Goal: Transaction & Acquisition: Book appointment/travel/reservation

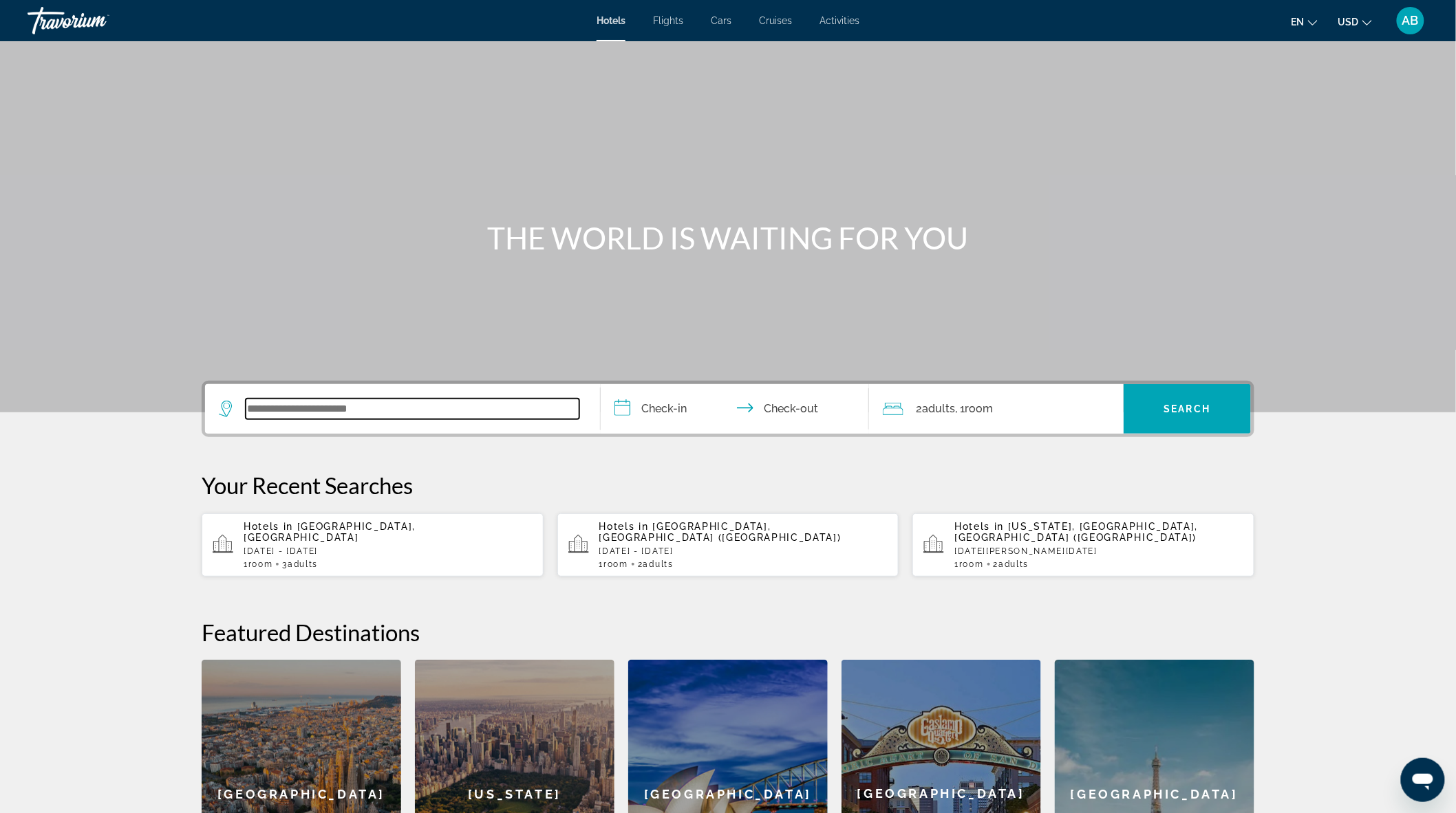
click at [427, 406] on input "Search widget" at bounding box center [412, 409] width 334 height 21
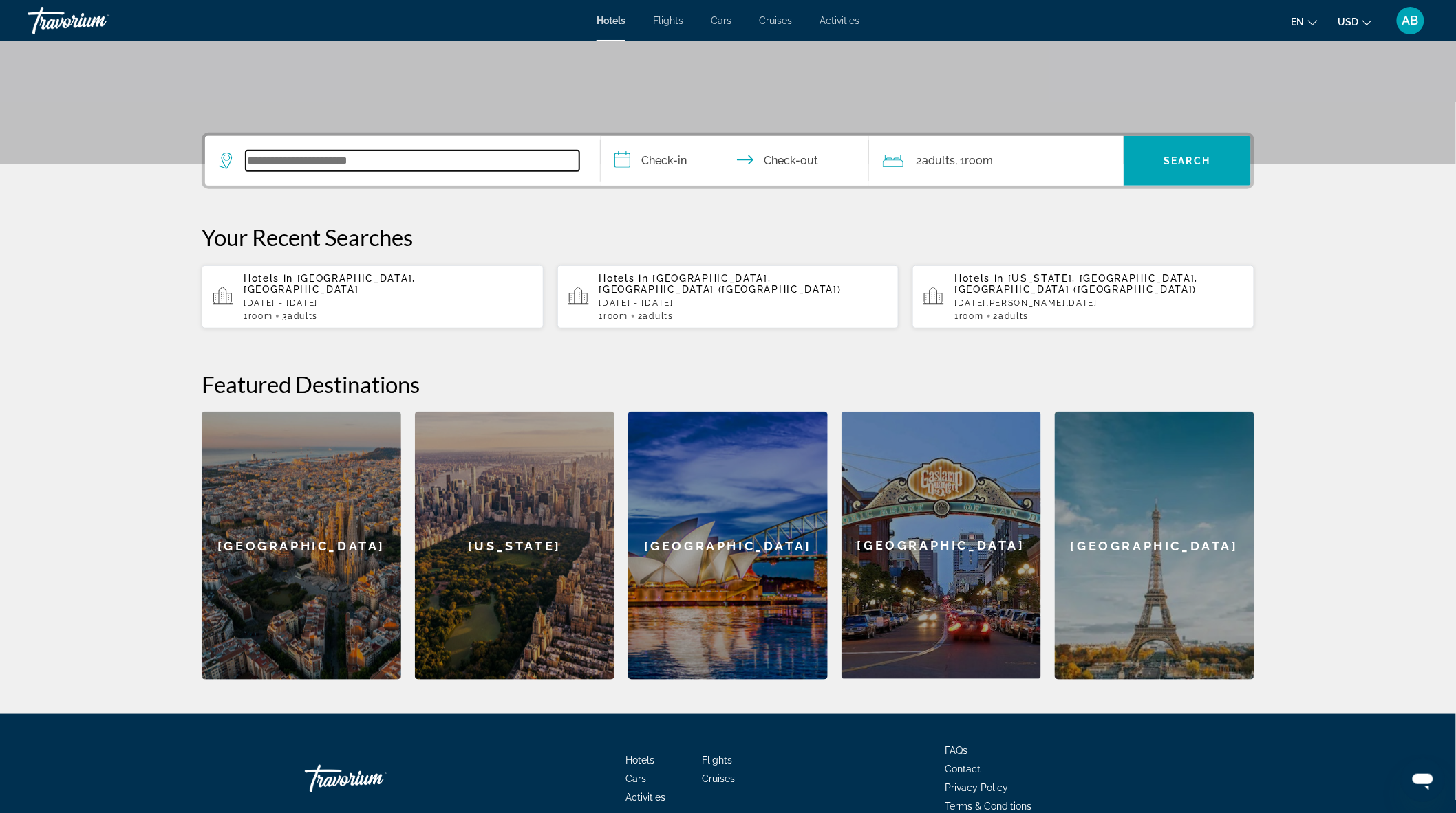
scroll to position [306, 0]
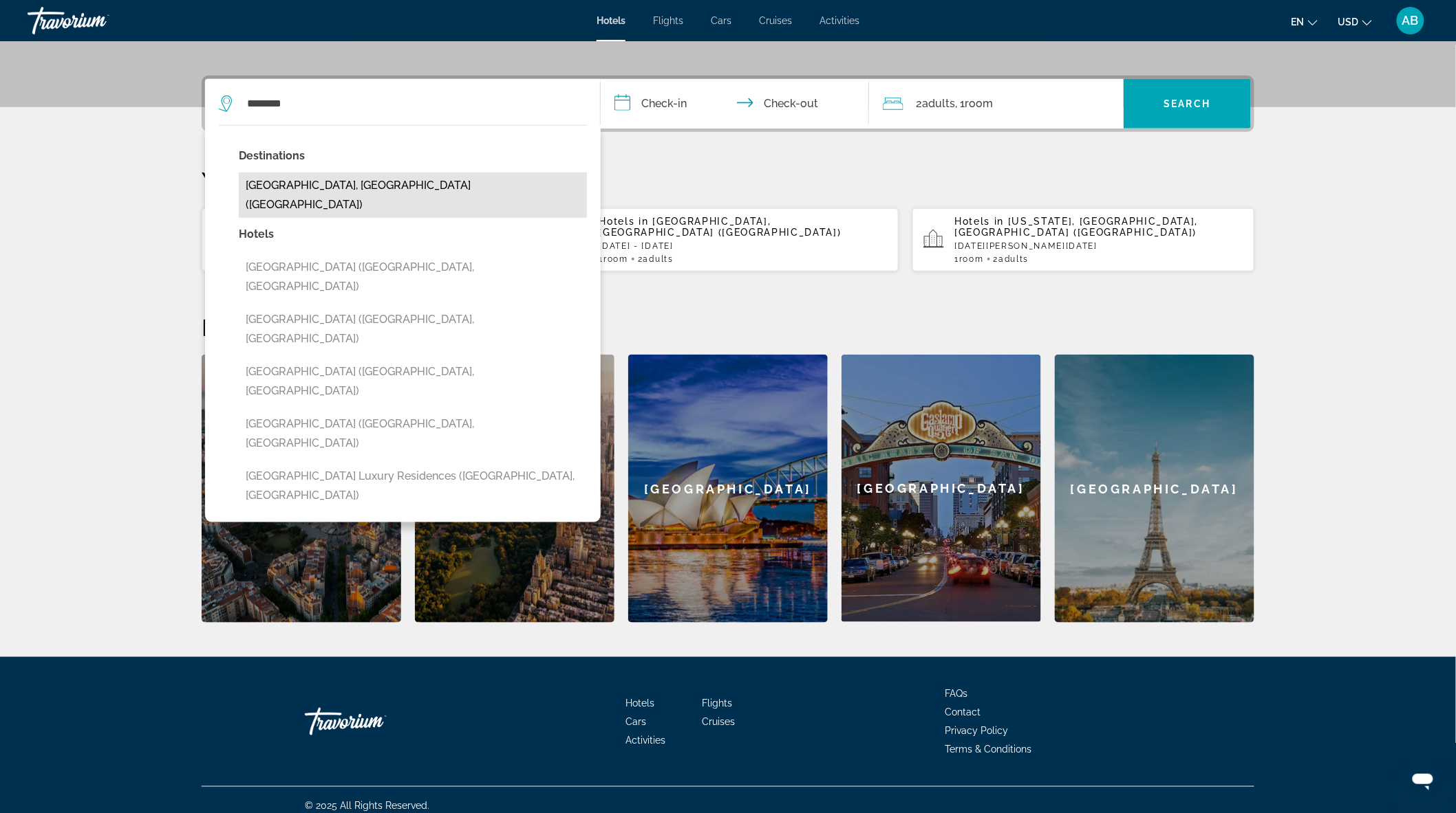
click at [397, 191] on button "[GEOGRAPHIC_DATA], [GEOGRAPHIC_DATA] ([GEOGRAPHIC_DATA])" at bounding box center [412, 195] width 348 height 45
type input "**********"
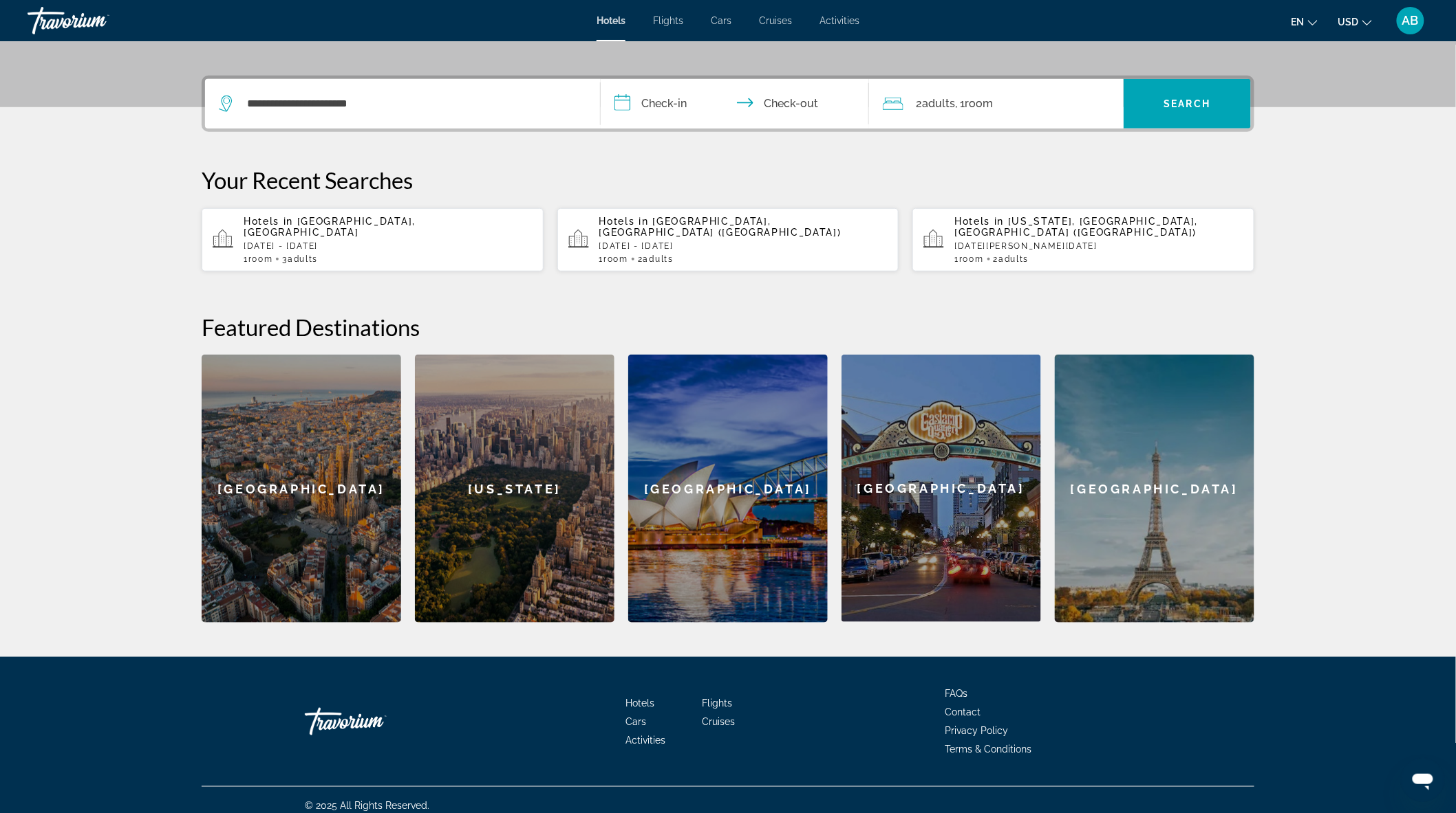
click at [658, 103] on input "**********" at bounding box center [737, 106] width 274 height 54
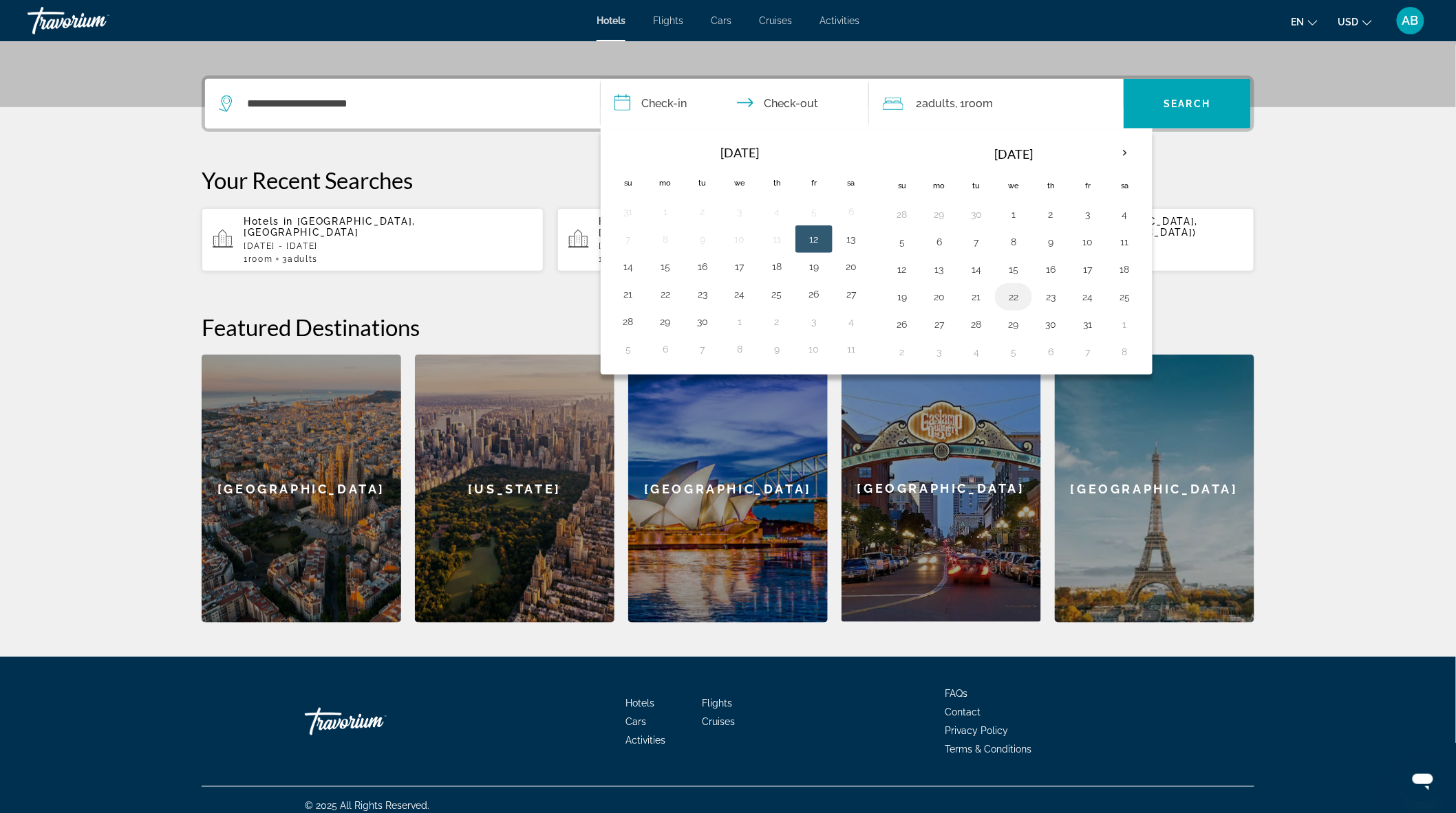
click at [1014, 298] on button "22" at bounding box center [1013, 297] width 22 height 19
click at [1016, 322] on button "29" at bounding box center [1013, 324] width 22 height 19
type input "**********"
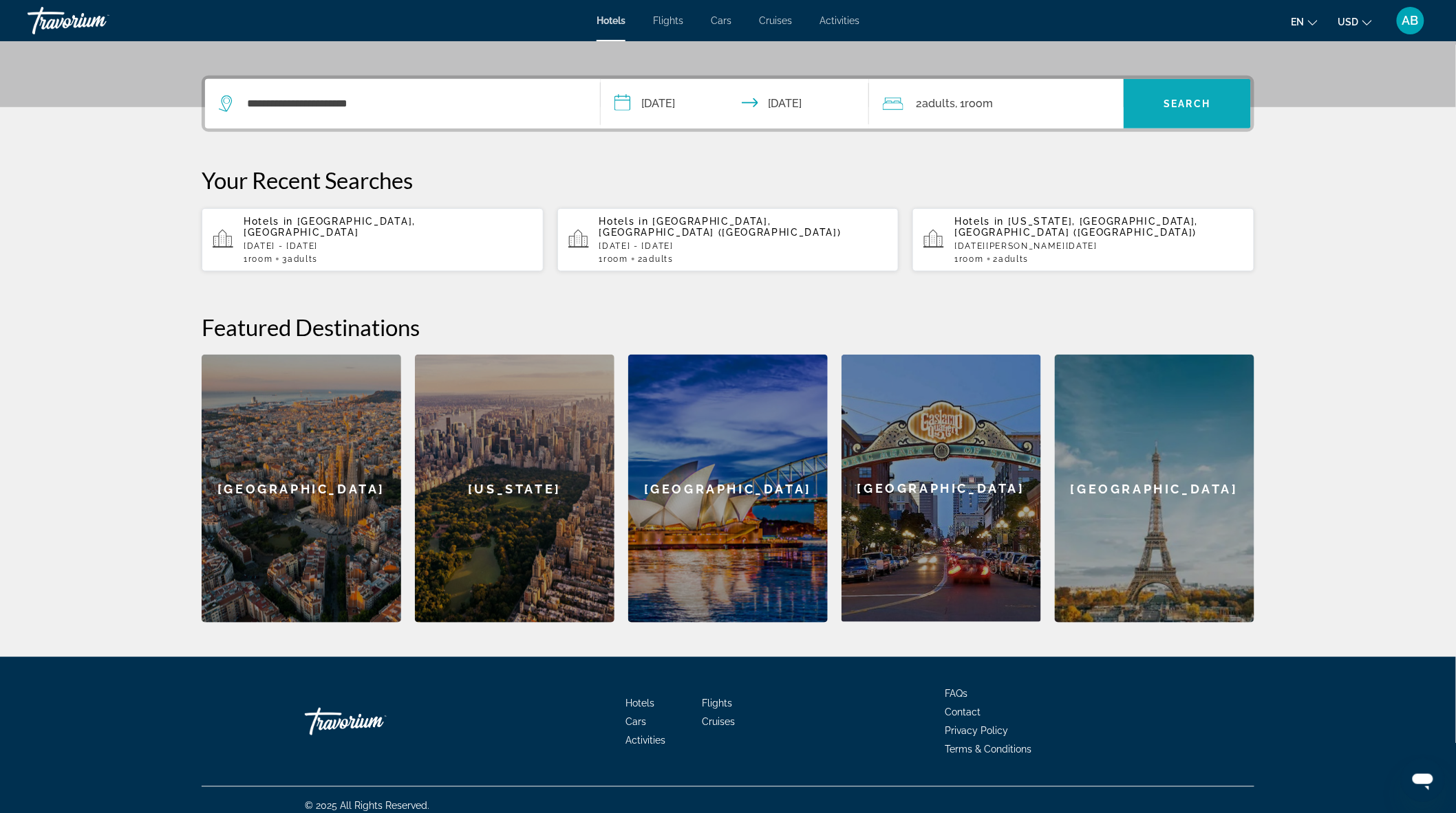
click at [1187, 99] on span "Search" at bounding box center [1187, 104] width 47 height 11
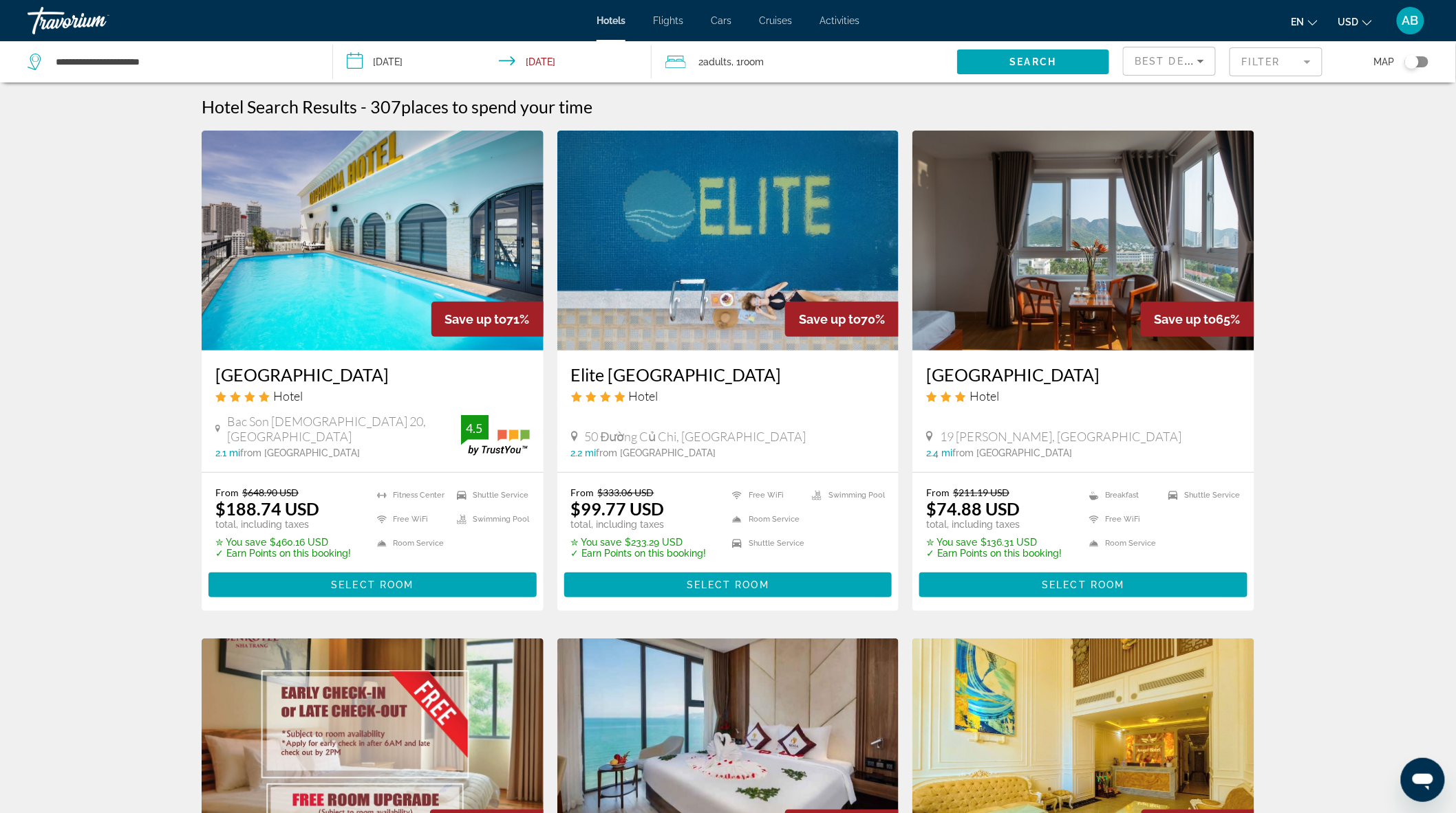
click at [1417, 59] on div "Toggle map" at bounding box center [1412, 61] width 14 height 14
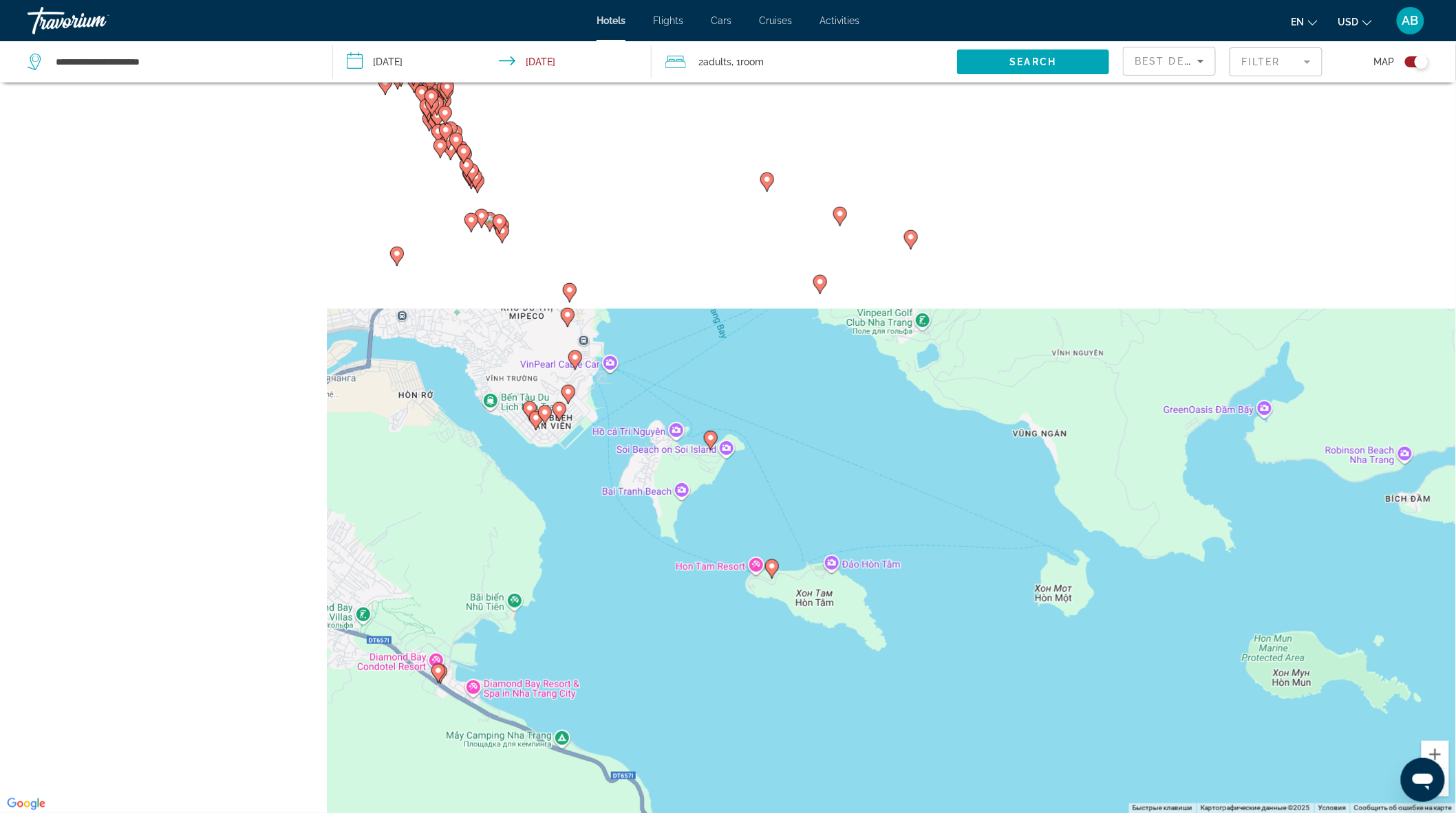
drag, startPoint x: 576, startPoint y: 402, endPoint x: 1079, endPoint y: 849, distance: 672.9
click at [1079, 731] on html "**********" at bounding box center [728, 324] width 1456 height 813
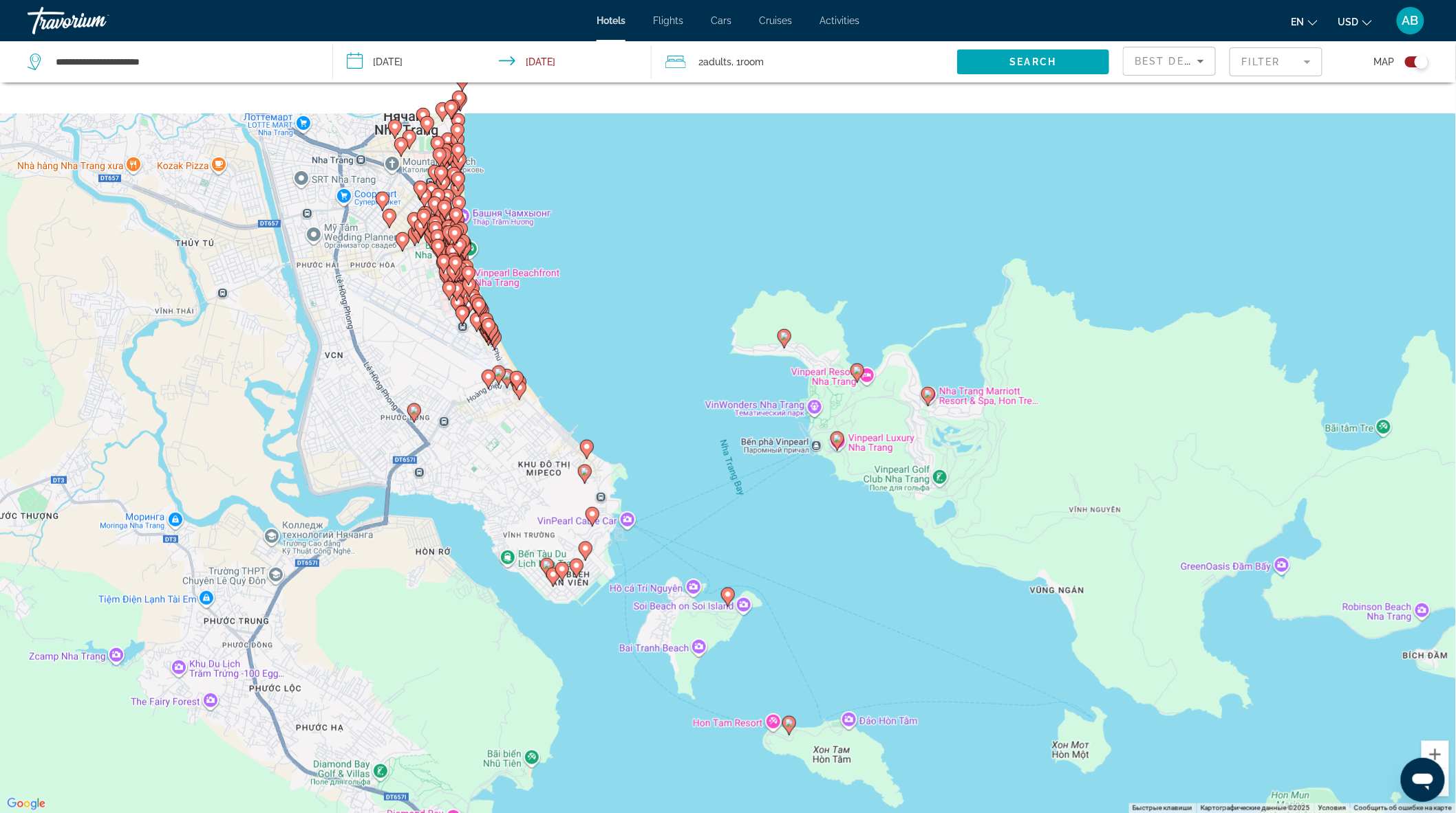
drag, startPoint x: 738, startPoint y: 334, endPoint x: 728, endPoint y: 586, distance: 252.2
click at [728, 586] on div "Чтобы активировать перетаскивание с помощью клавиатуры, нажмите Alt + Ввод. Пос…" at bounding box center [728, 406] width 1456 height 813
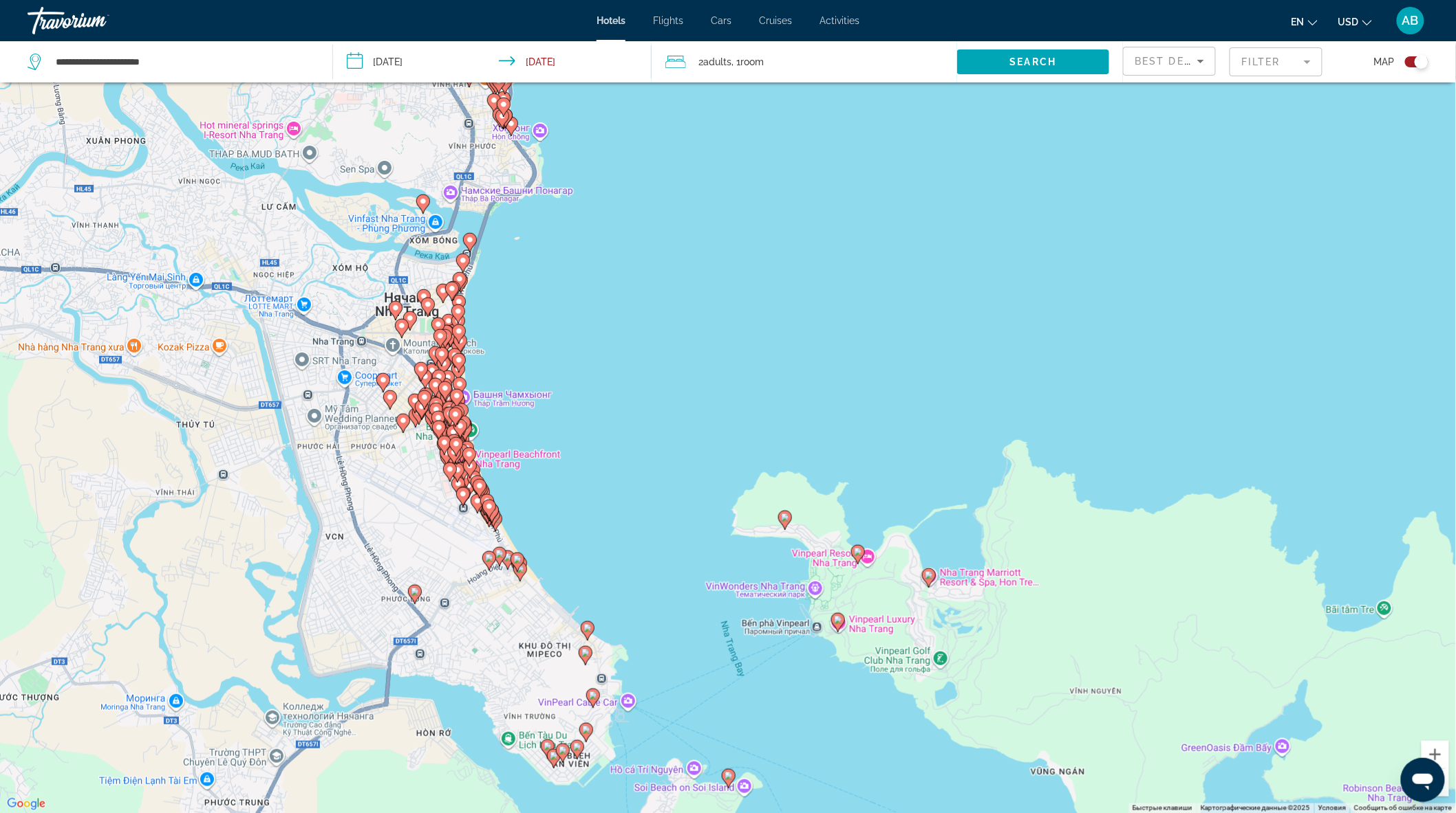
drag, startPoint x: 549, startPoint y: 266, endPoint x: 561, endPoint y: 364, distance: 98.7
click at [561, 364] on div "Чтобы активировать перетаскивание с помощью клавиатуры, нажмите Alt + Ввод. Пос…" at bounding box center [728, 406] width 1456 height 813
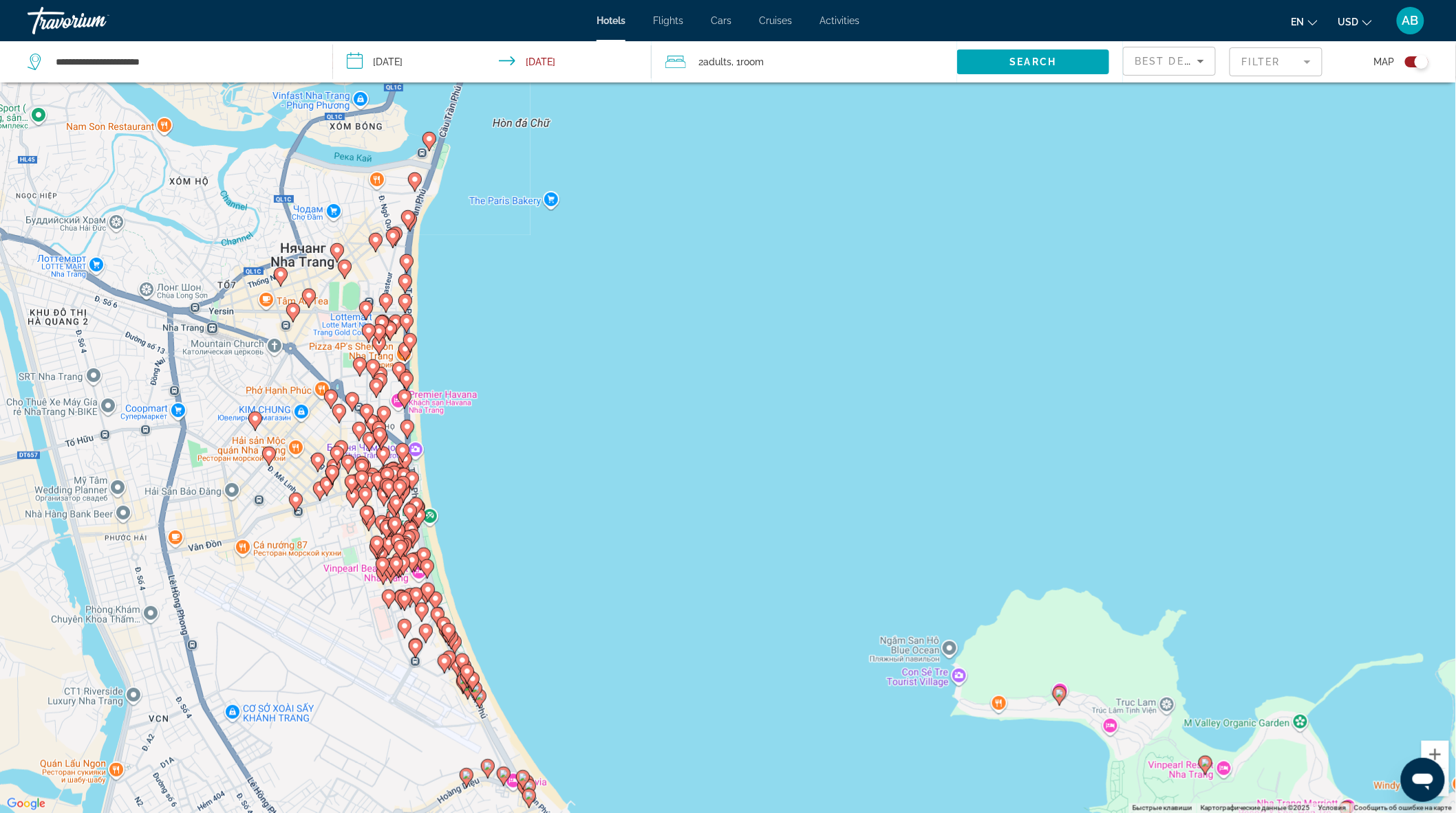
click at [408, 426] on image "Main content" at bounding box center [407, 426] width 8 height 8
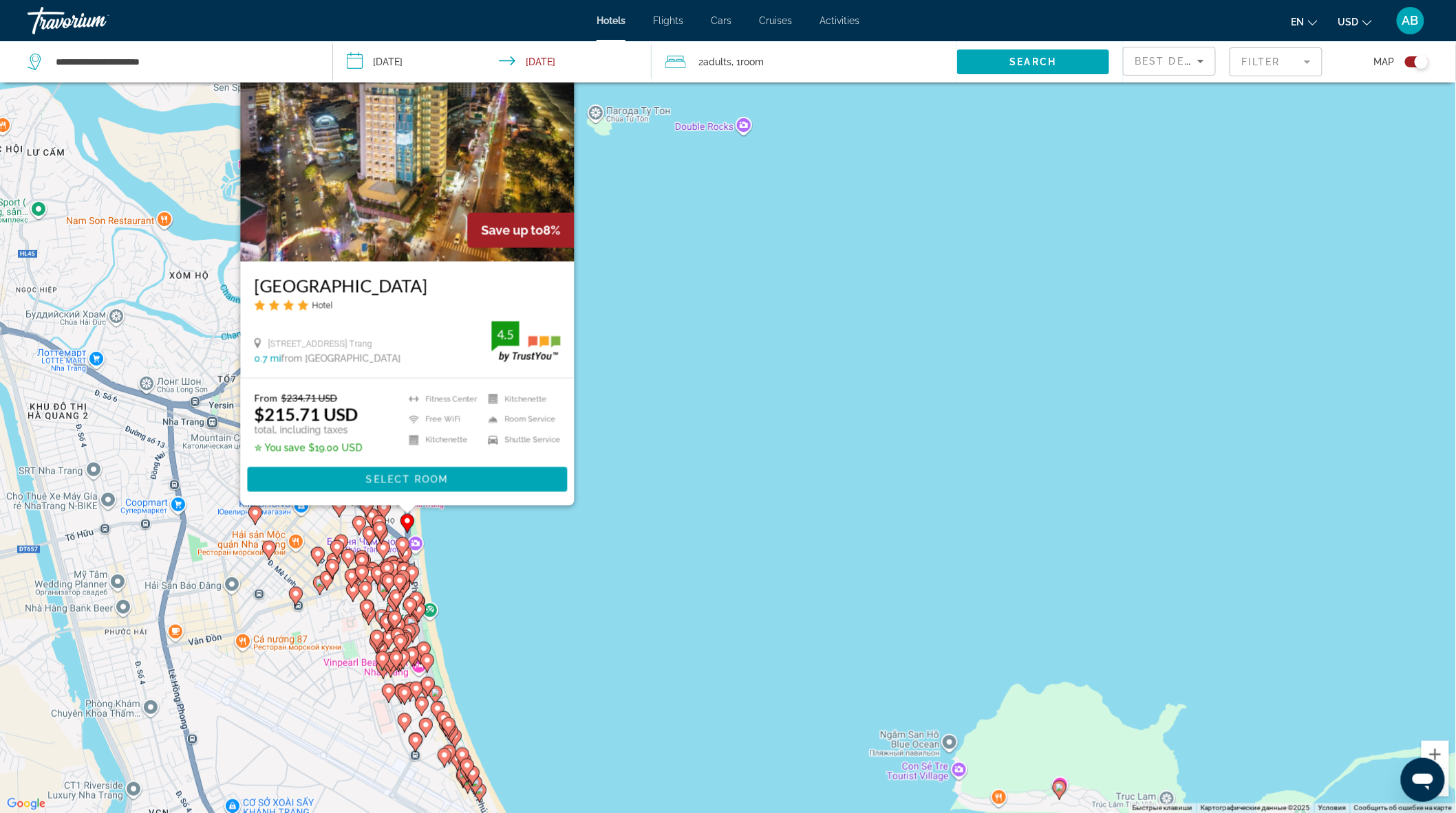
click at [412, 574] on image "Main content" at bounding box center [411, 572] width 8 height 8
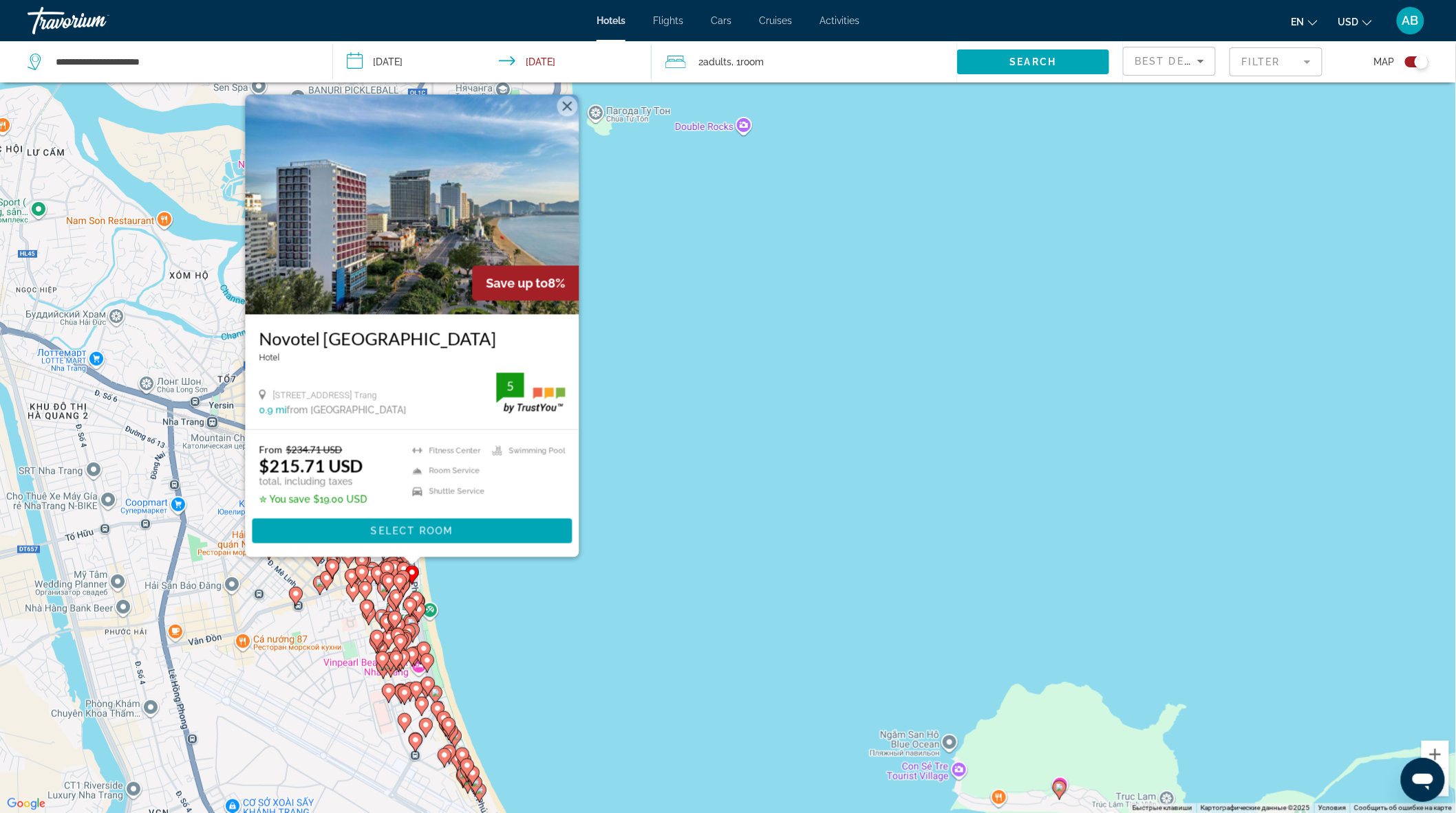
click at [417, 613] on image "Main content" at bounding box center [419, 609] width 8 height 8
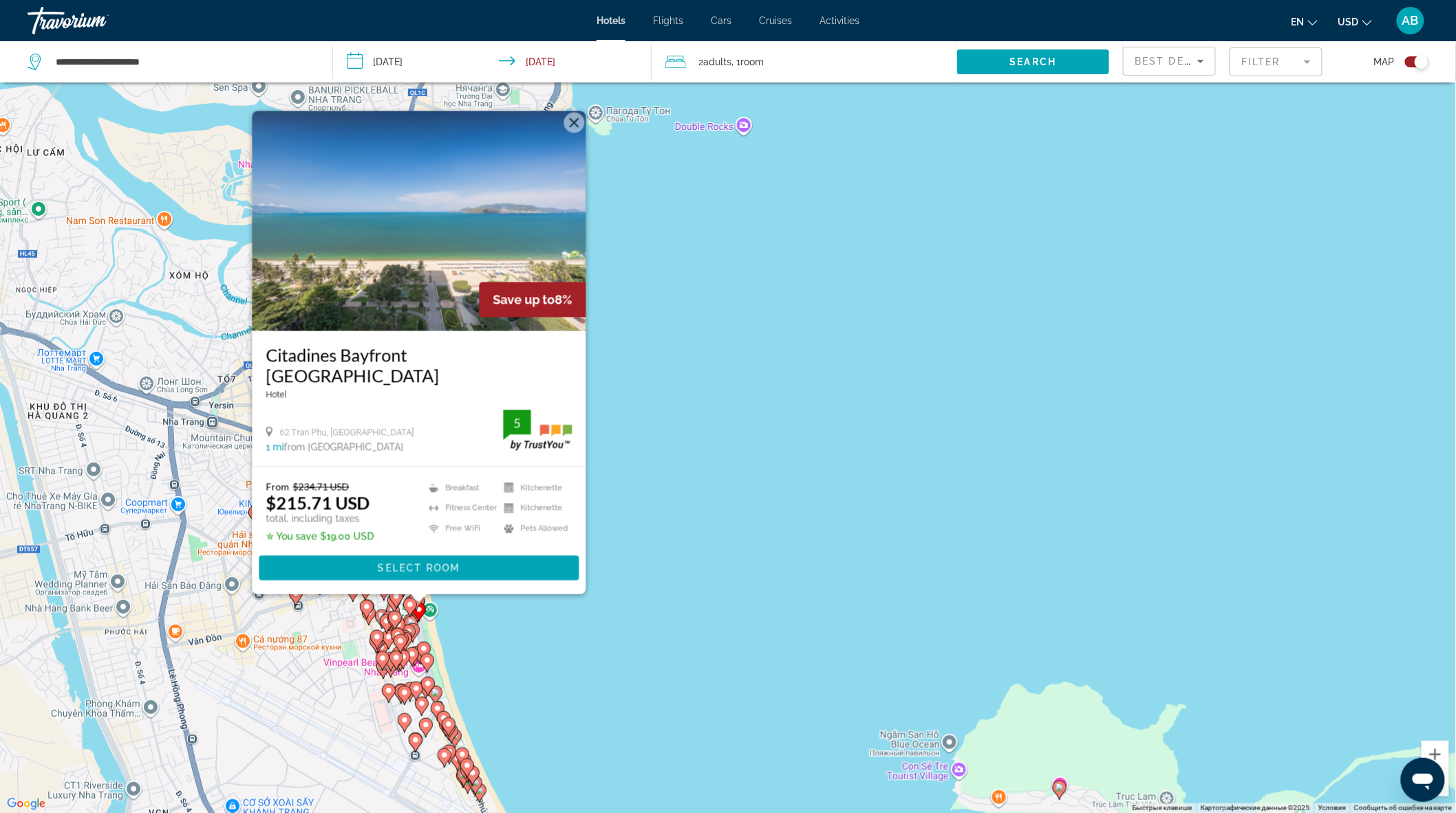
click at [427, 663] on image "Main content" at bounding box center [427, 660] width 8 height 8
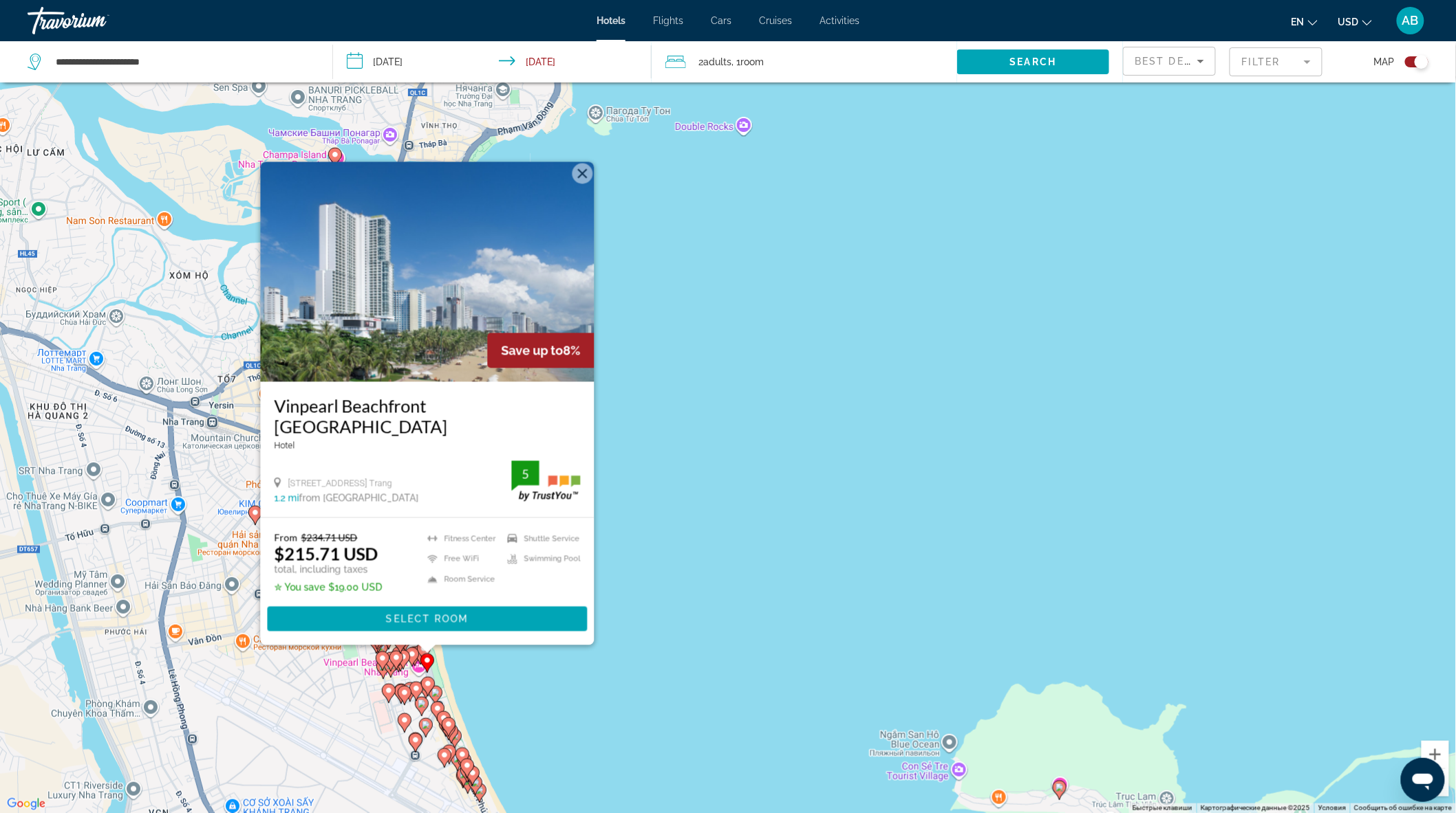
click at [437, 691] on image "Main content" at bounding box center [435, 692] width 8 height 8
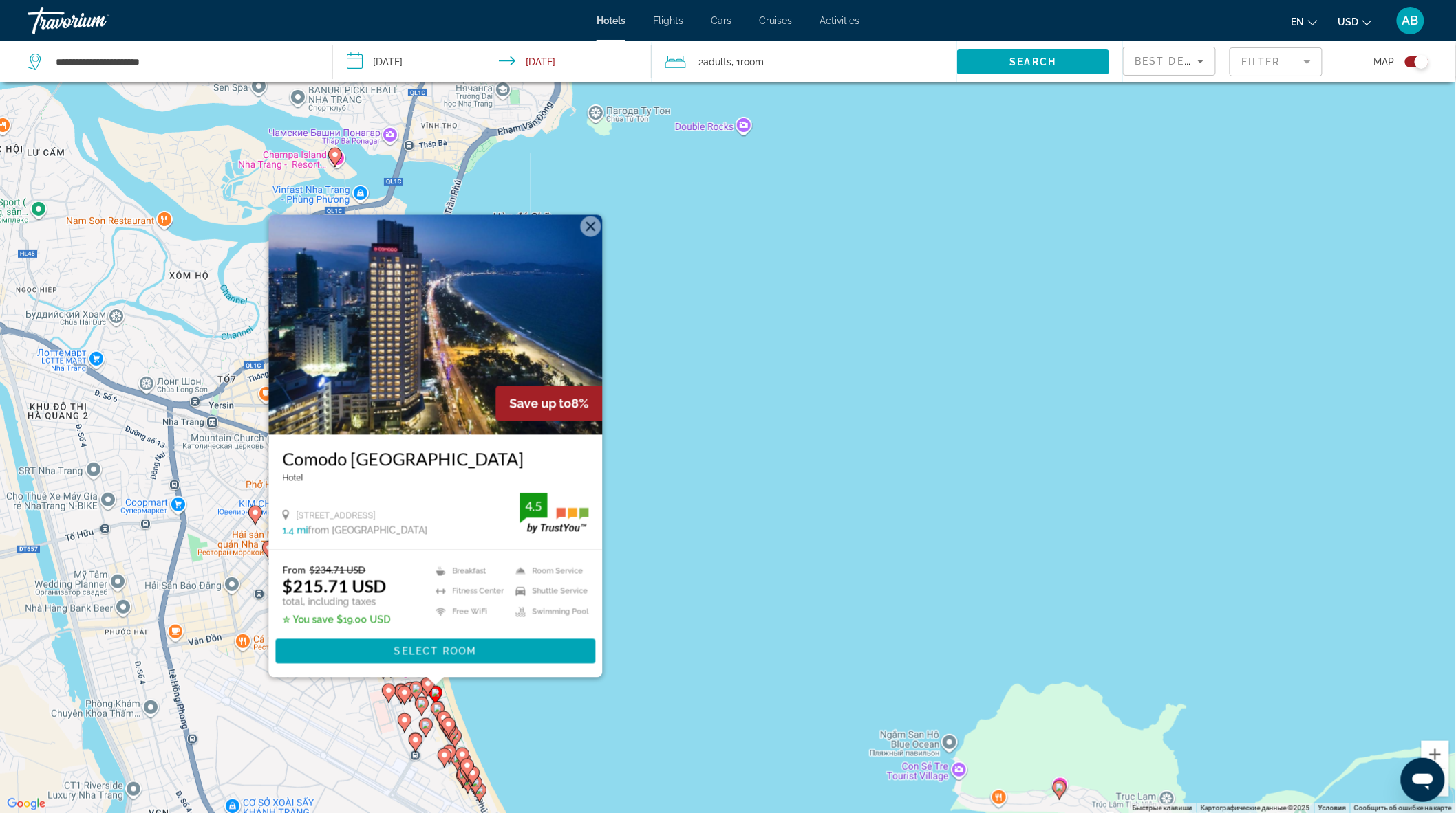
click at [476, 770] on image "Main content" at bounding box center [472, 773] width 8 height 8
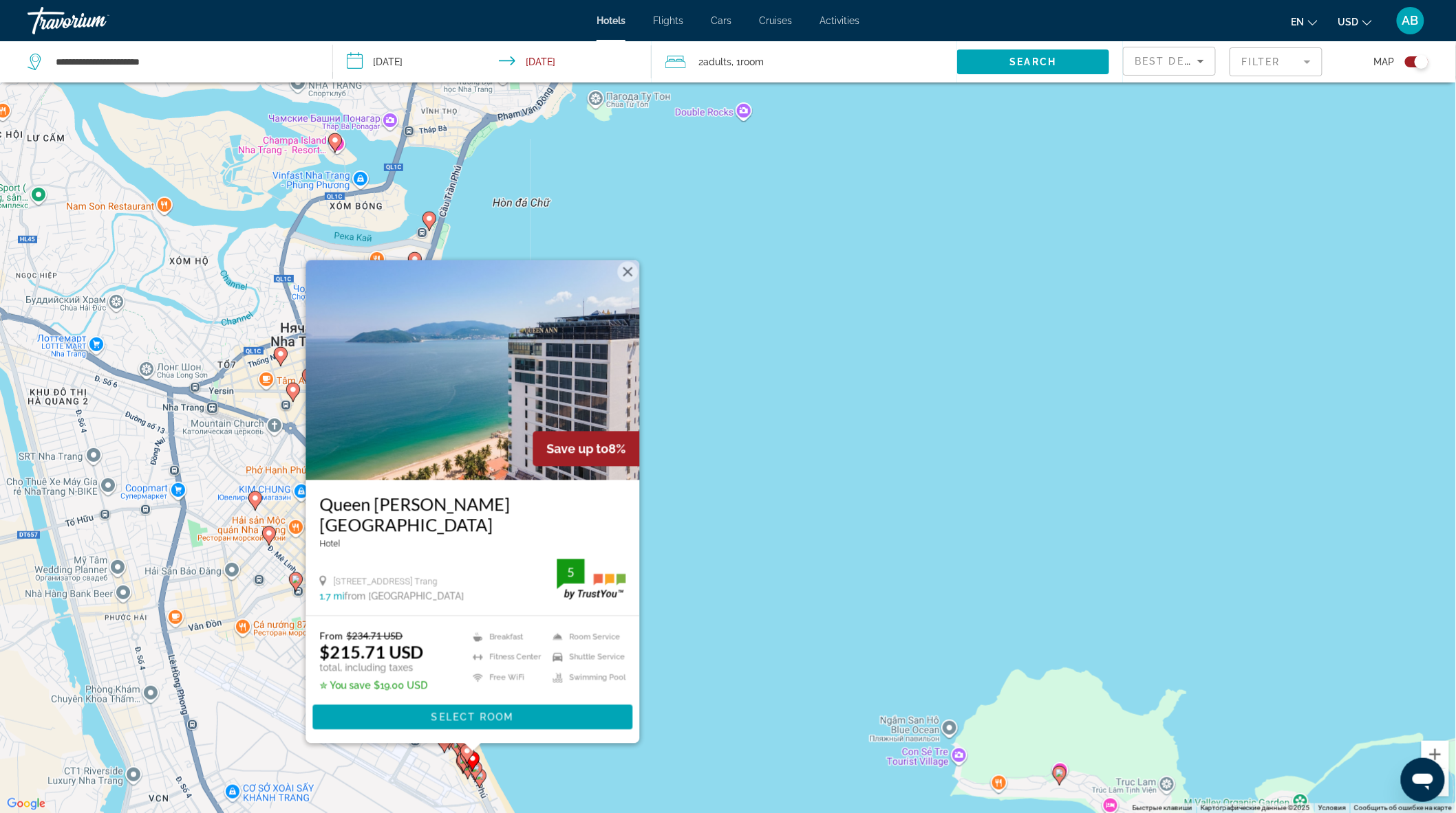
click at [1412, 58] on div "Toggle map" at bounding box center [1416, 62] width 24 height 11
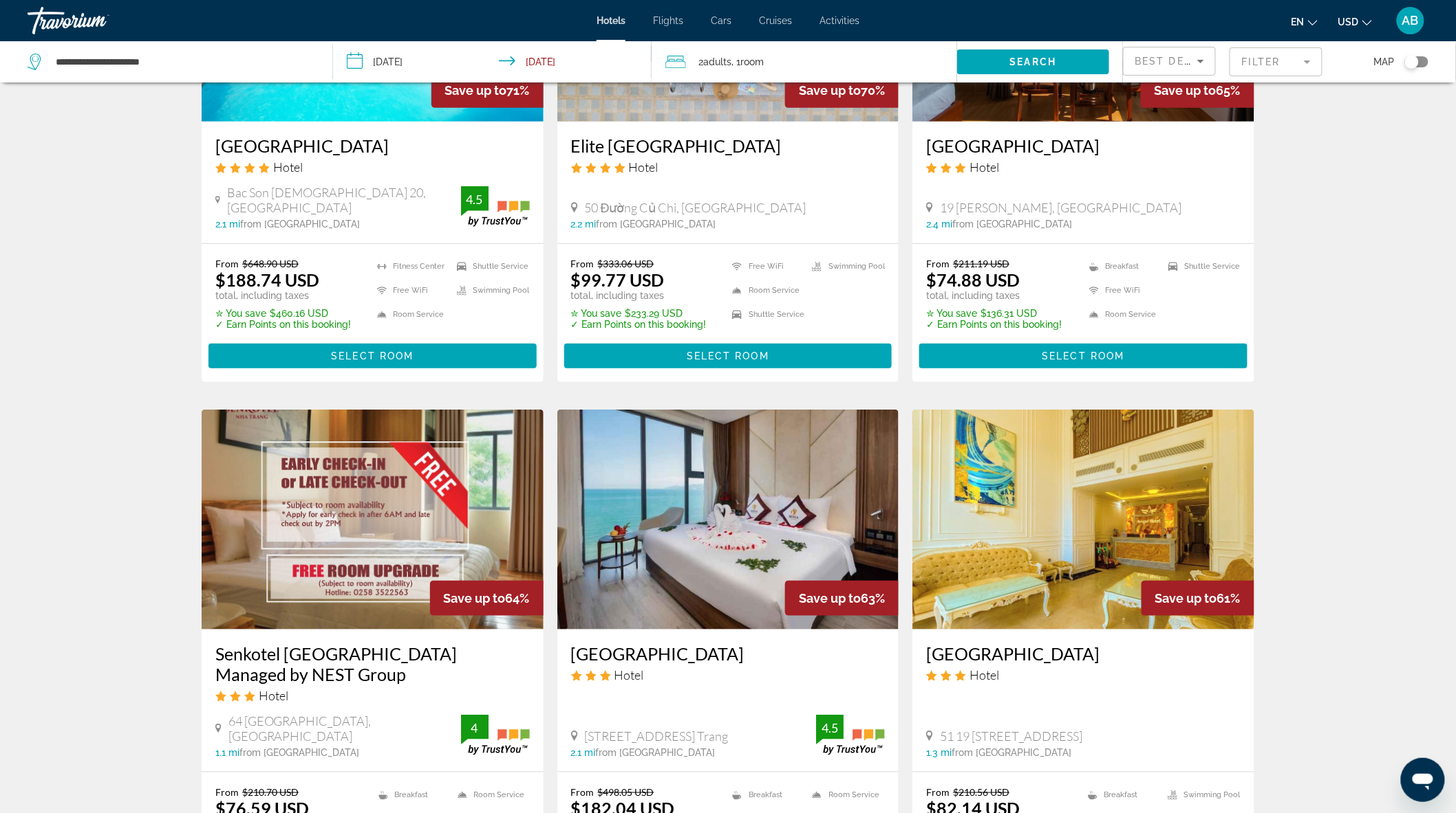
scroll to position [0, 0]
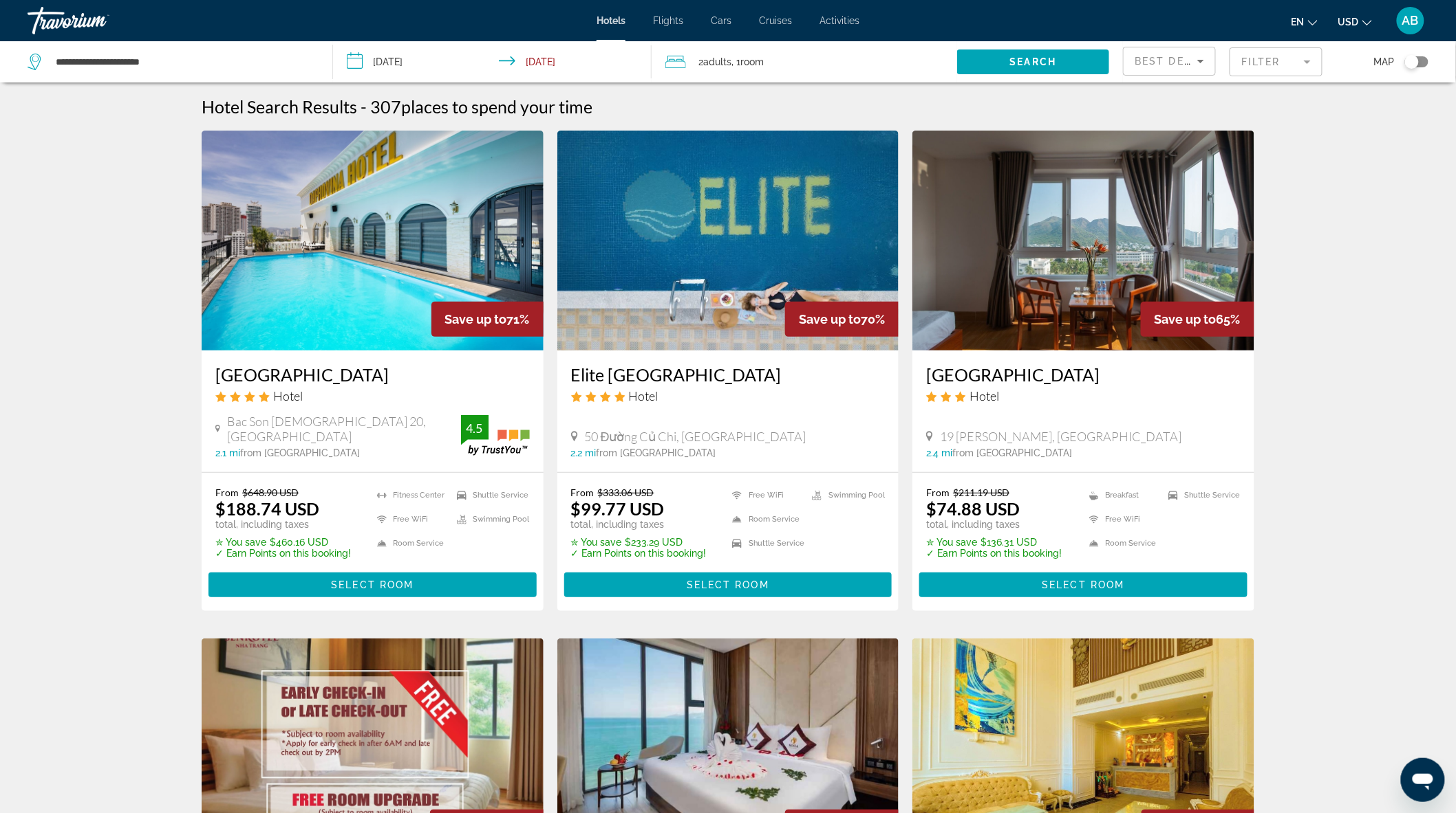
click at [1269, 55] on mat-form-field "Filter" at bounding box center [1276, 61] width 92 height 29
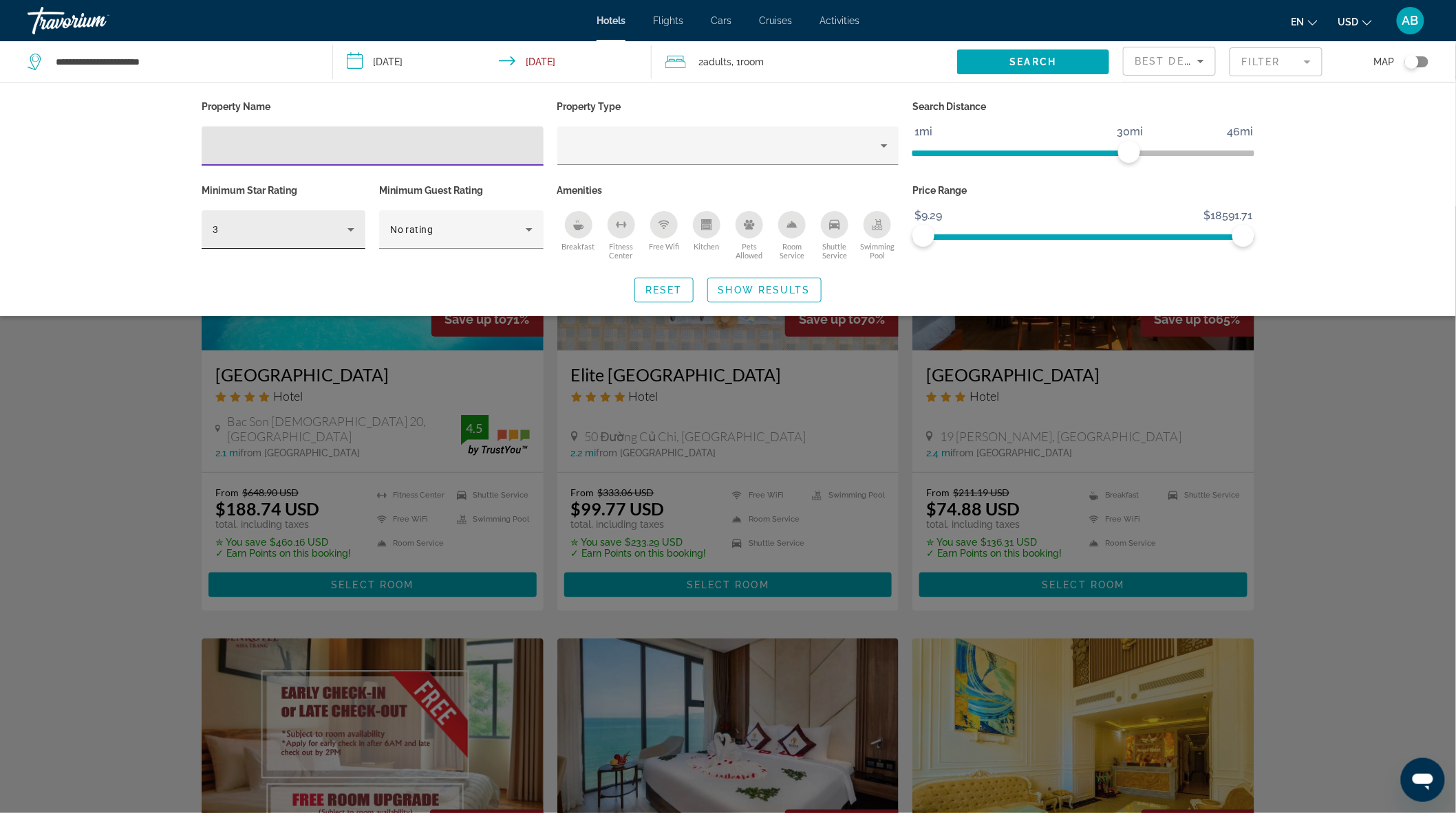
click at [352, 225] on icon "Hotel Filters" at bounding box center [350, 229] width 16 height 16
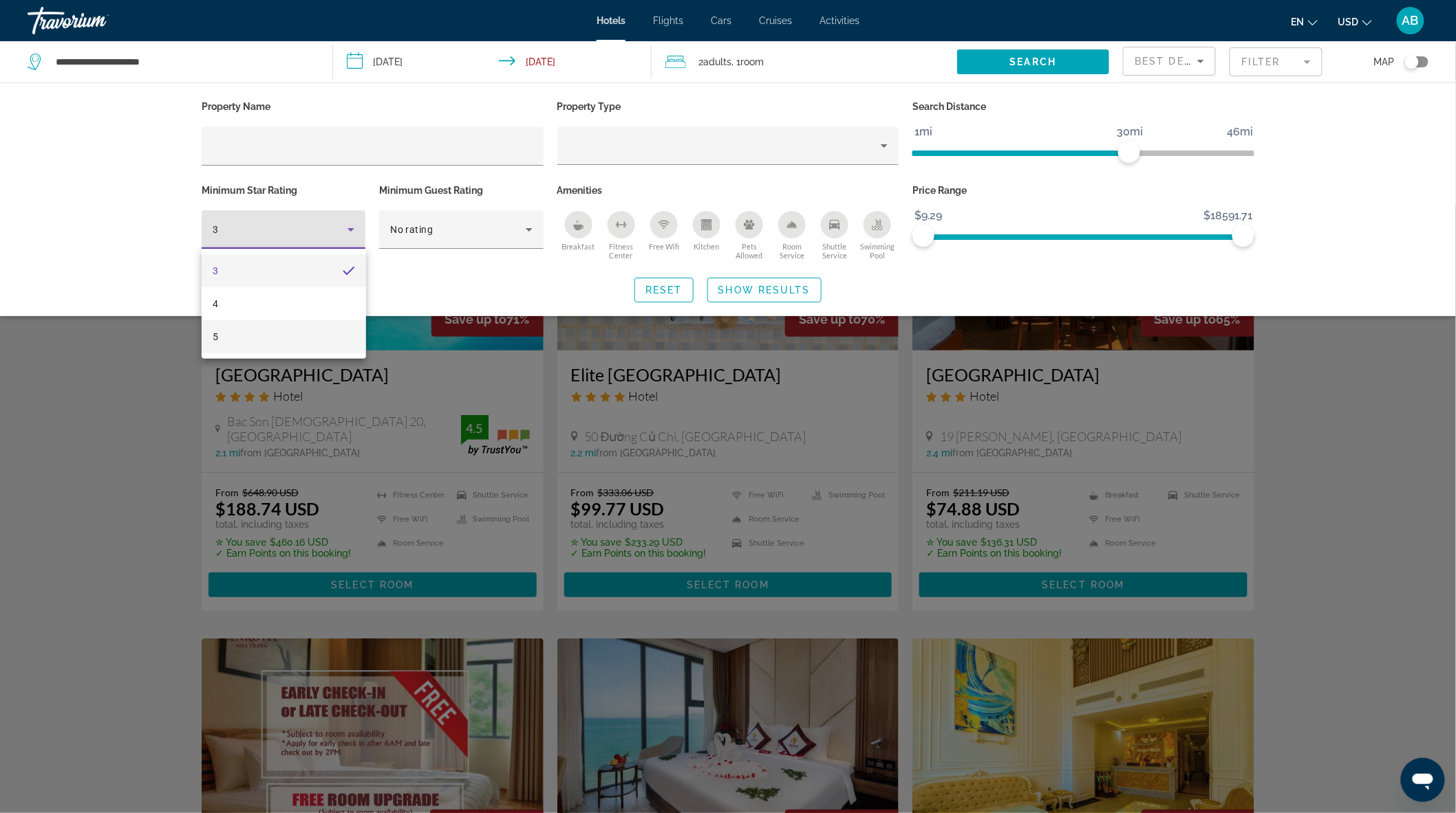
click at [238, 336] on mat-option "5" at bounding box center [283, 337] width 163 height 33
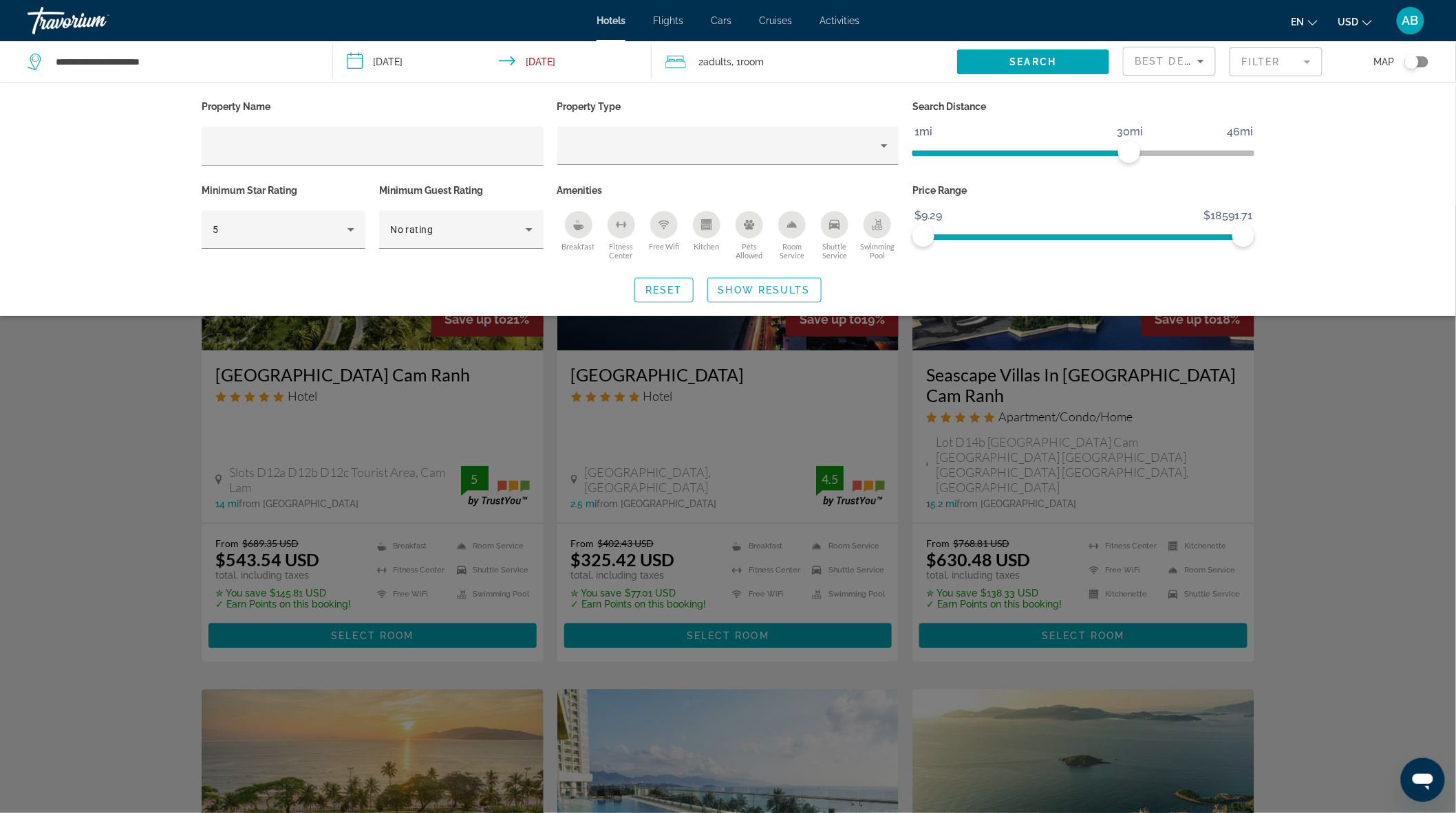
click at [576, 217] on div "Breakfast" at bounding box center [577, 224] width 27 height 27
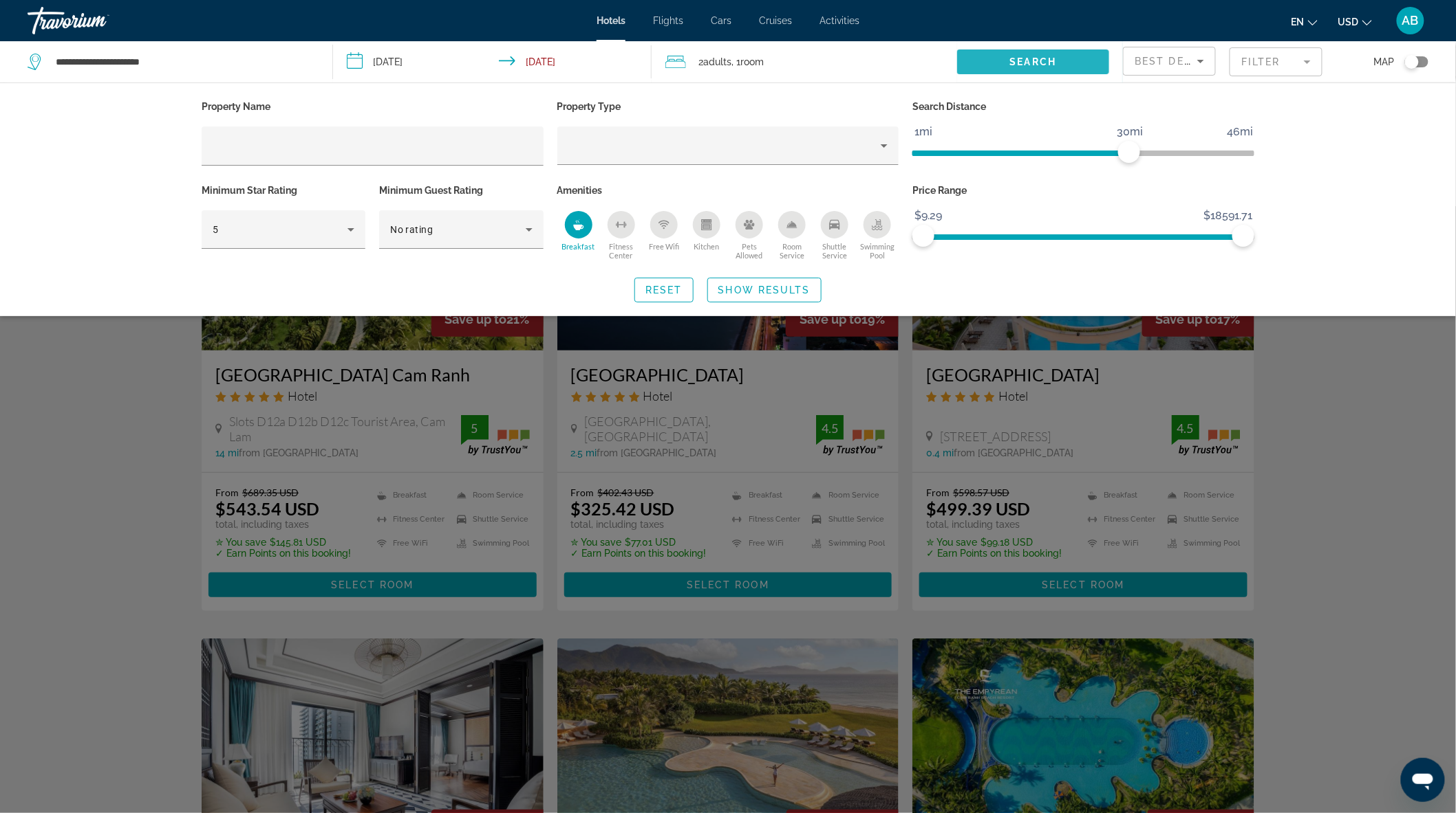
click at [1055, 49] on span "Search widget" at bounding box center [1033, 61] width 153 height 33
click at [1311, 423] on div "Search widget" at bounding box center [728, 510] width 1456 height 607
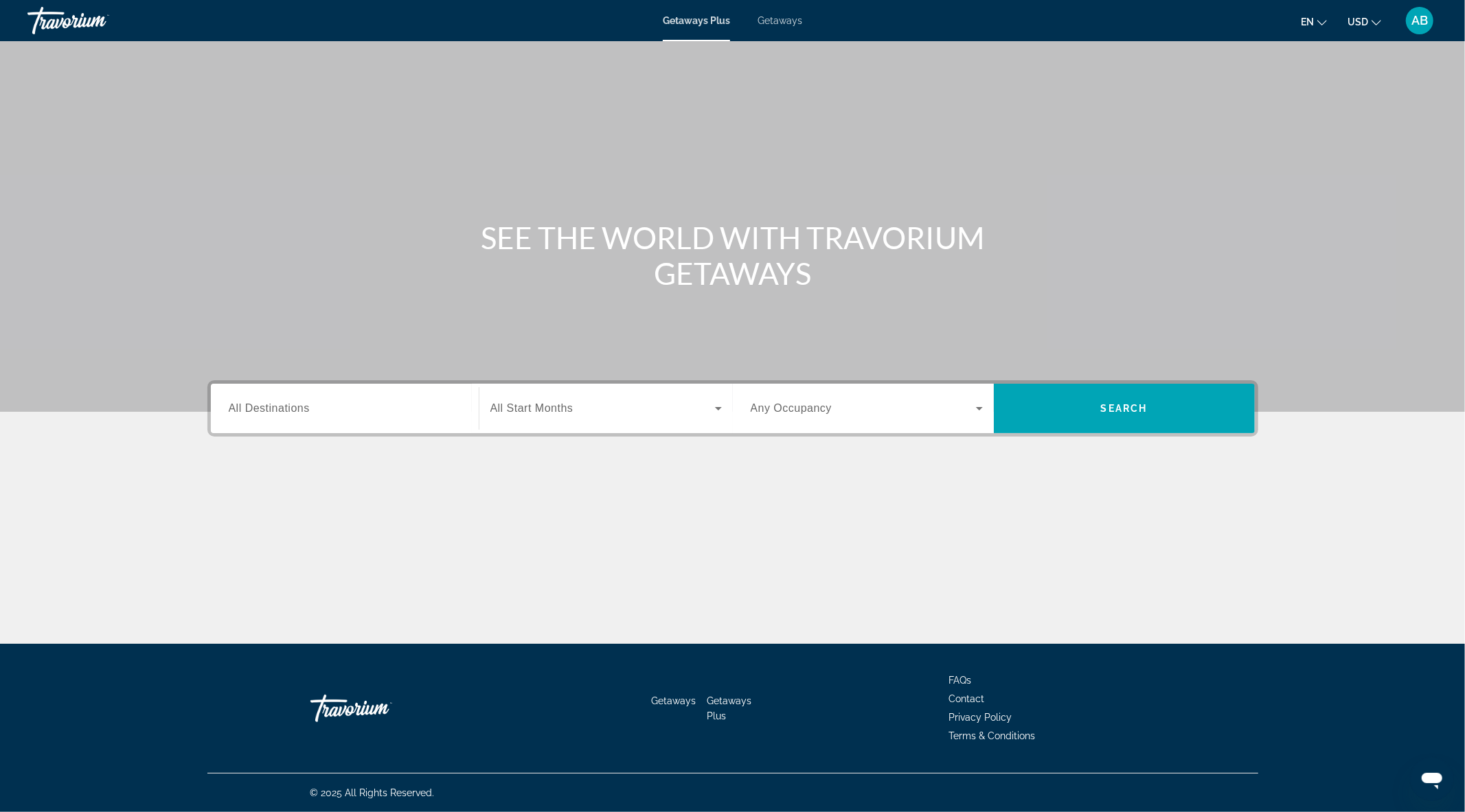
click at [283, 410] on span "All Destinations" at bounding box center [269, 408] width 81 height 11
click at [283, 410] on input "Destination All Destinations" at bounding box center [345, 409] width 232 height 16
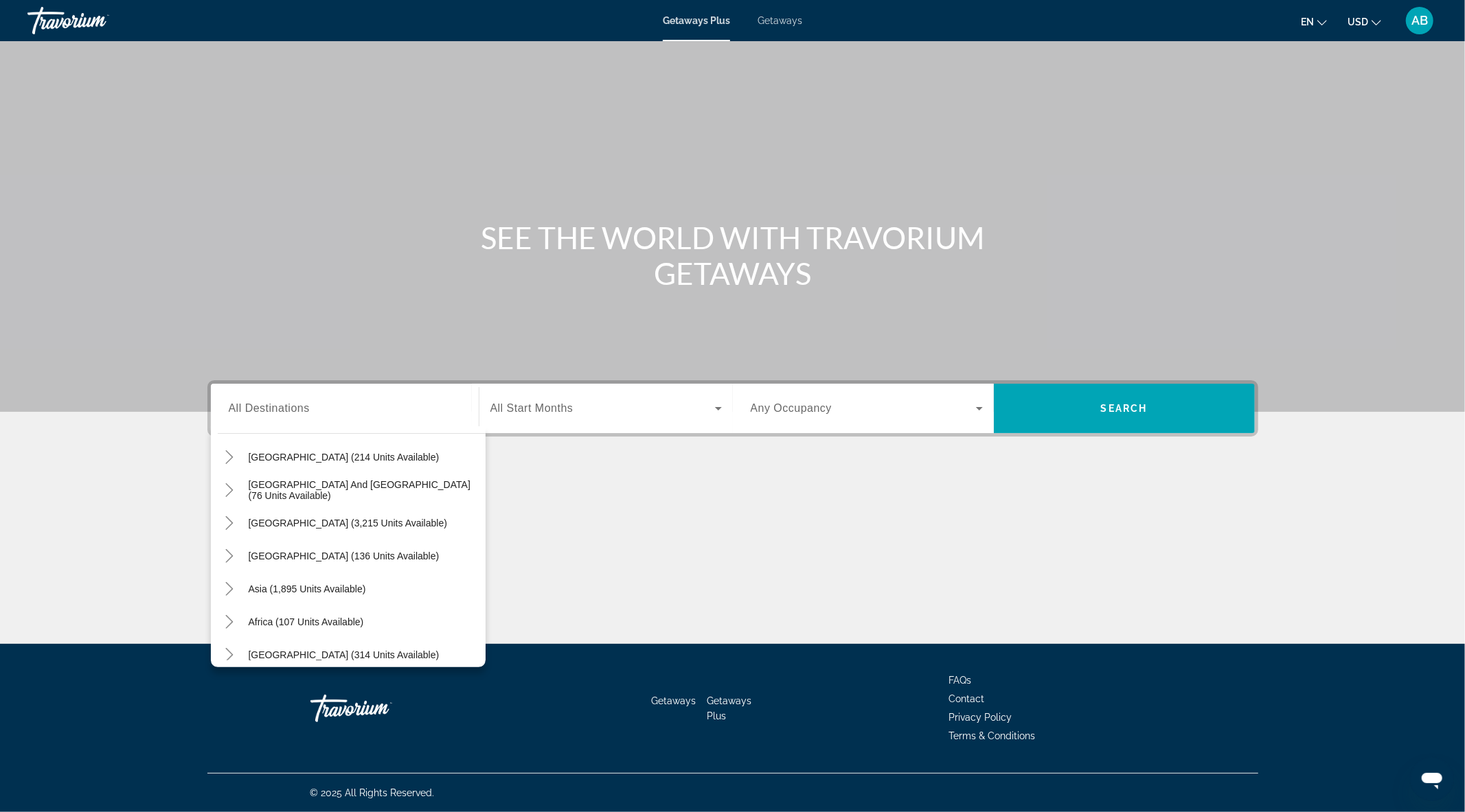
scroll to position [221, 0]
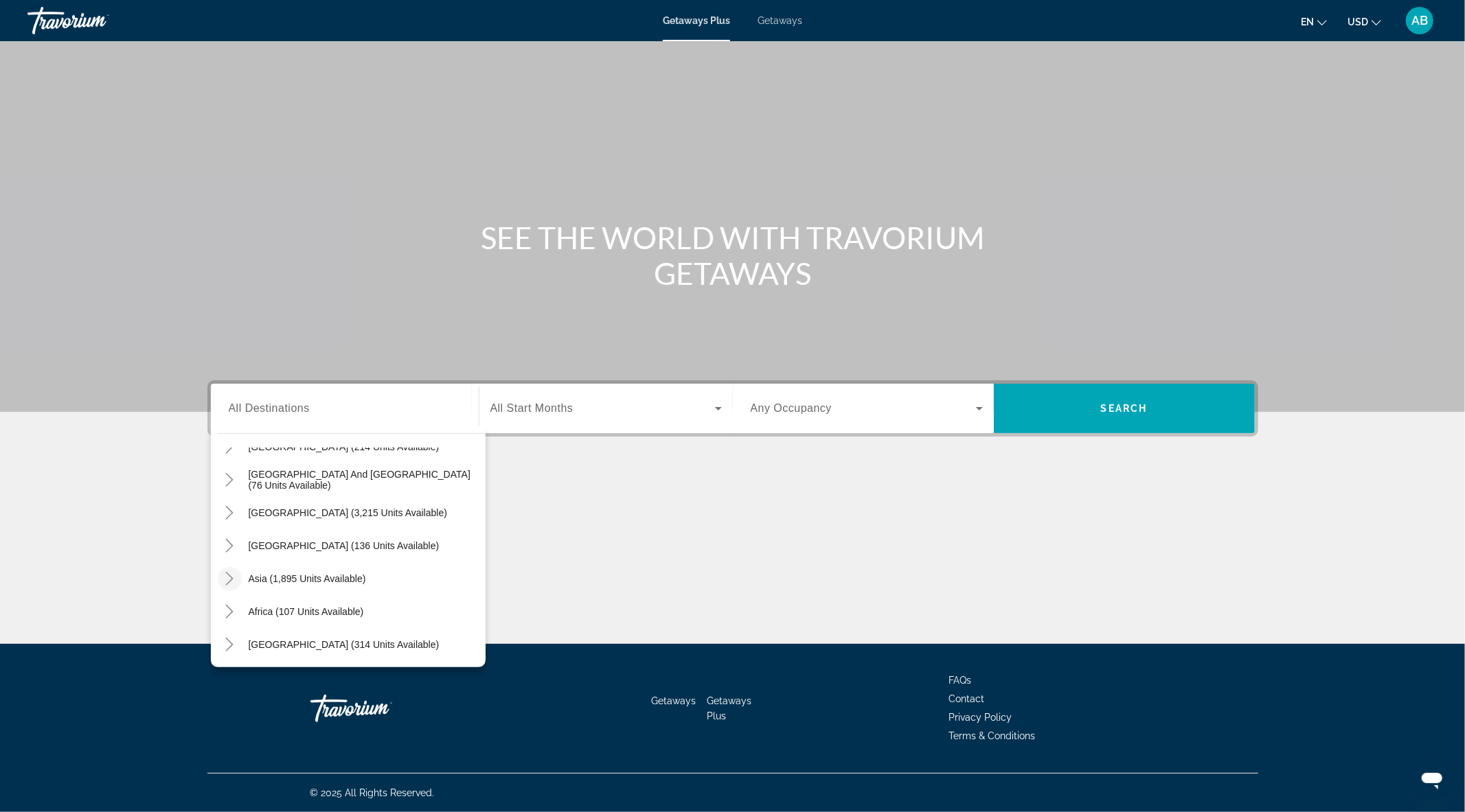
click at [229, 577] on icon "Toggle Asia (1,895 units available)" at bounding box center [229, 578] width 14 height 14
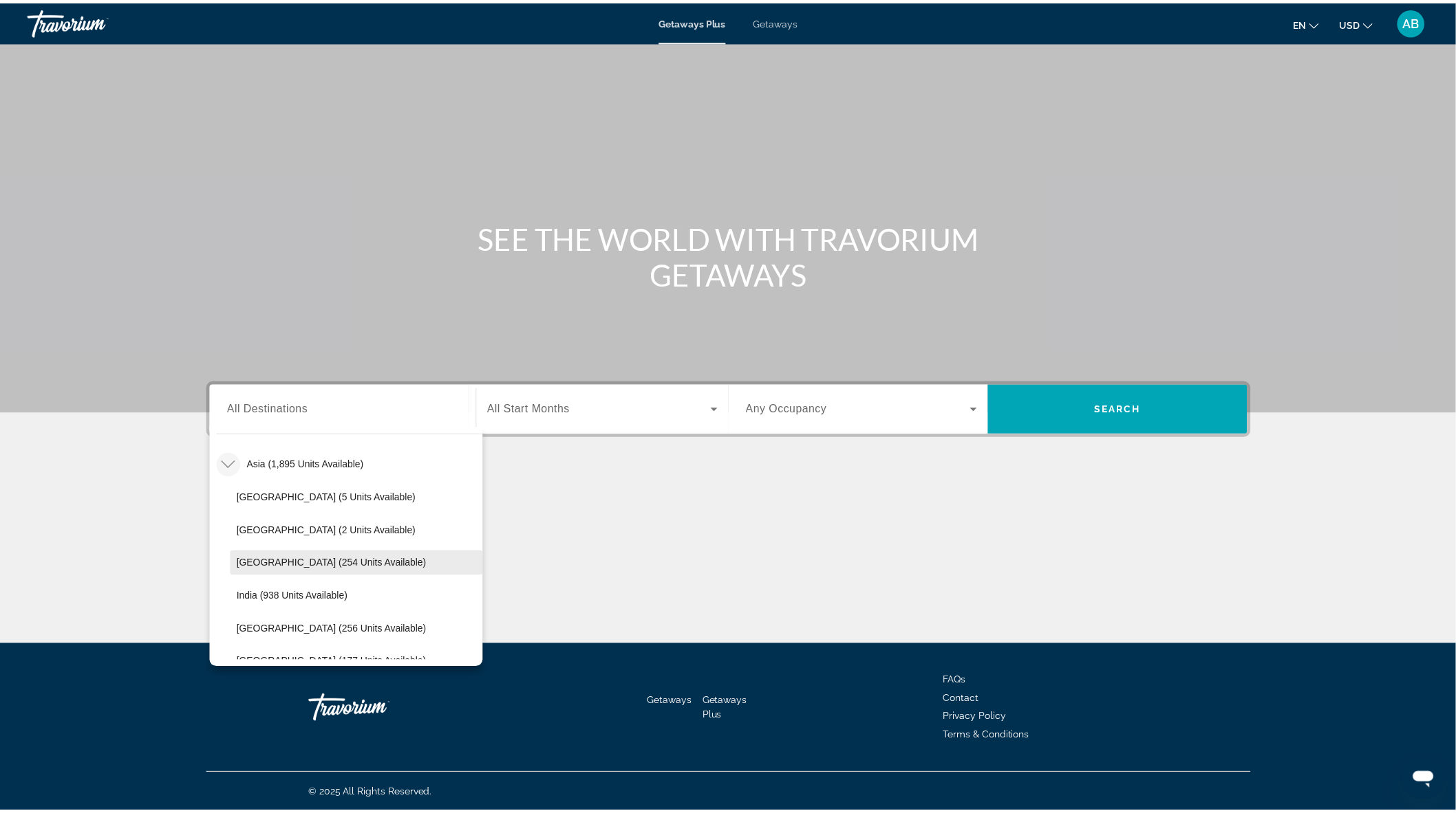
scroll to position [413, 0]
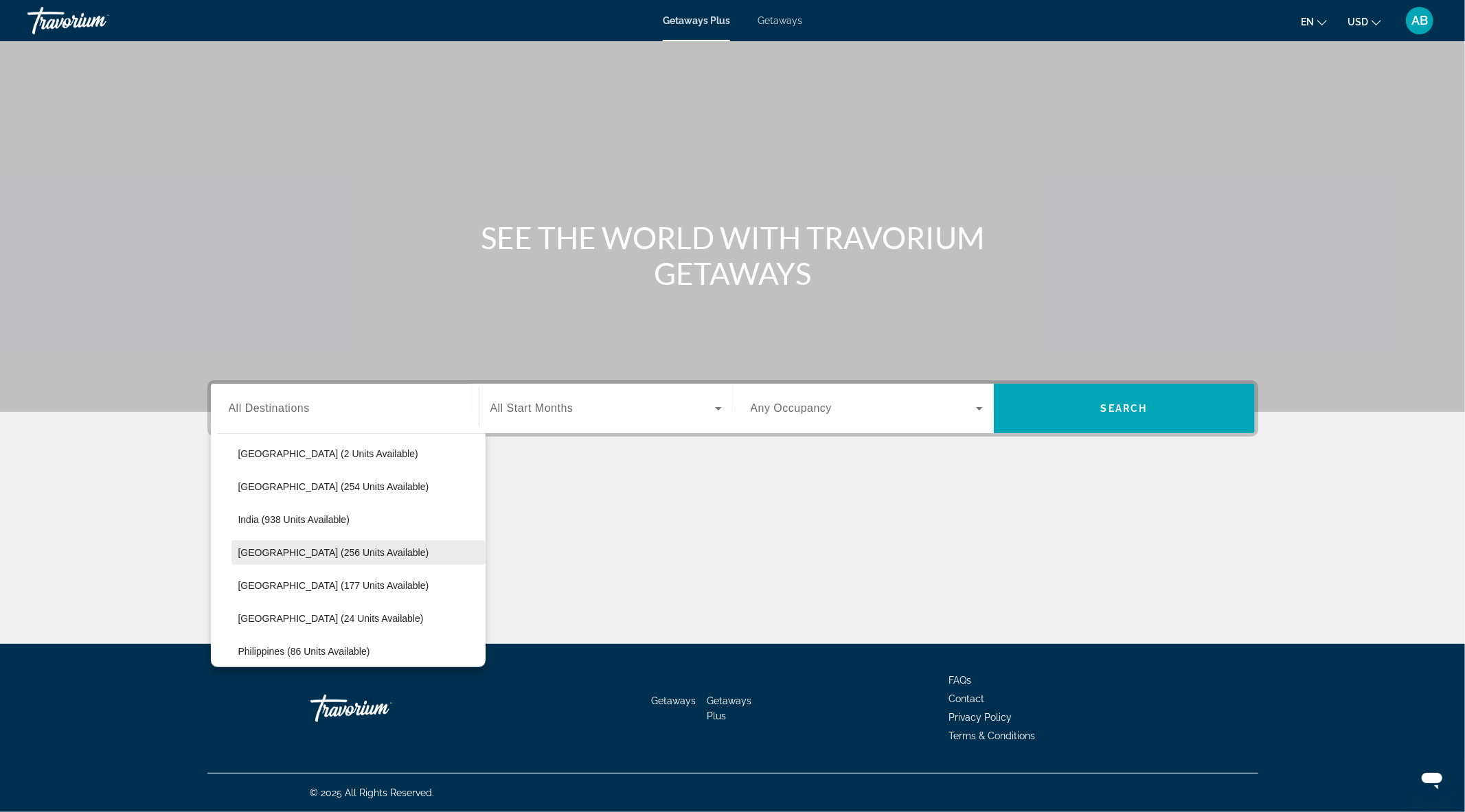
click at [307, 556] on span "Indonesia (256 units available)" at bounding box center [334, 553] width 191 height 11
type input "**********"
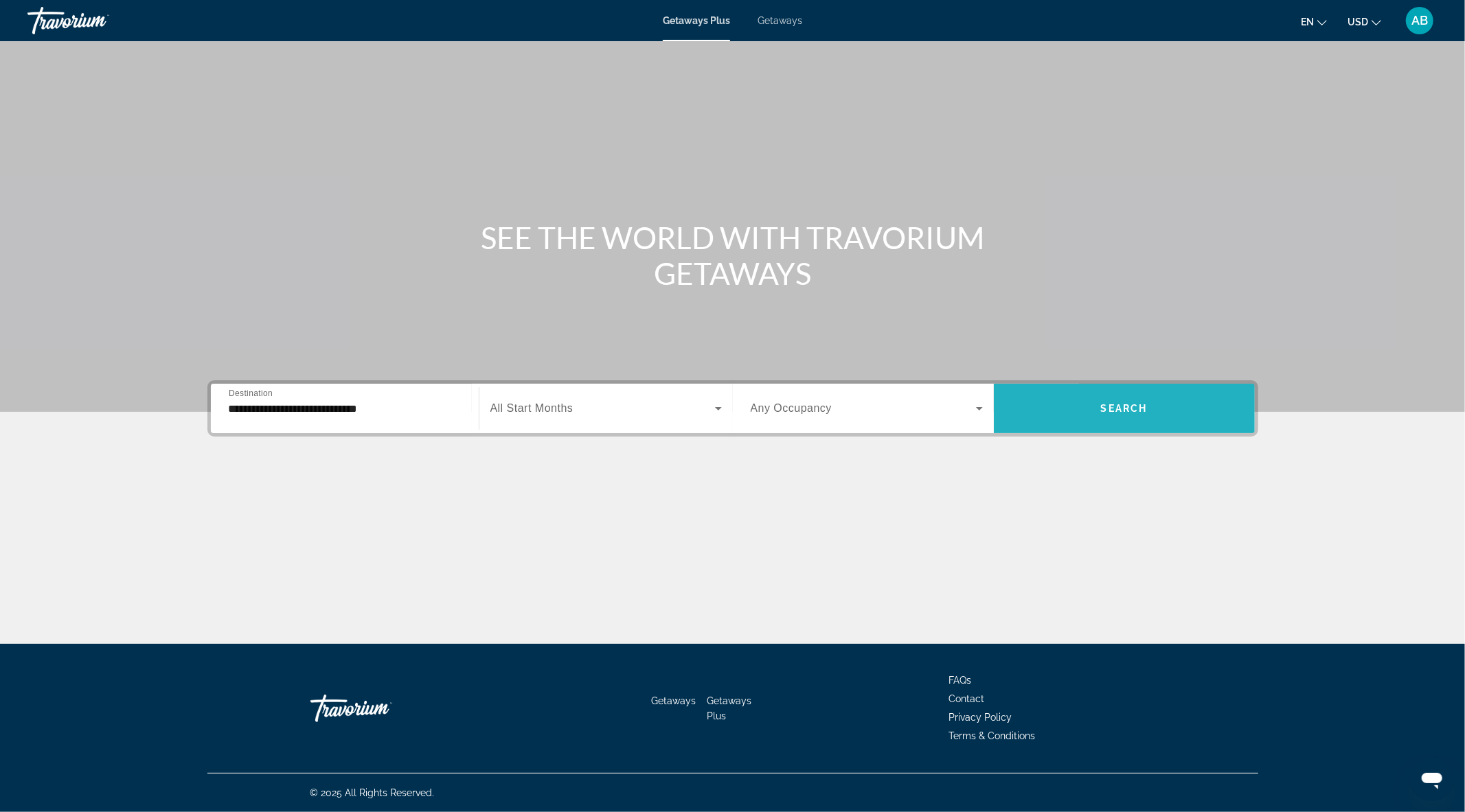
click at [1081, 415] on span "Search widget" at bounding box center [1124, 408] width 261 height 33
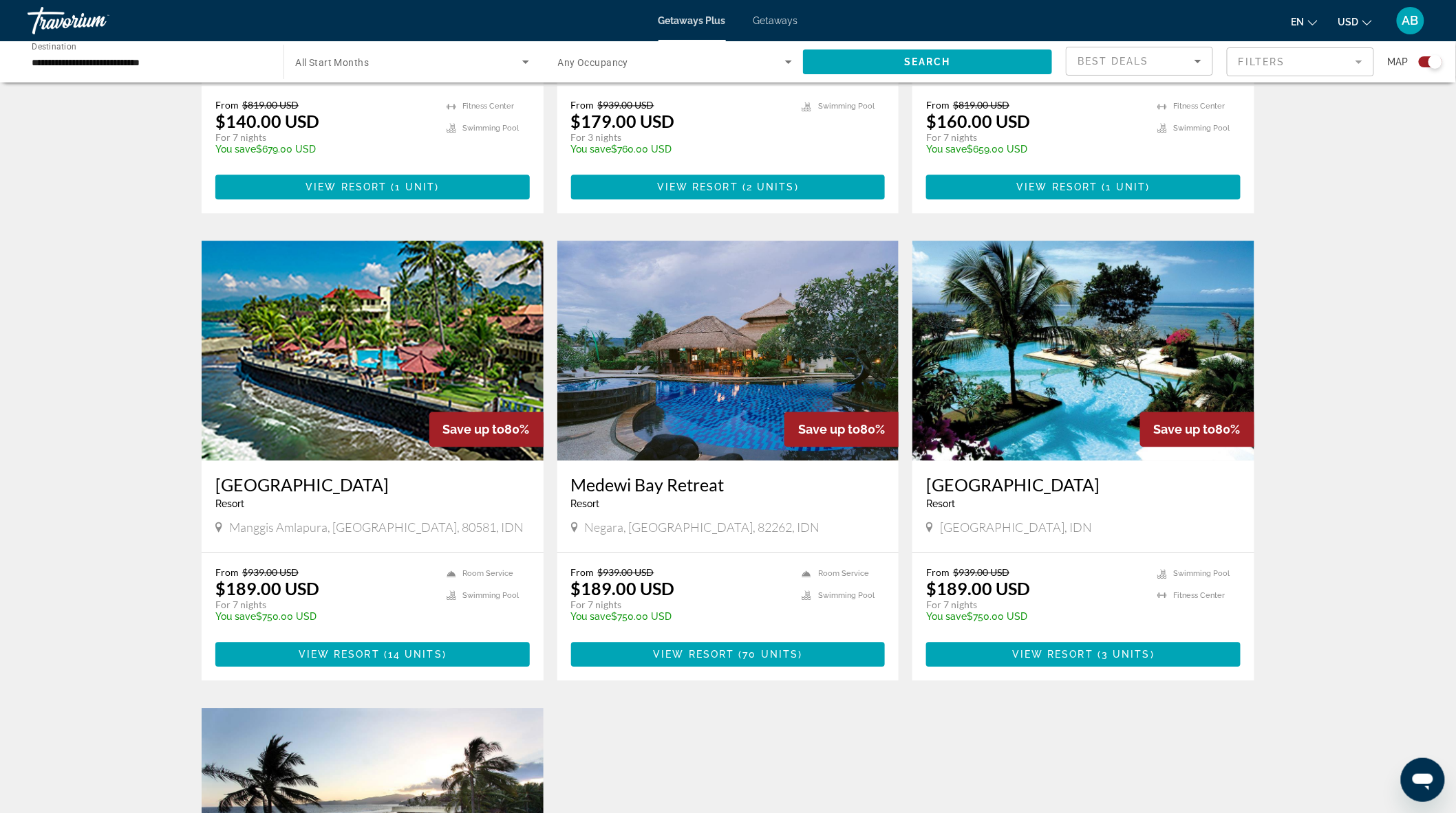
scroll to position [1221, 0]
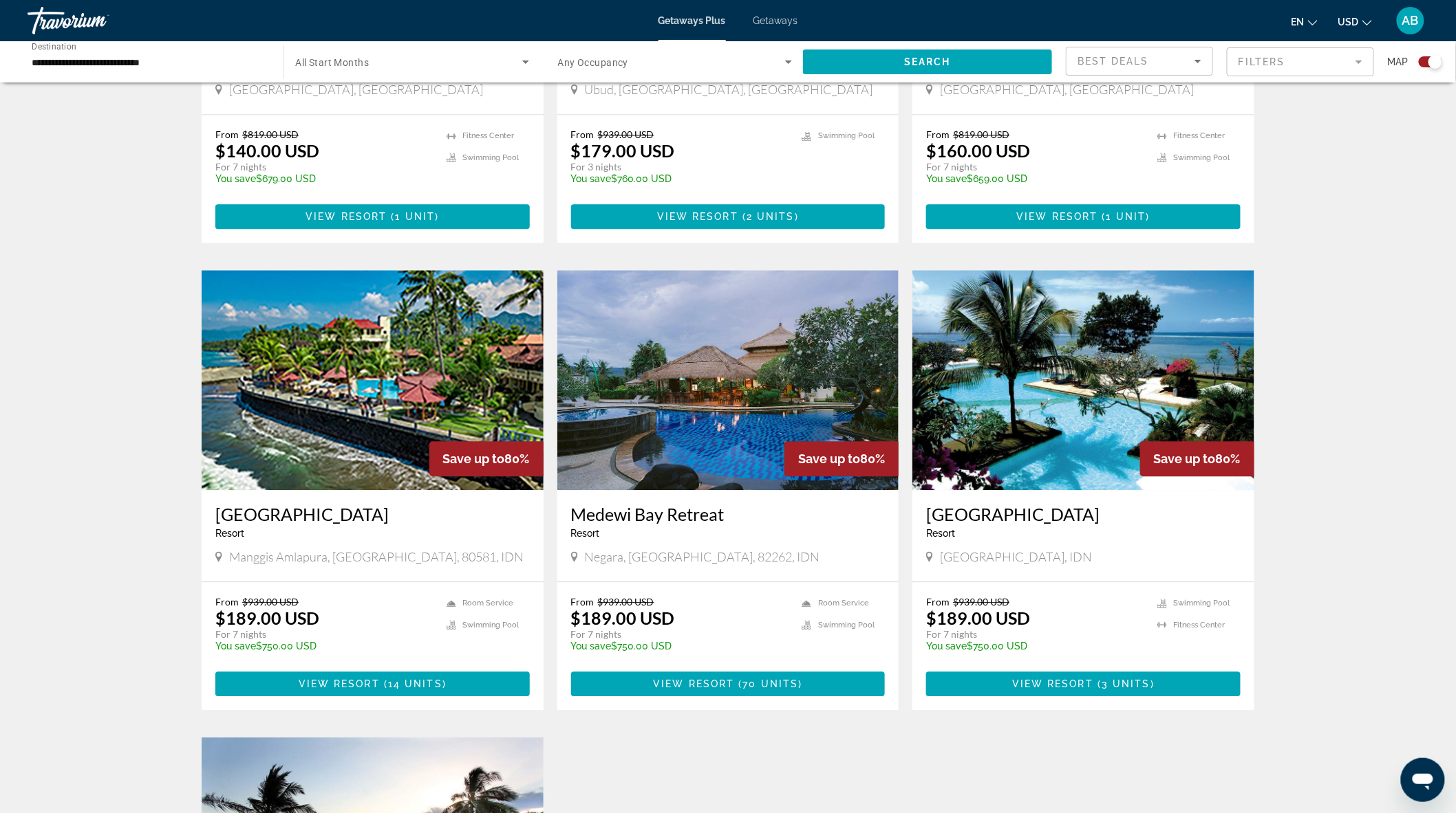
click at [771, 392] on img "Main content" at bounding box center [728, 379] width 342 height 220
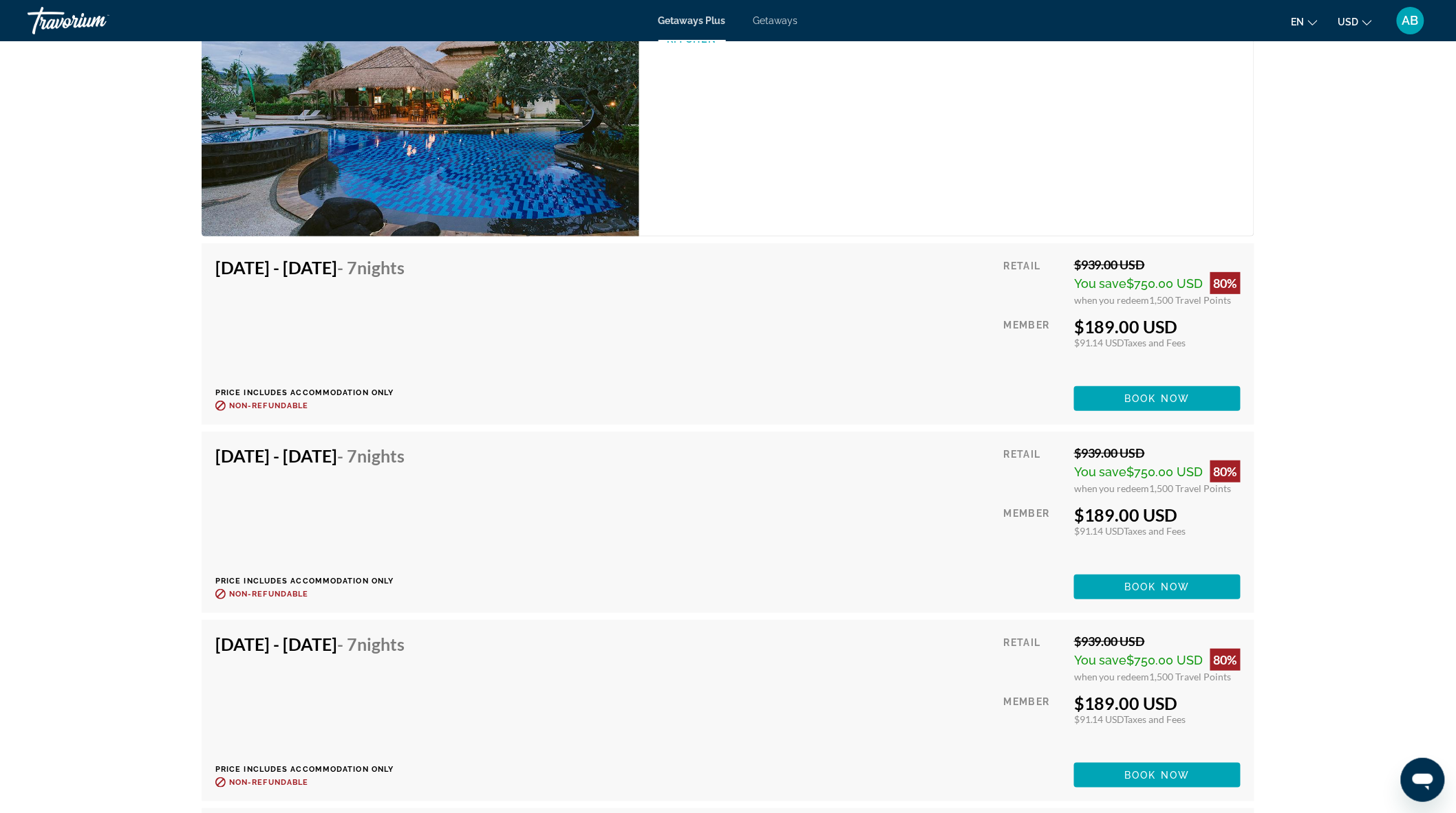
scroll to position [2292, 0]
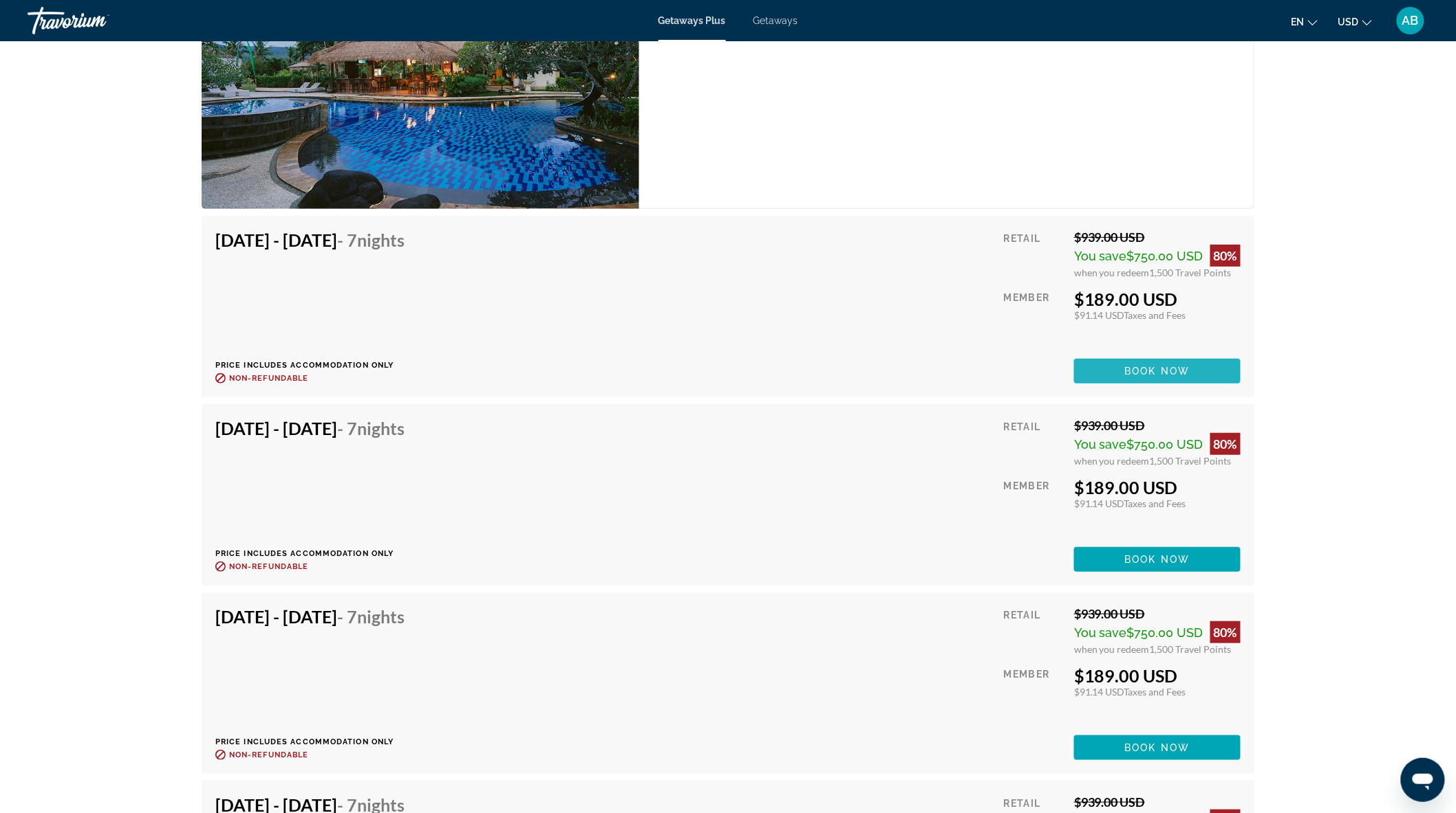
click at [1192, 366] on span "Main content" at bounding box center [1157, 371] width 166 height 33
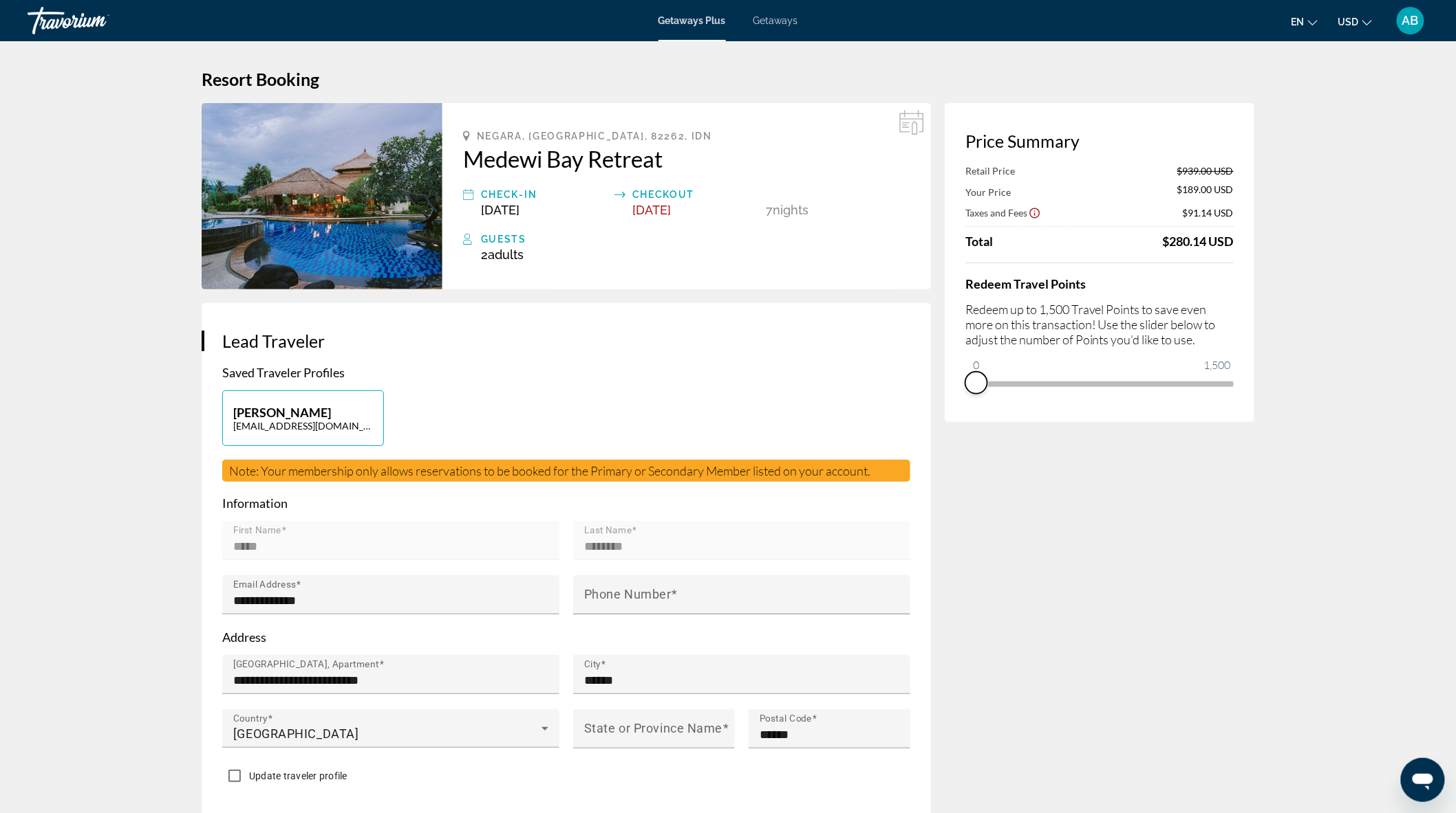
drag, startPoint x: 1222, startPoint y: 402, endPoint x: 958, endPoint y: 425, distance: 265.0
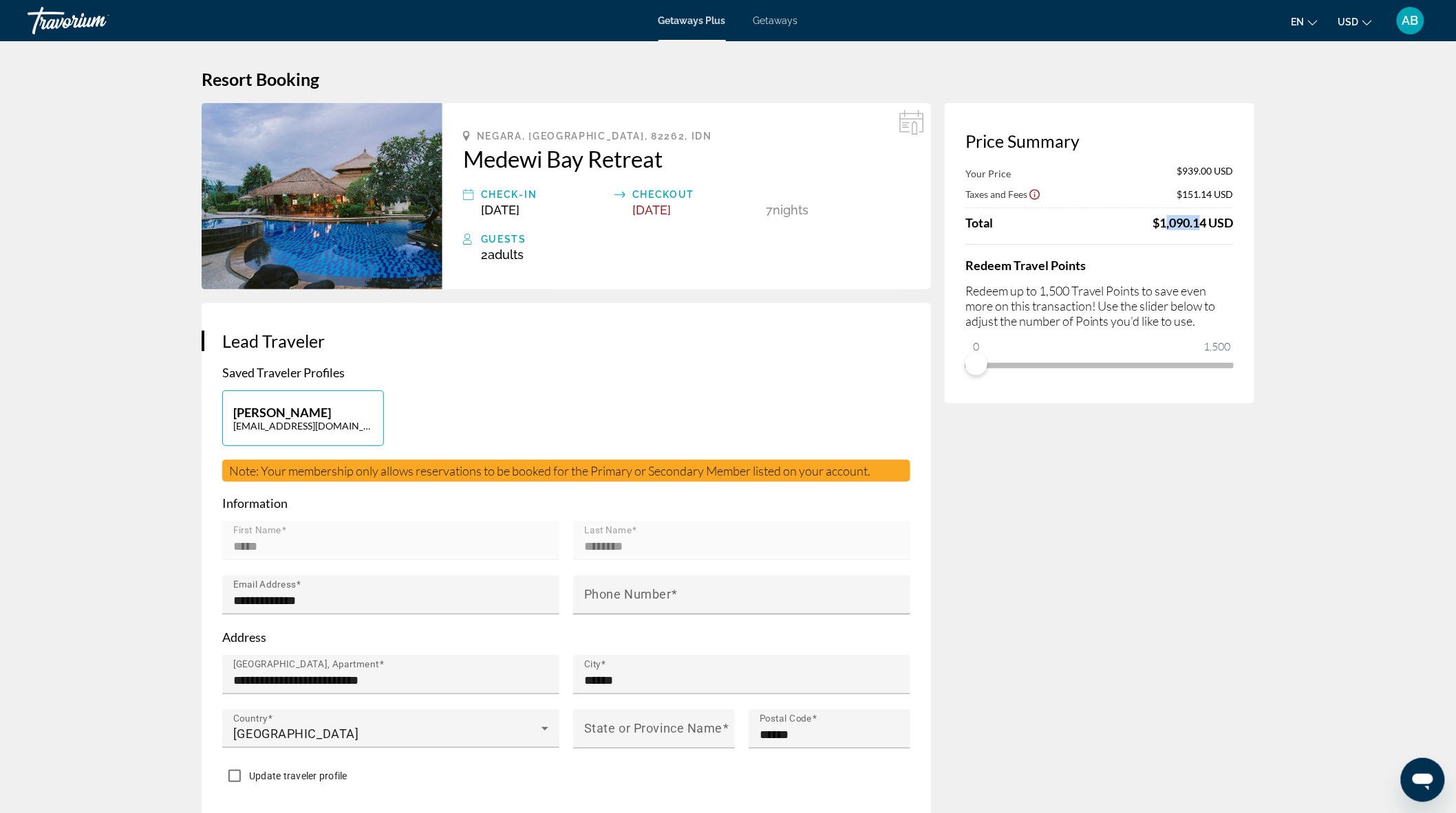
drag, startPoint x: 1154, startPoint y: 218, endPoint x: 1192, endPoint y: 224, distance: 38.5
click at [1192, 224] on div "$1,090.14 USD" at bounding box center [1193, 223] width 80 height 15
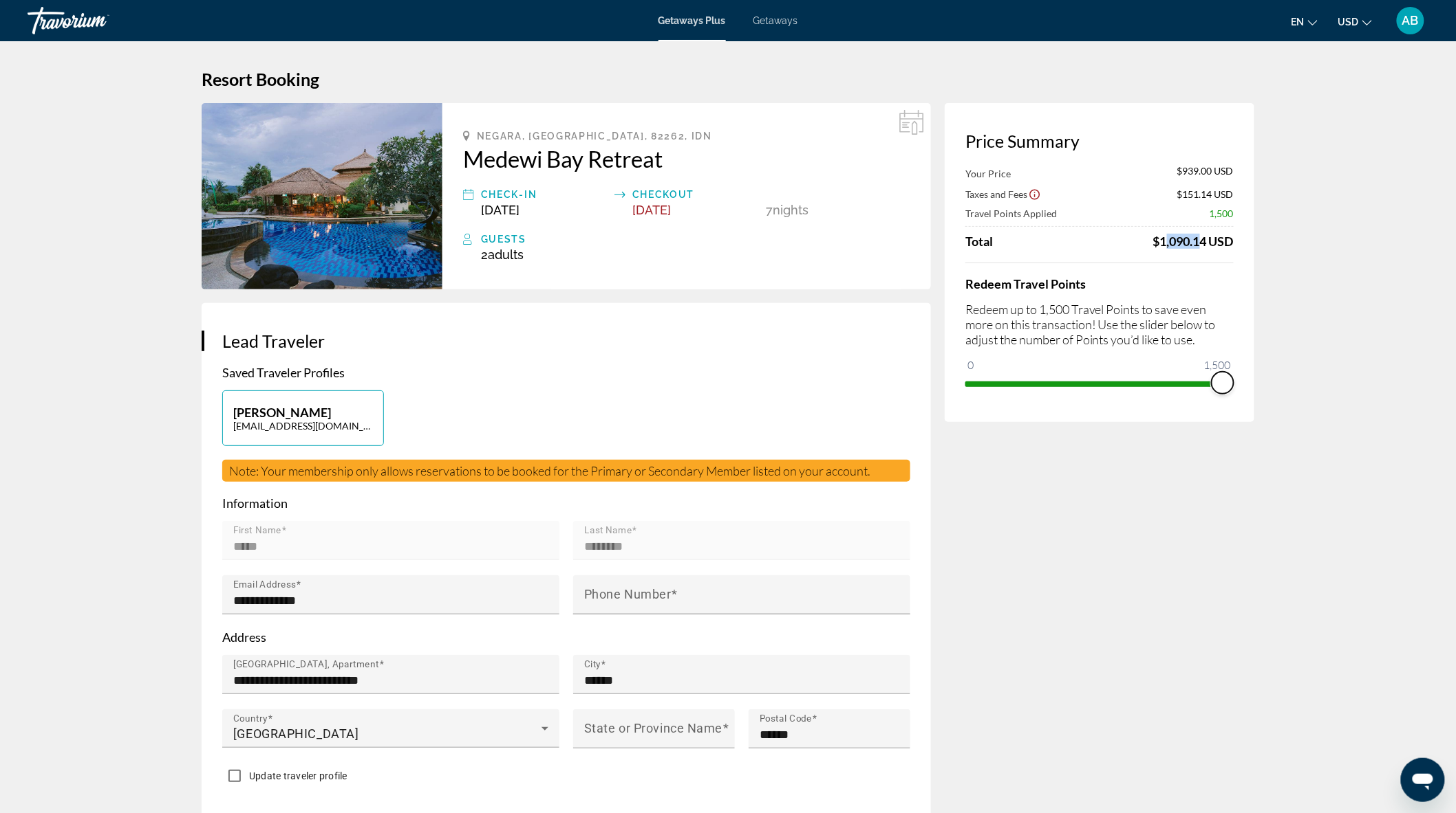
drag, startPoint x: 976, startPoint y: 366, endPoint x: 1270, endPoint y: 361, distance: 294.0
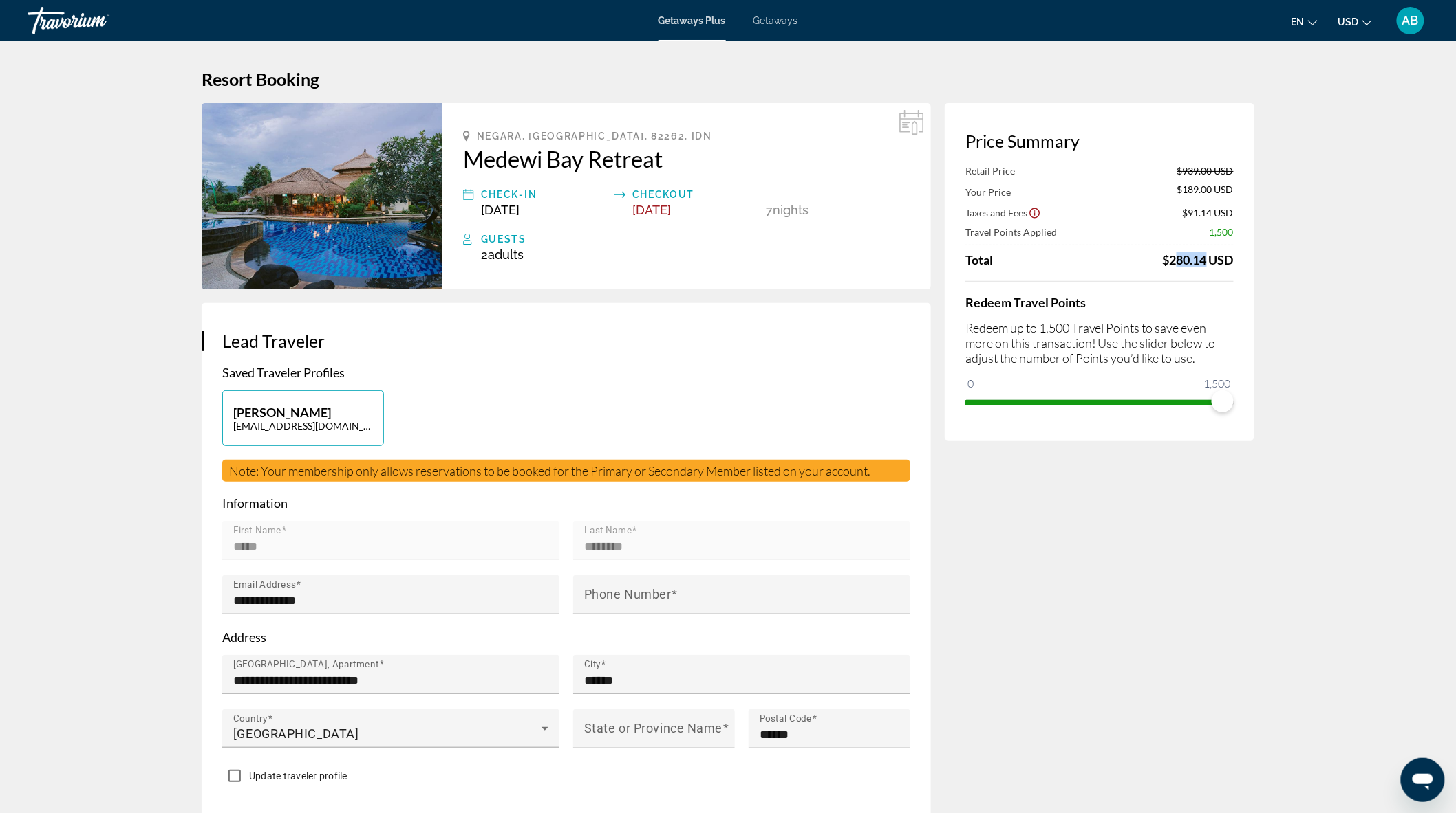
drag, startPoint x: 1169, startPoint y: 258, endPoint x: 1196, endPoint y: 257, distance: 27.0
click at [1196, 257] on div "$280.14 USD" at bounding box center [1197, 260] width 71 height 15
click at [1186, 264] on div "$280.14 USD" at bounding box center [1197, 260] width 71 height 15
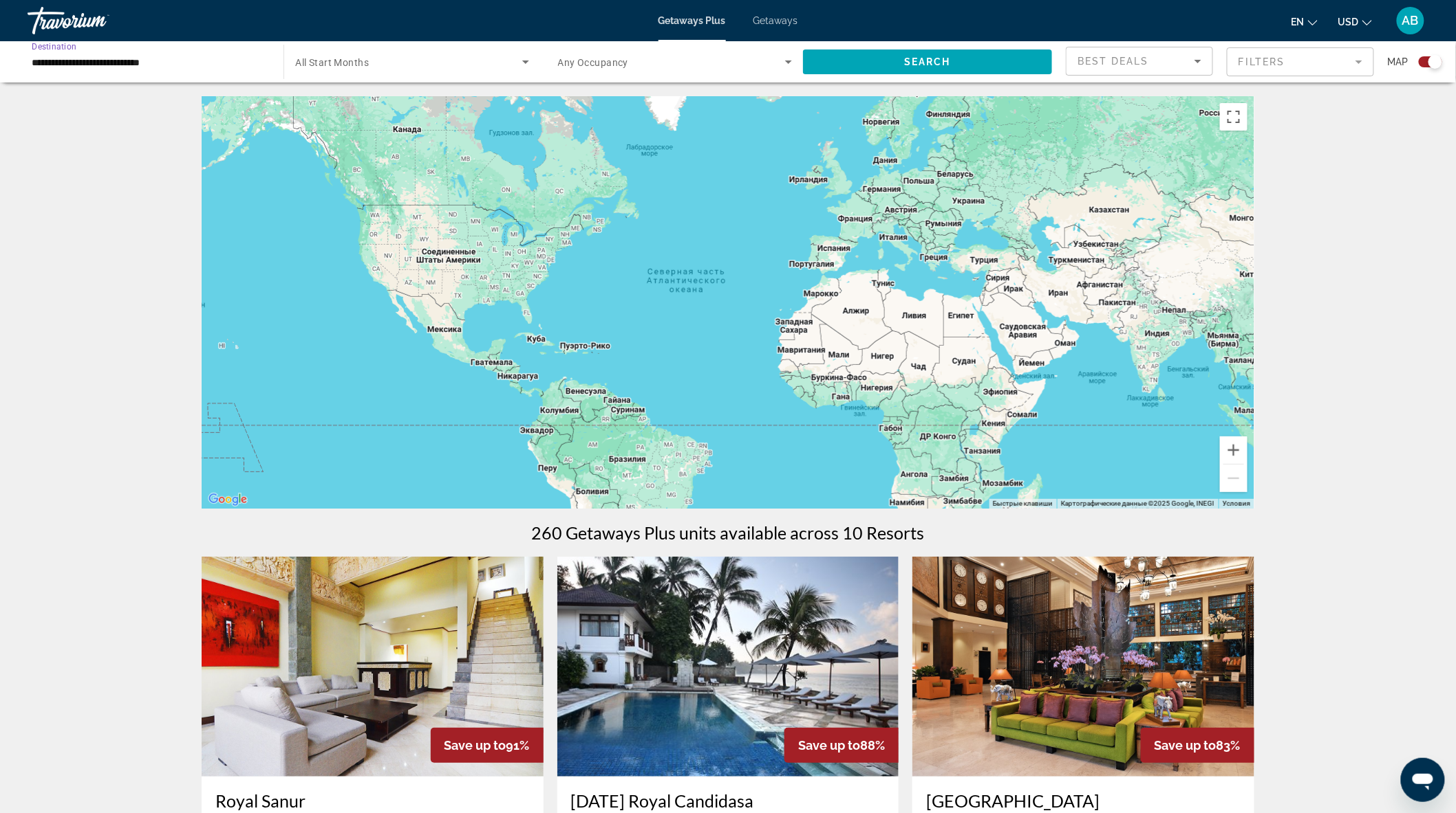
click at [109, 62] on input "**********" at bounding box center [149, 62] width 234 height 16
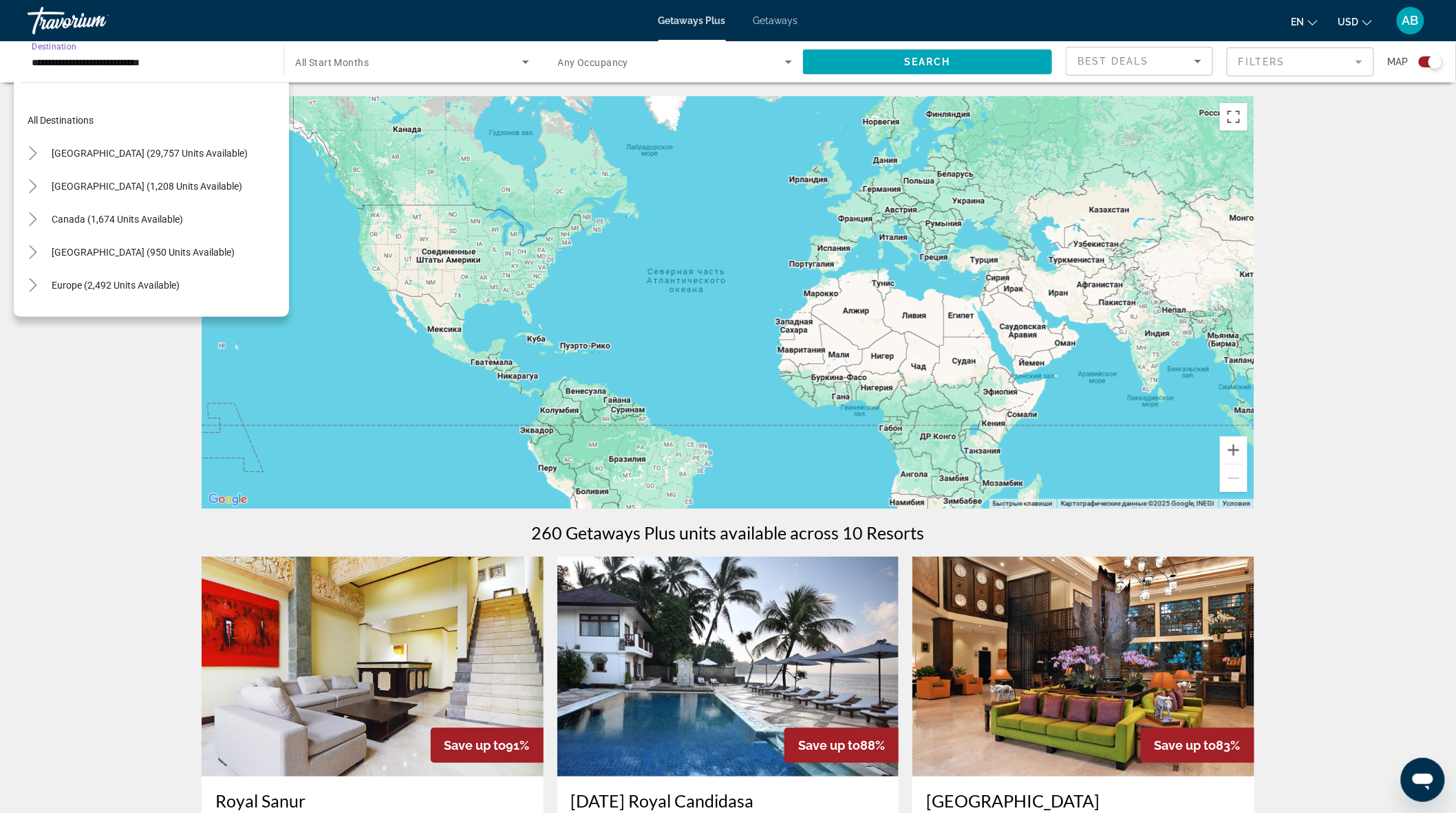
scroll to position [411, 0]
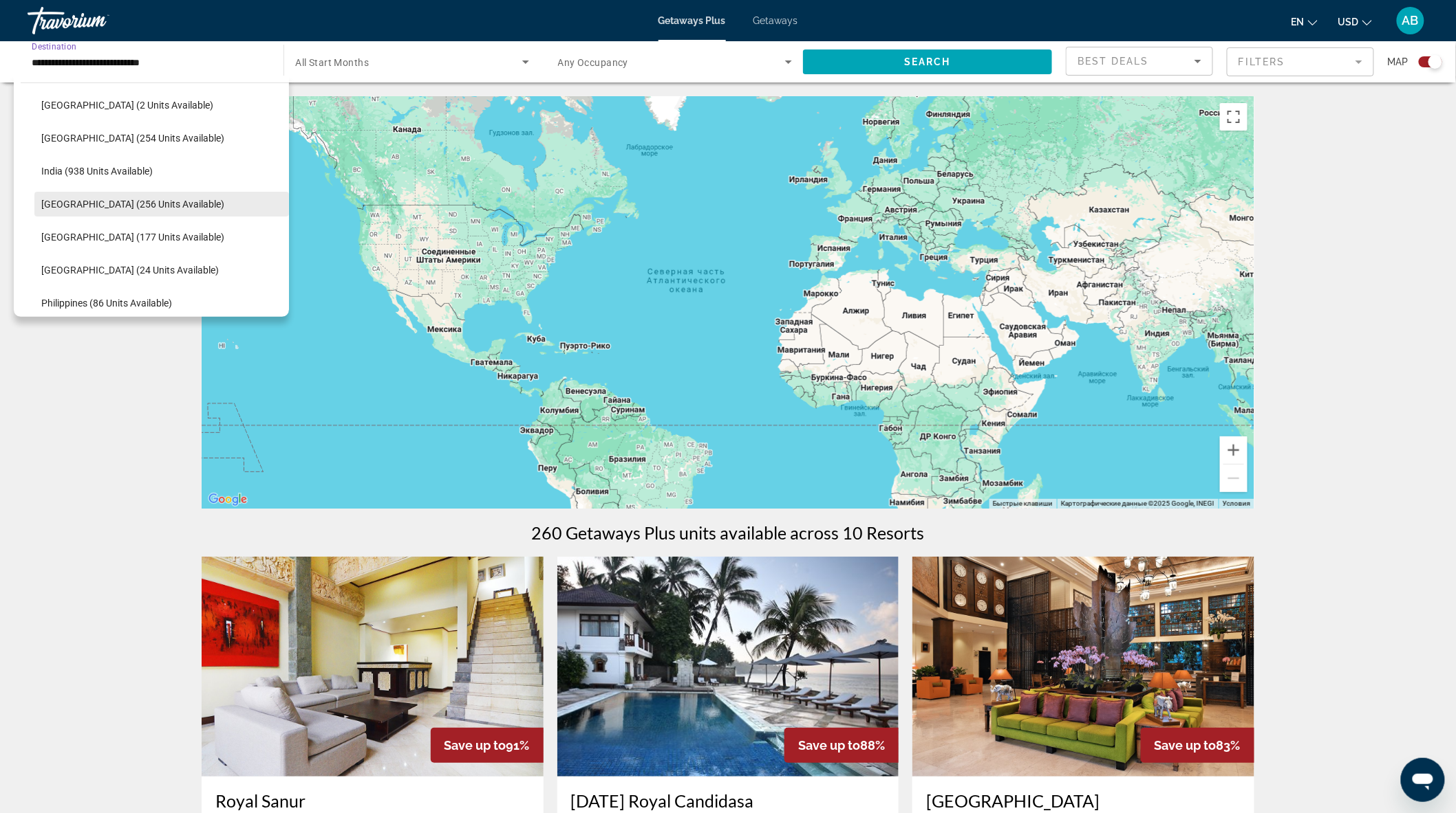
click at [111, 205] on span "Indonesia (256 units available)" at bounding box center [133, 205] width 183 height 11
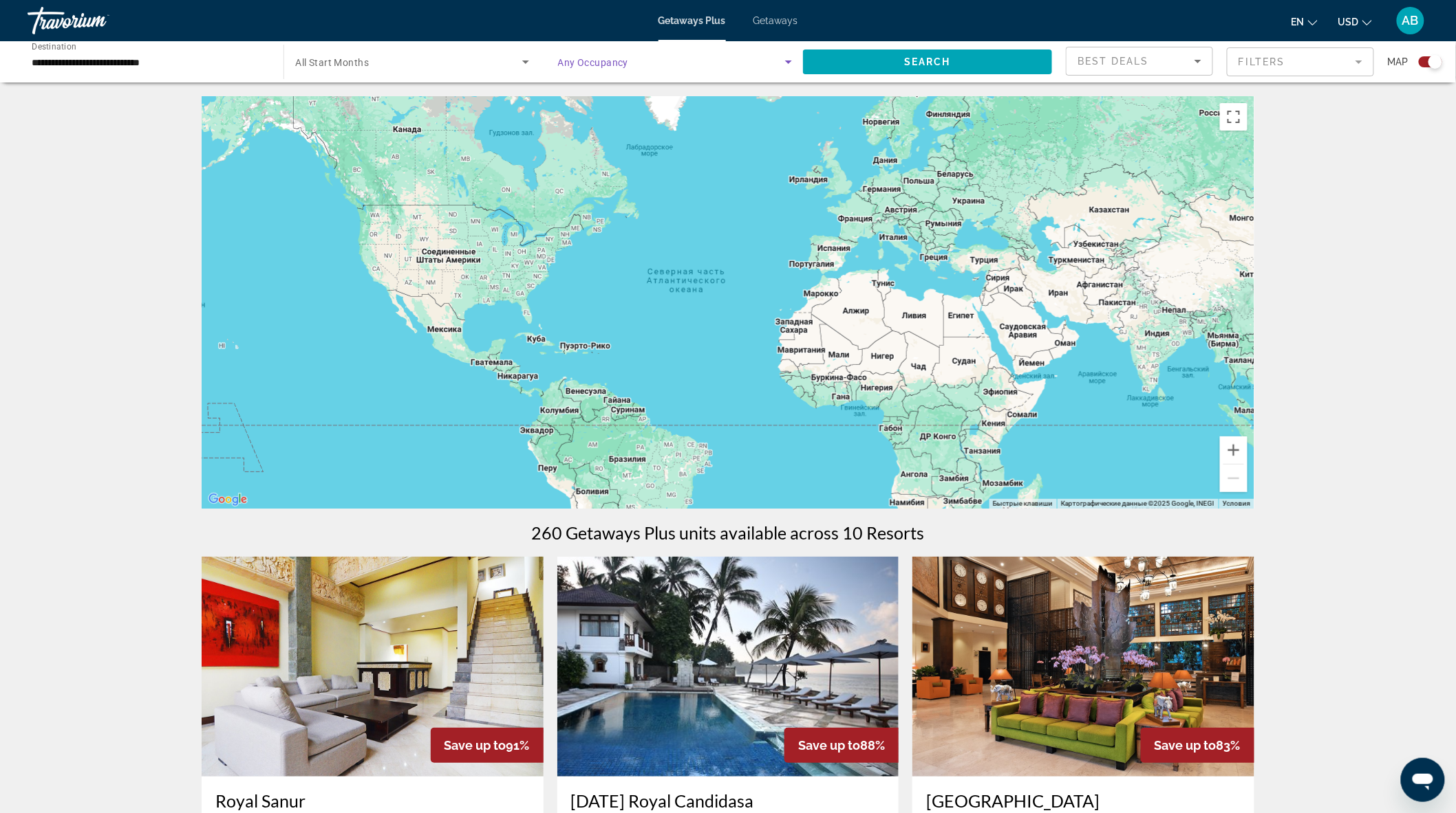
click at [628, 70] on span "Search widget" at bounding box center [671, 61] width 227 height 16
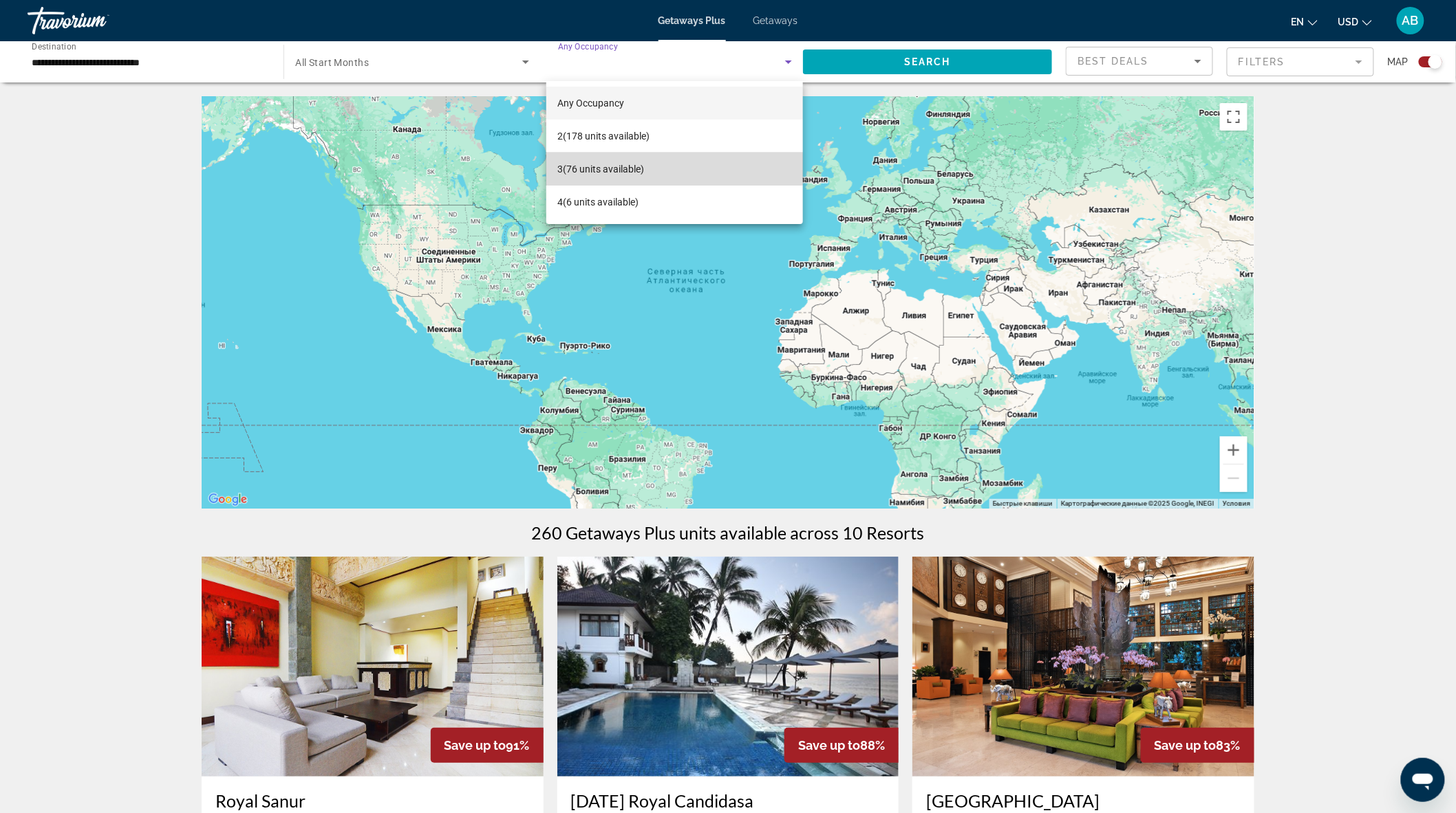
click at [617, 169] on span "3 (76 units available)" at bounding box center [600, 169] width 87 height 16
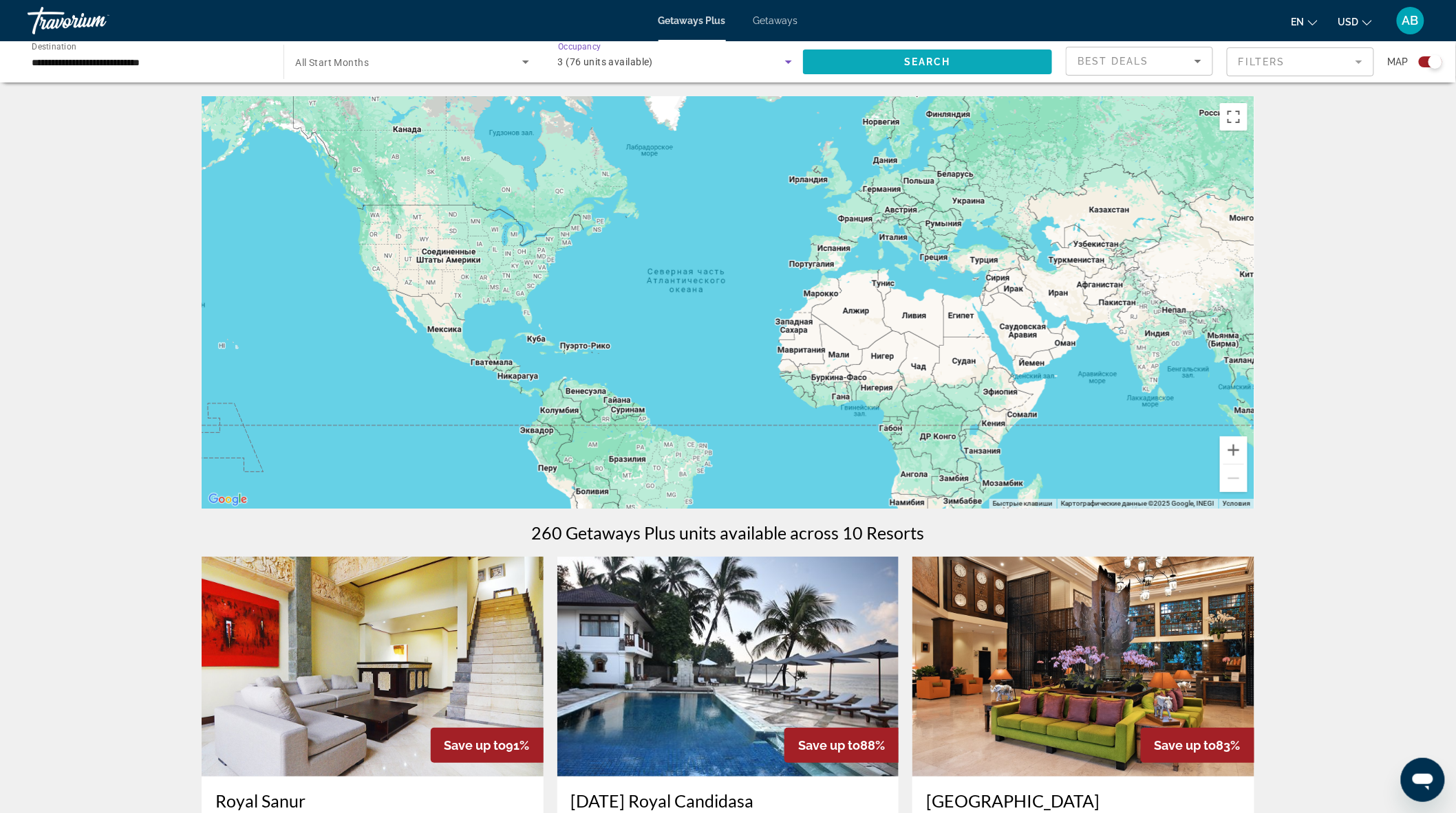
click at [968, 67] on span "Search widget" at bounding box center [928, 61] width 249 height 33
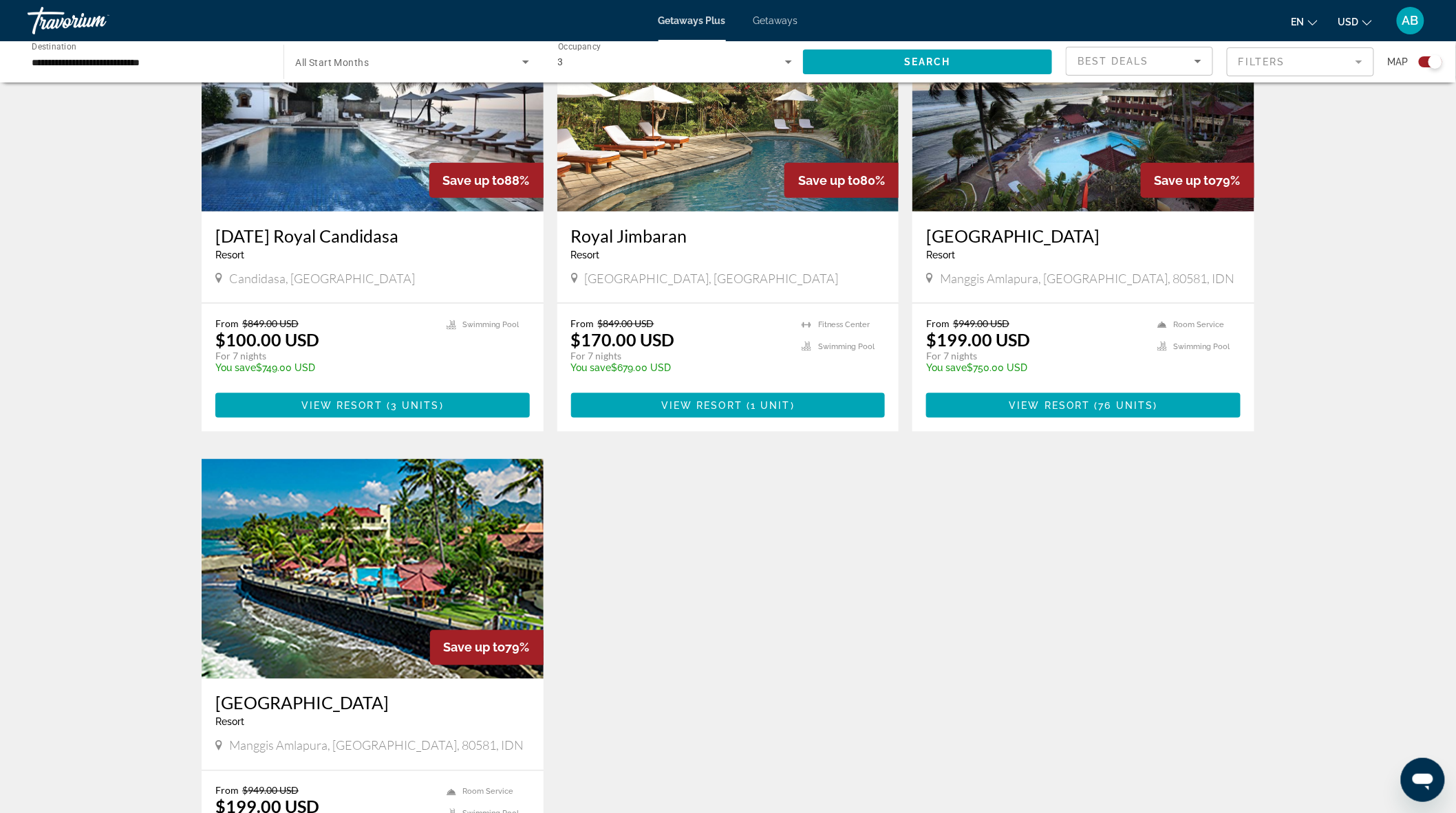
scroll to position [290, 0]
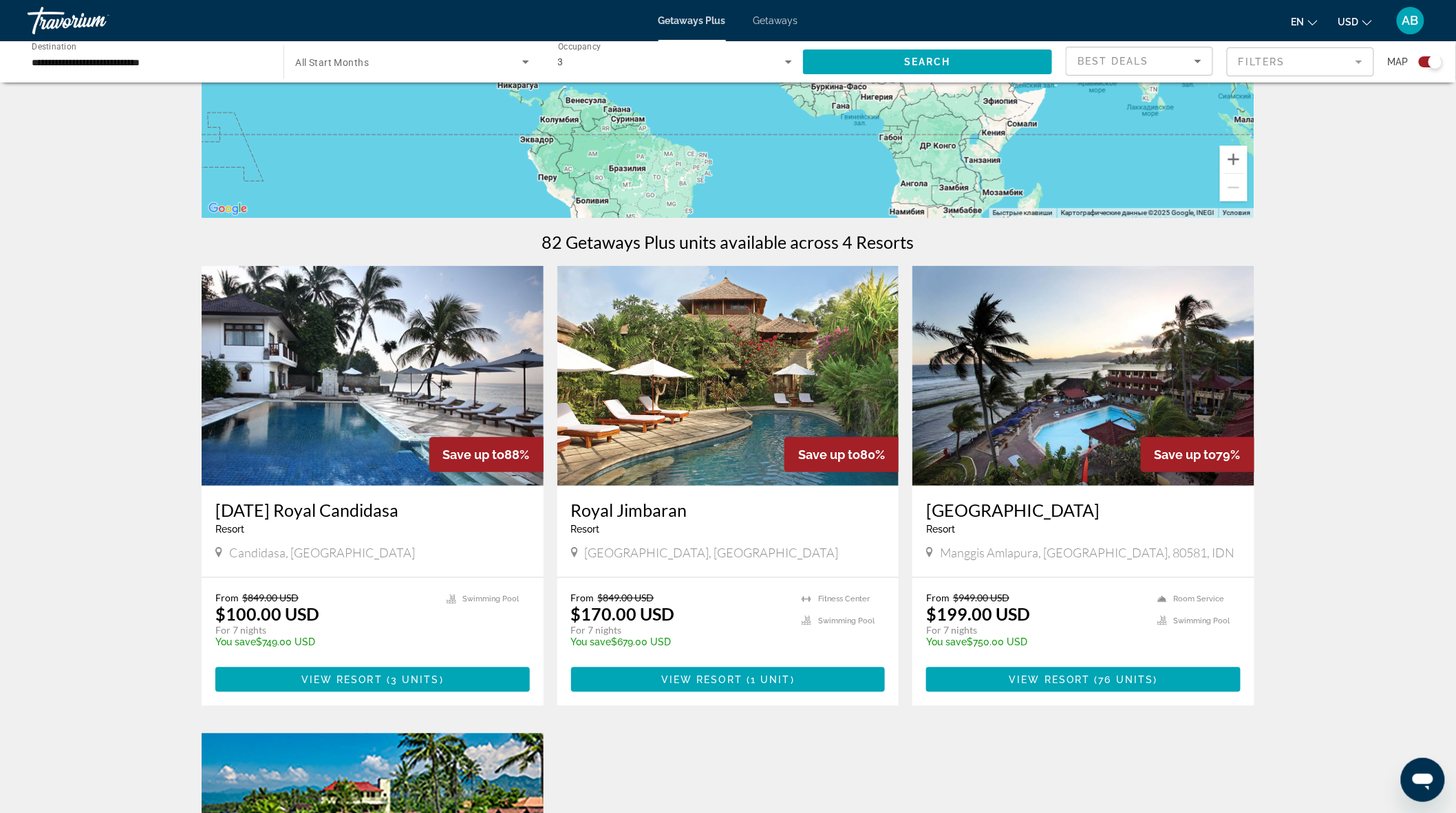
click at [397, 433] on img "Main content" at bounding box center [373, 375] width 342 height 220
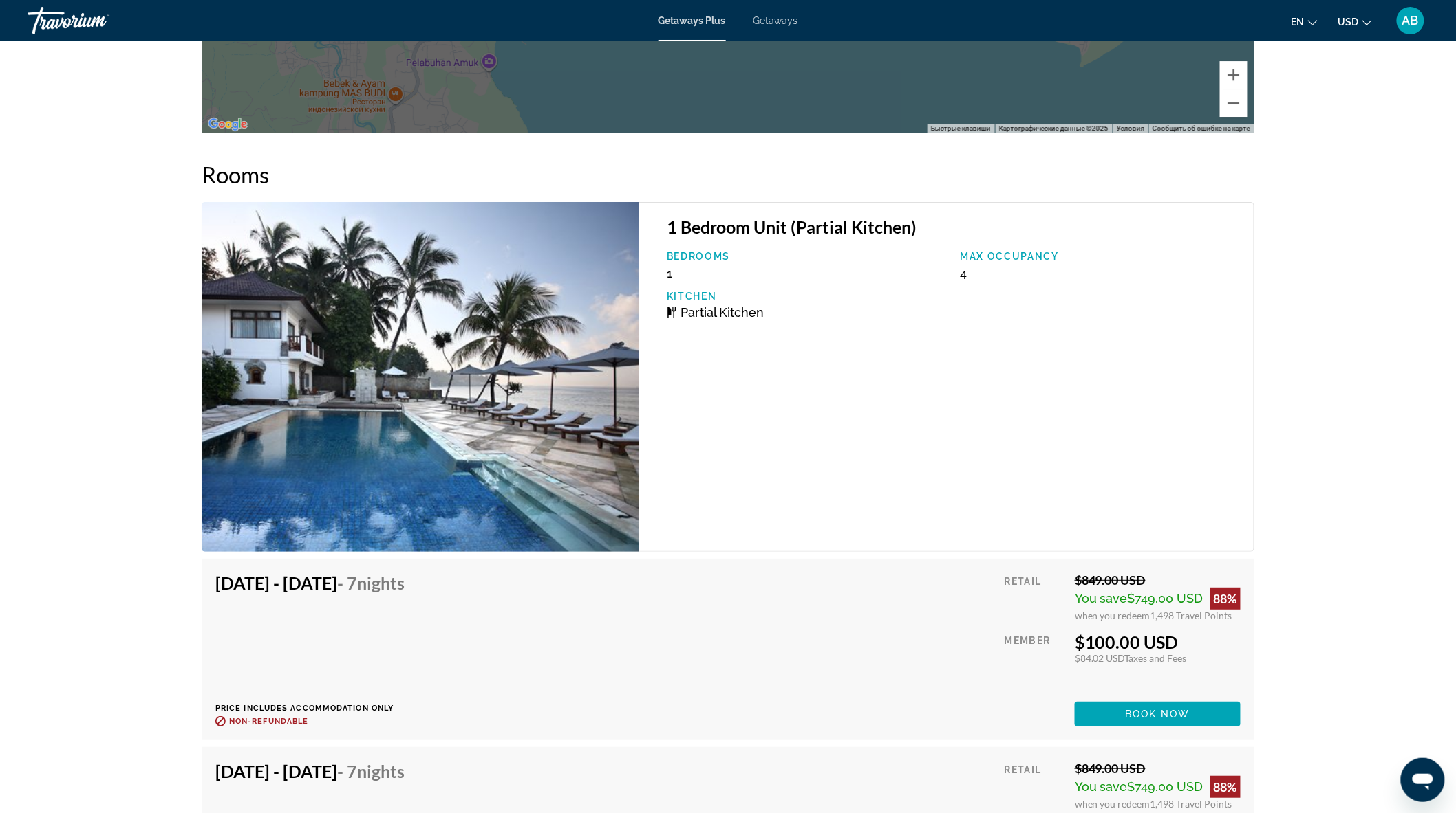
scroll to position [2065, 0]
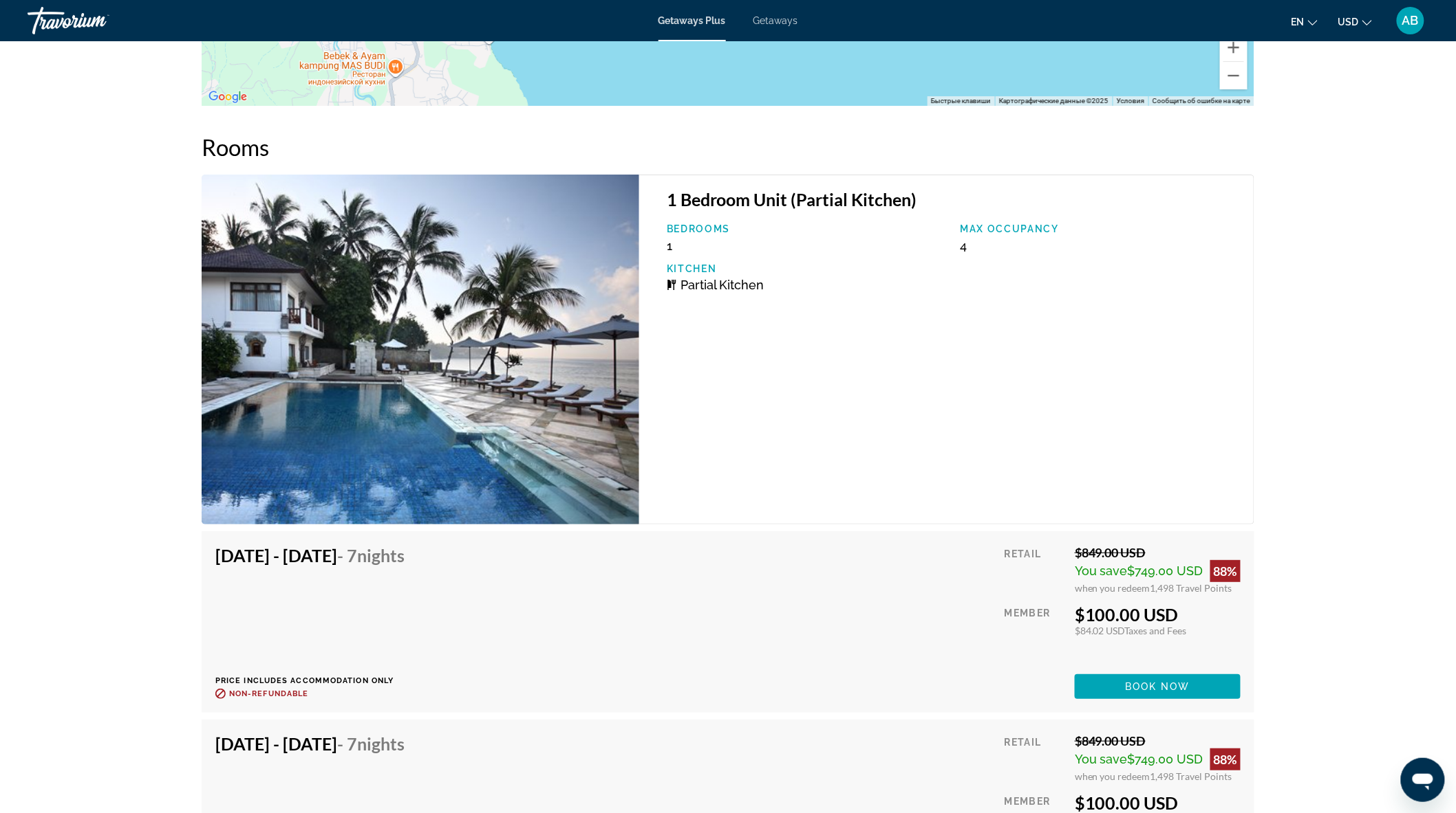
click at [509, 361] on img "Main content" at bounding box center [421, 349] width 438 height 350
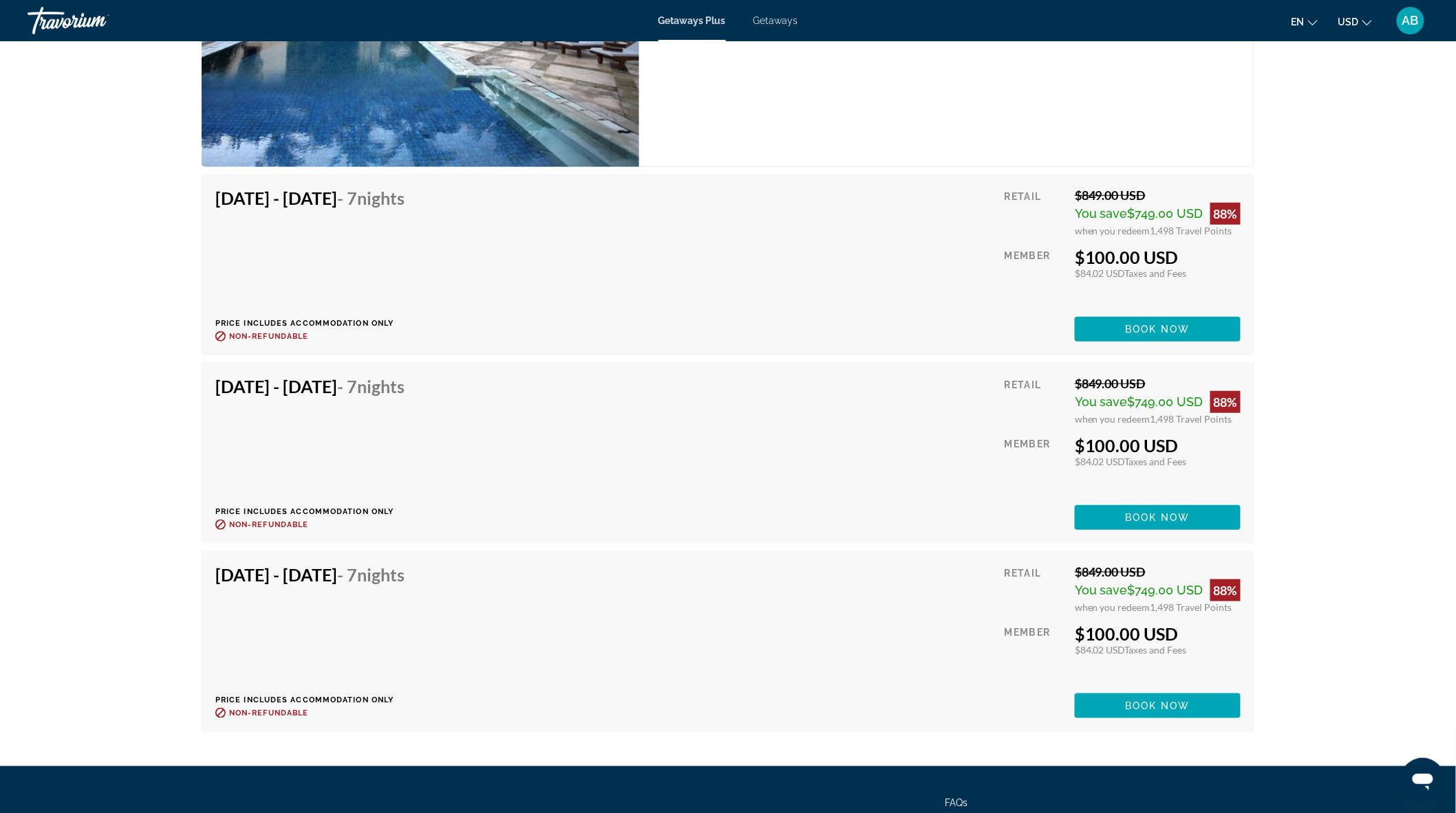
scroll to position [2523, 0]
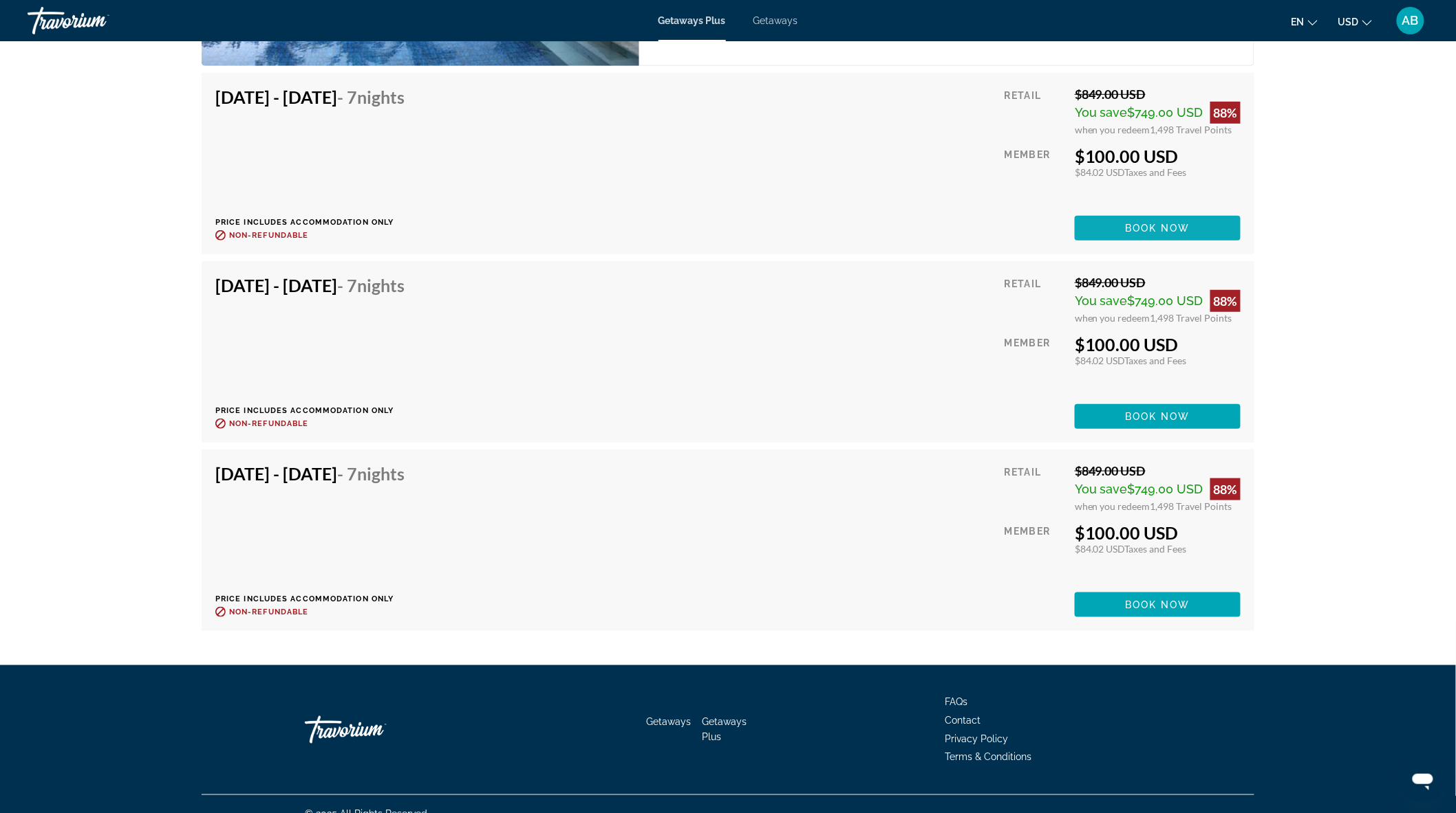
click at [1188, 217] on span "Main content" at bounding box center [1158, 228] width 166 height 33
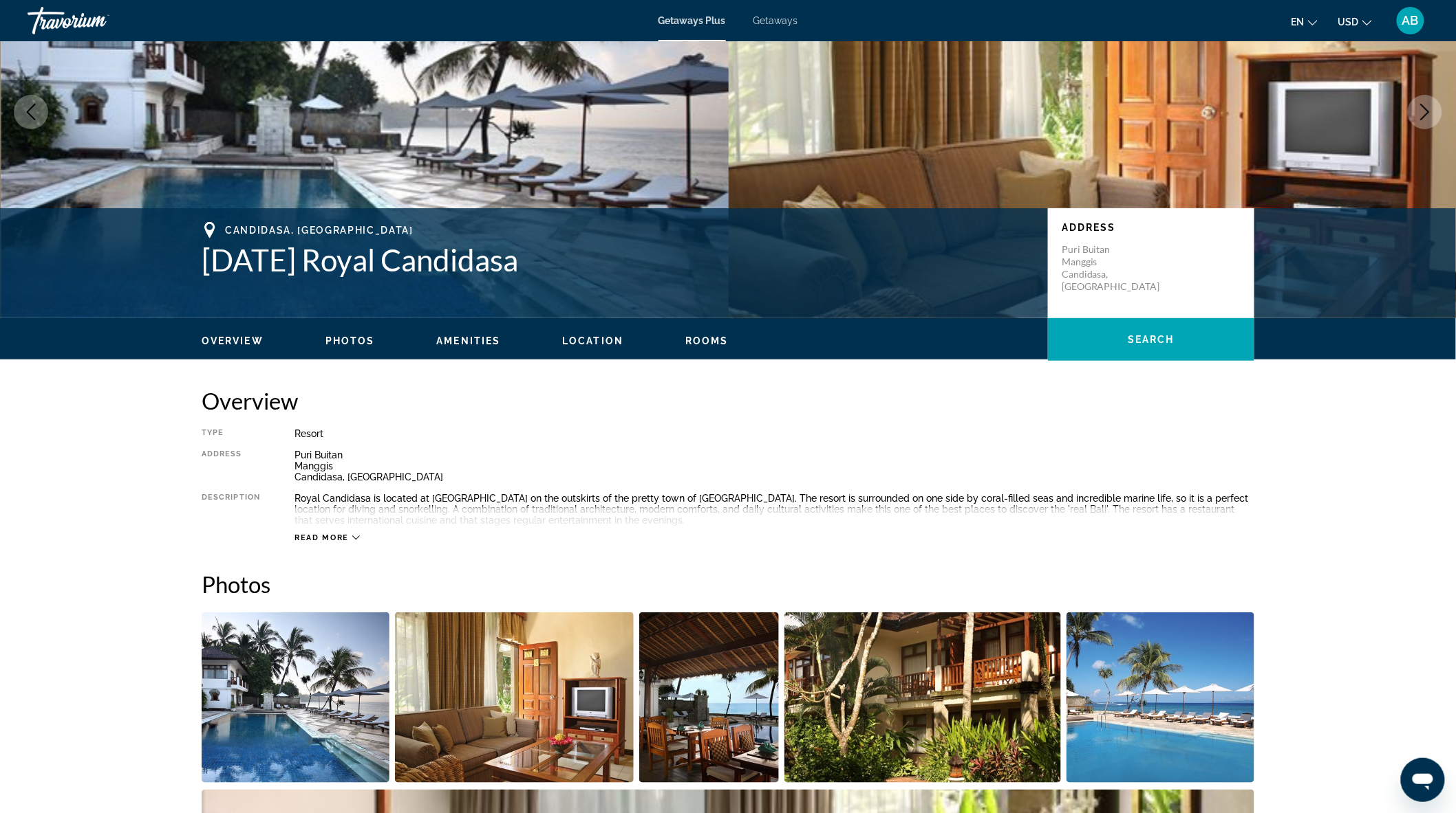
scroll to position [457, 0]
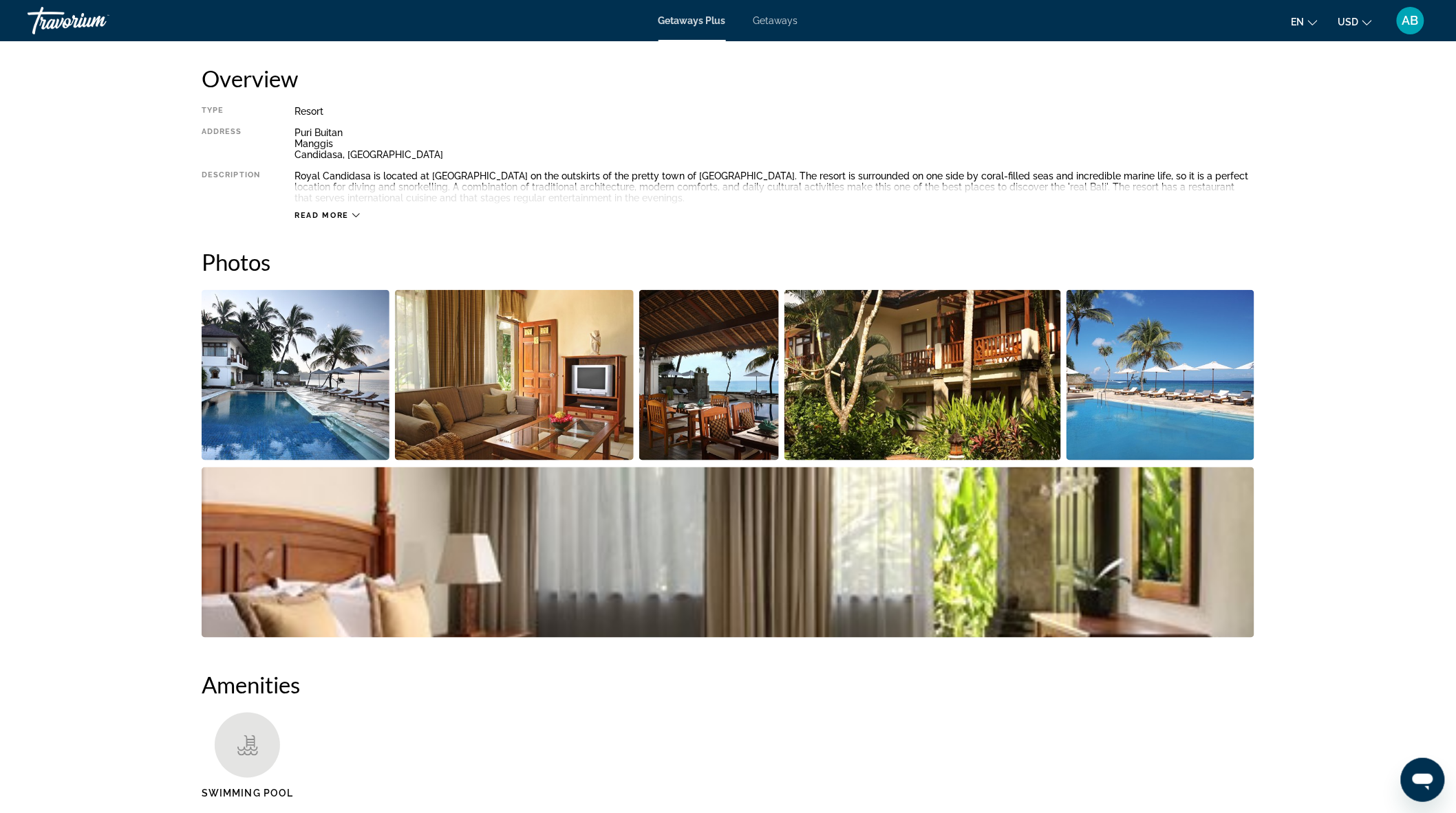
click at [290, 383] on img "Open full-screen image slider" at bounding box center [295, 375] width 188 height 171
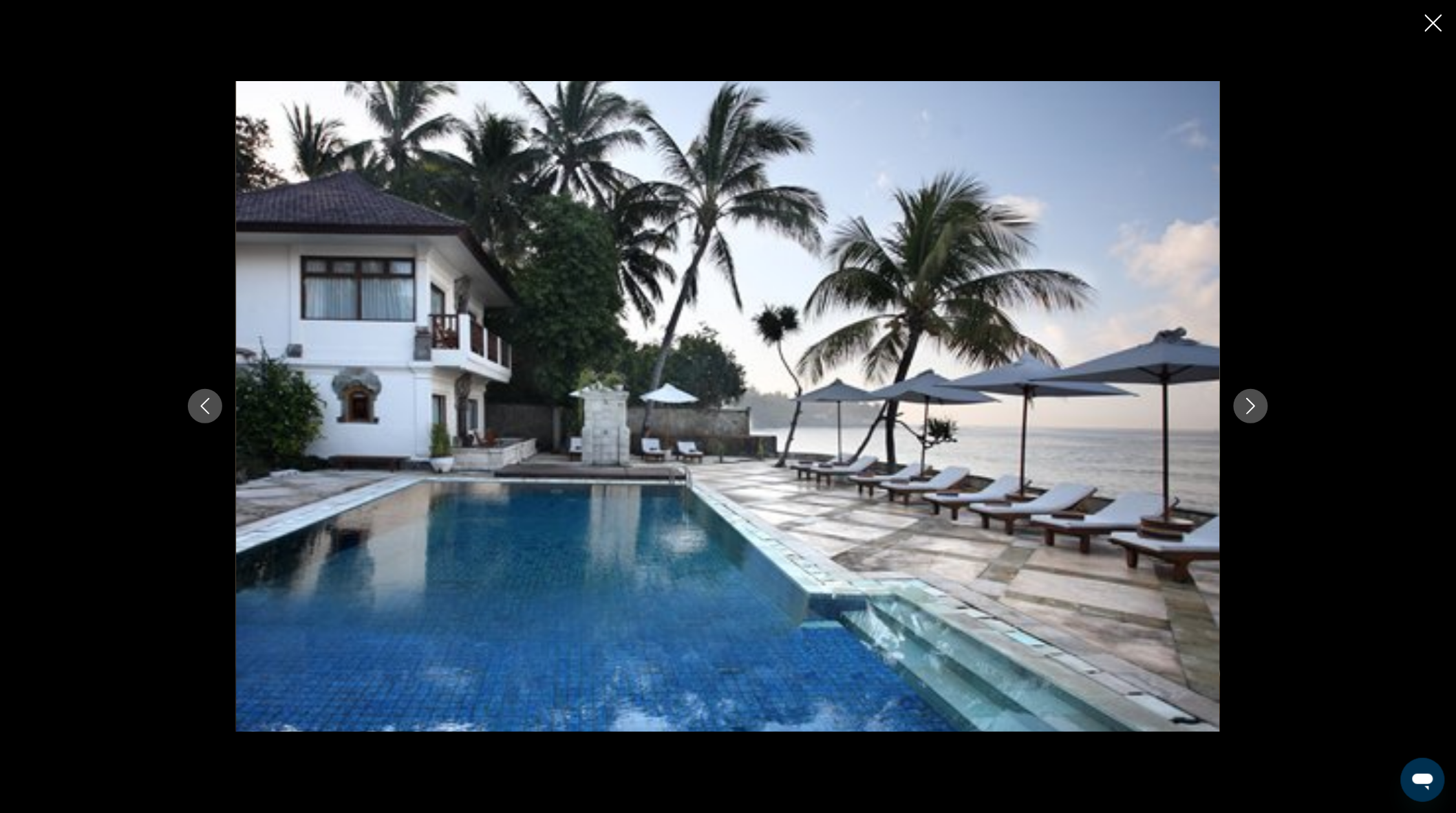
click at [1247, 407] on icon "Next image" at bounding box center [1250, 406] width 16 height 16
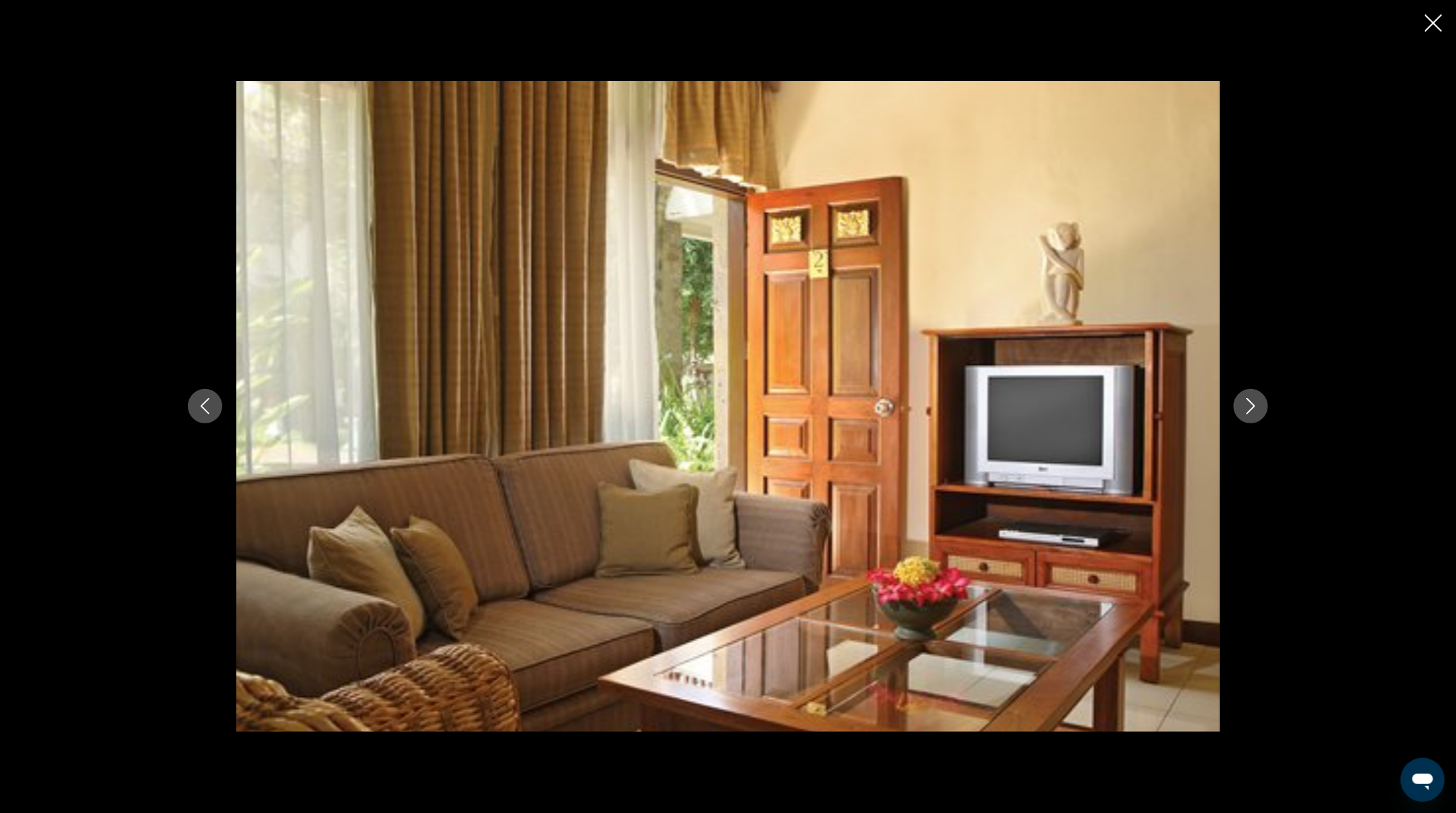
click at [1247, 407] on icon "Next image" at bounding box center [1250, 406] width 16 height 16
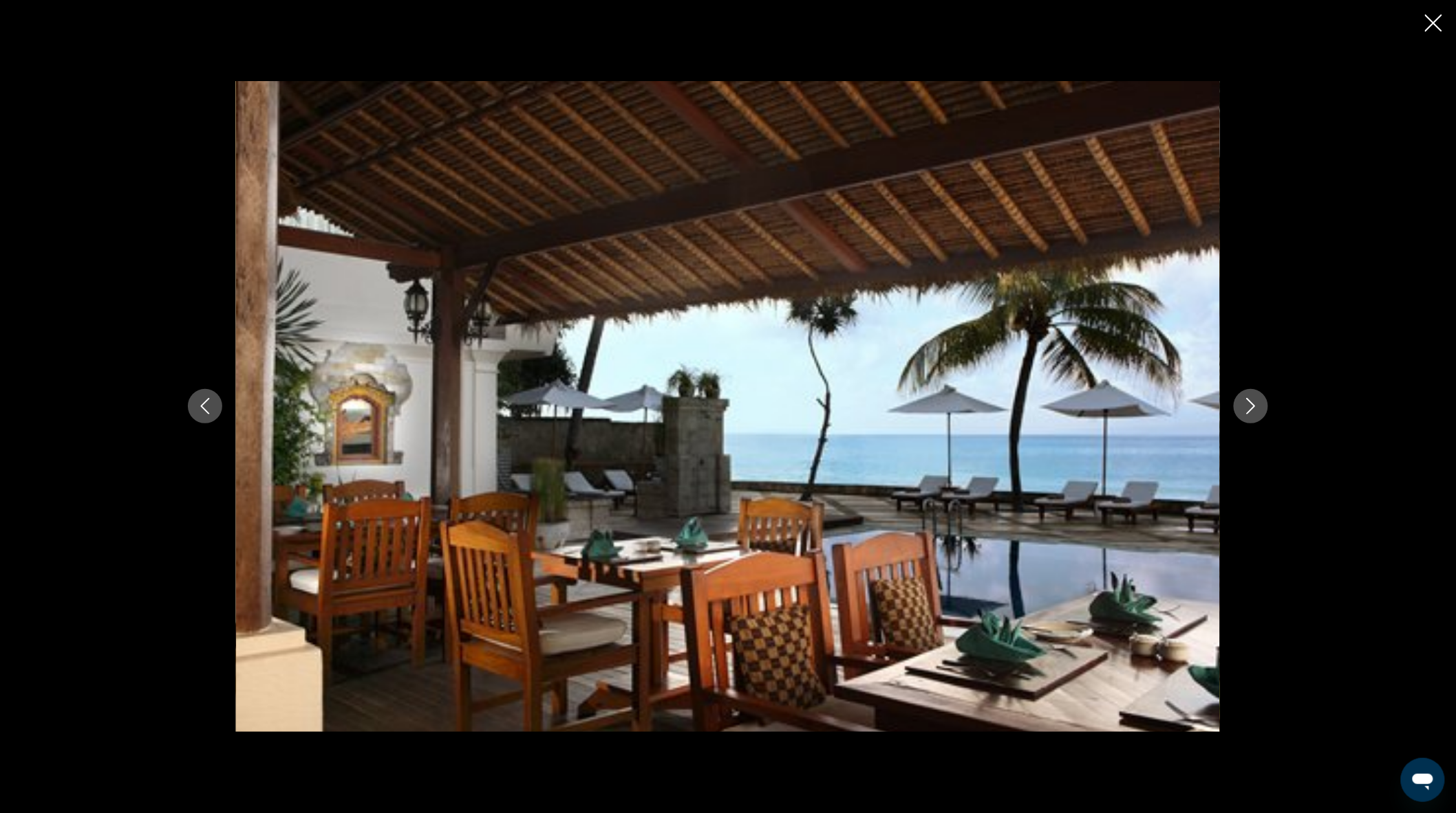
click at [1247, 407] on icon "Next image" at bounding box center [1250, 406] width 16 height 16
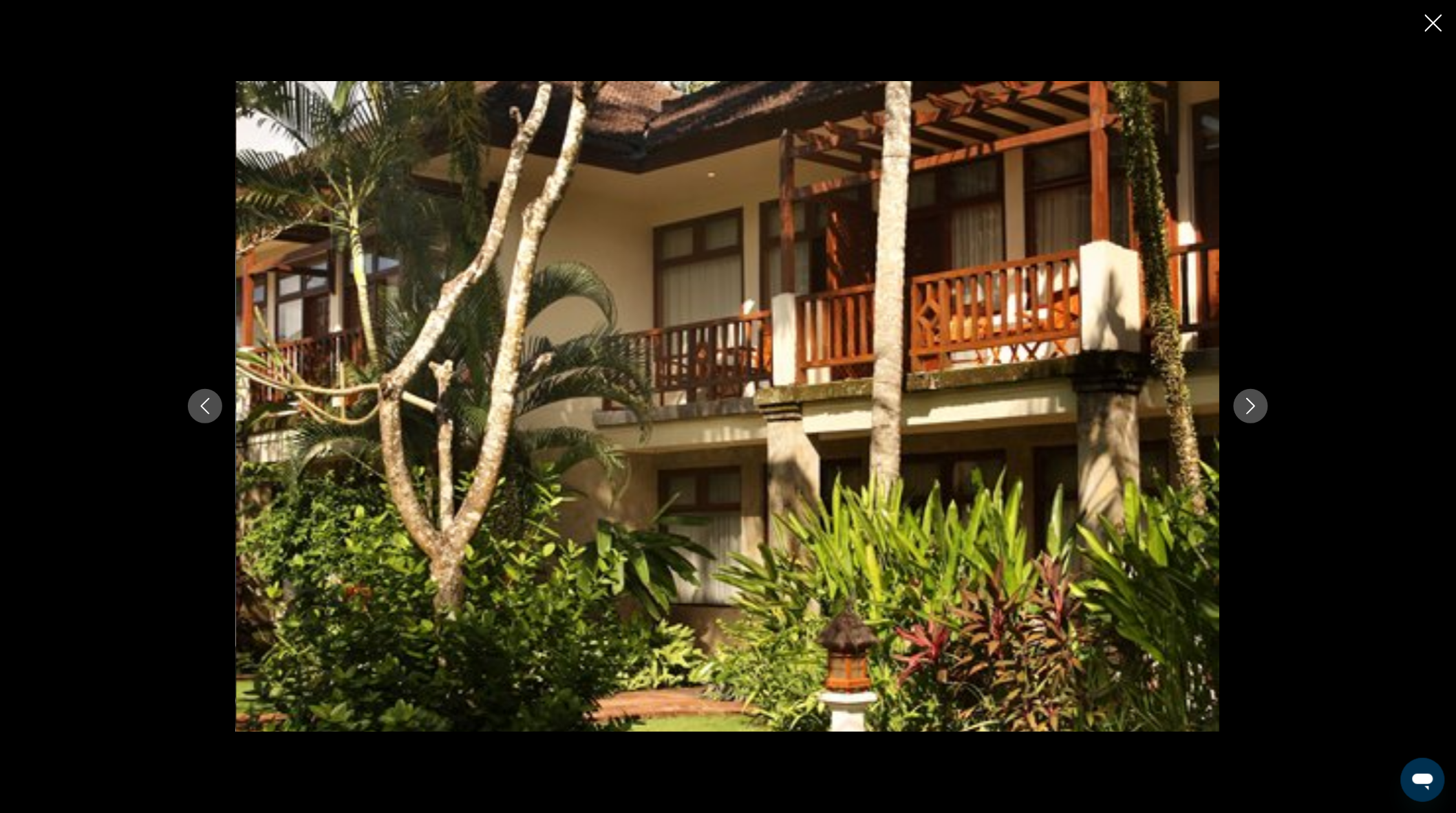
click at [1247, 407] on icon "Next image" at bounding box center [1250, 406] width 16 height 16
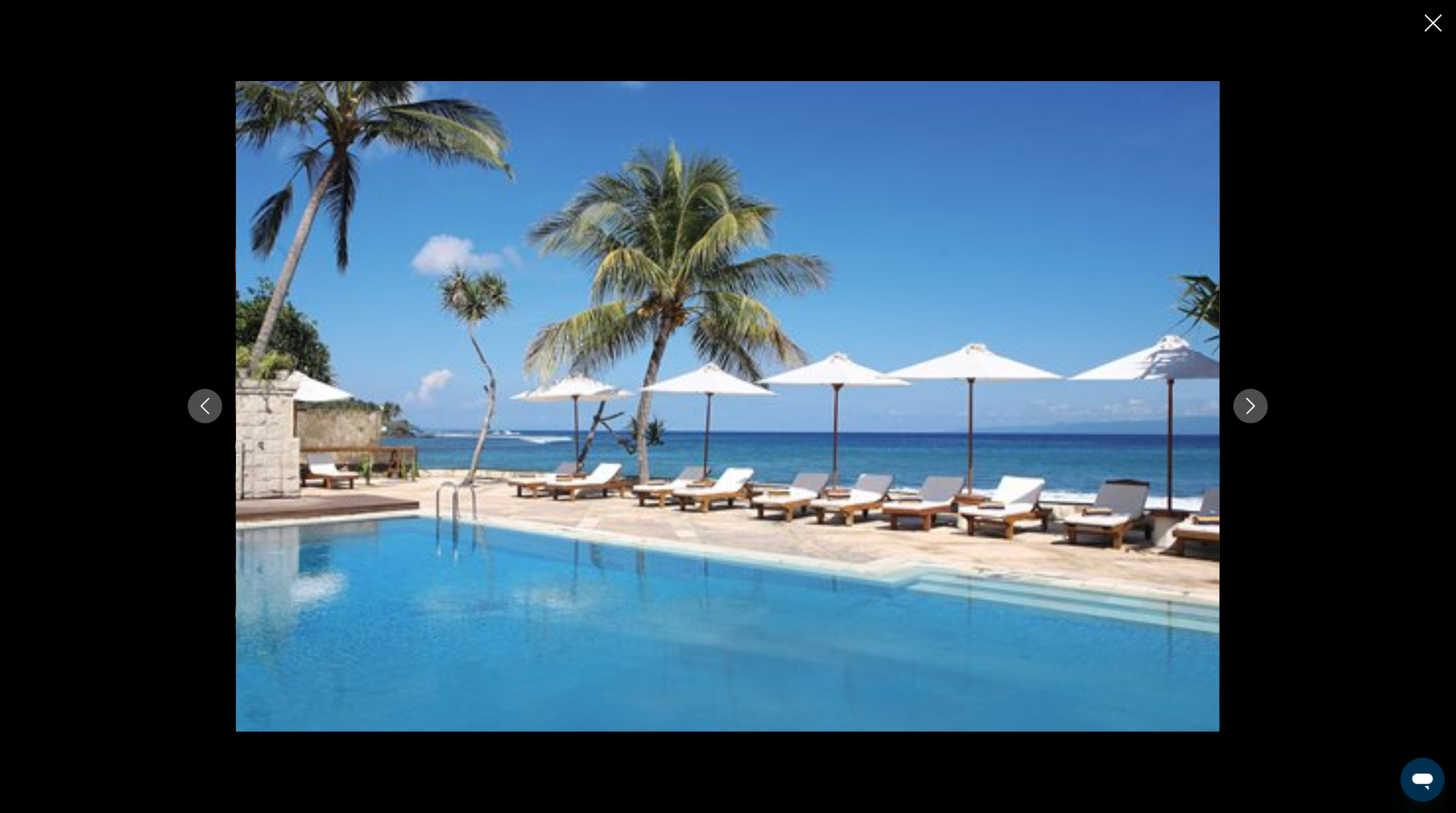
click at [1240, 407] on button "Next image" at bounding box center [1250, 406] width 34 height 34
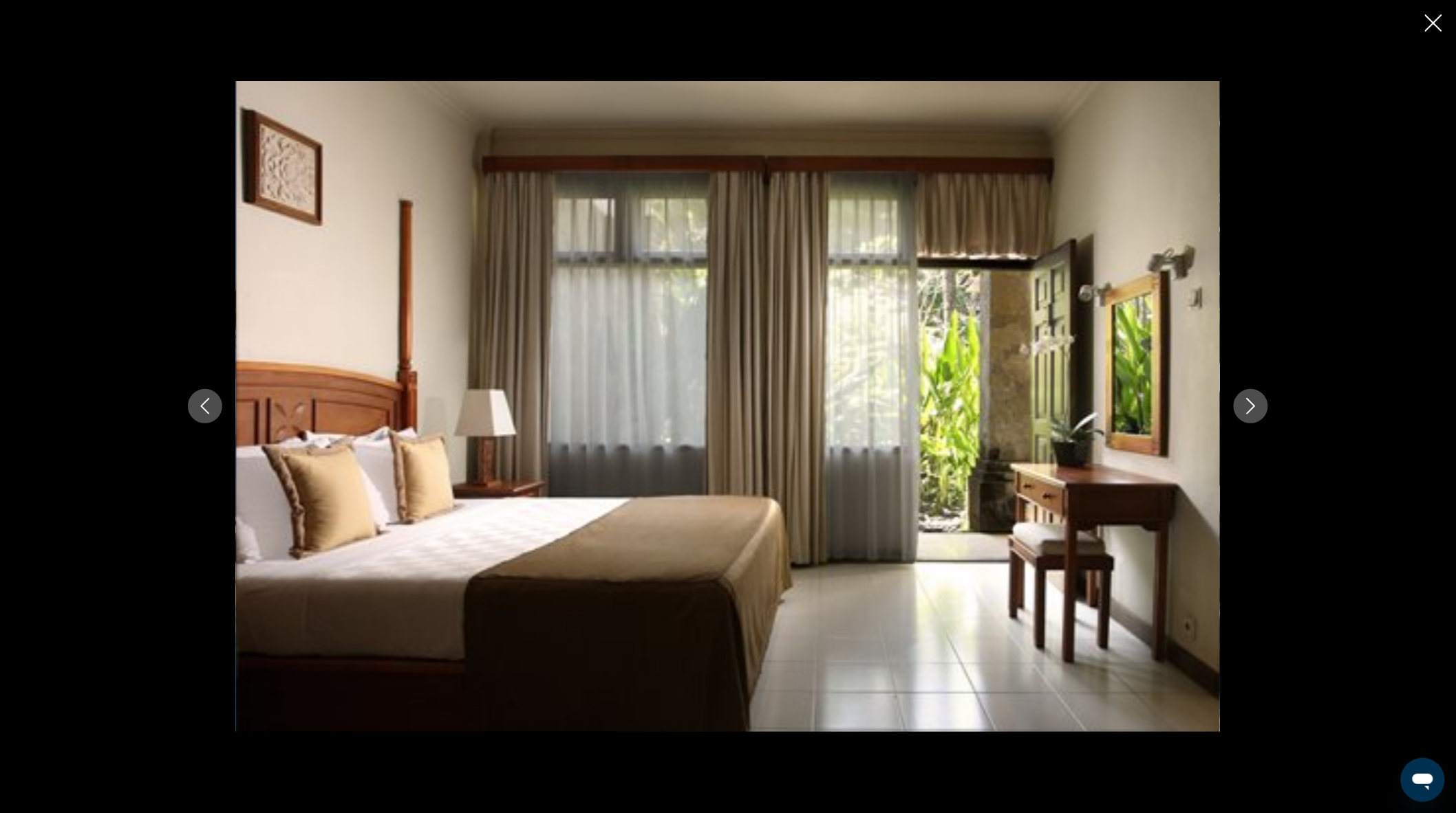
click at [1240, 407] on button "Next image" at bounding box center [1250, 406] width 34 height 34
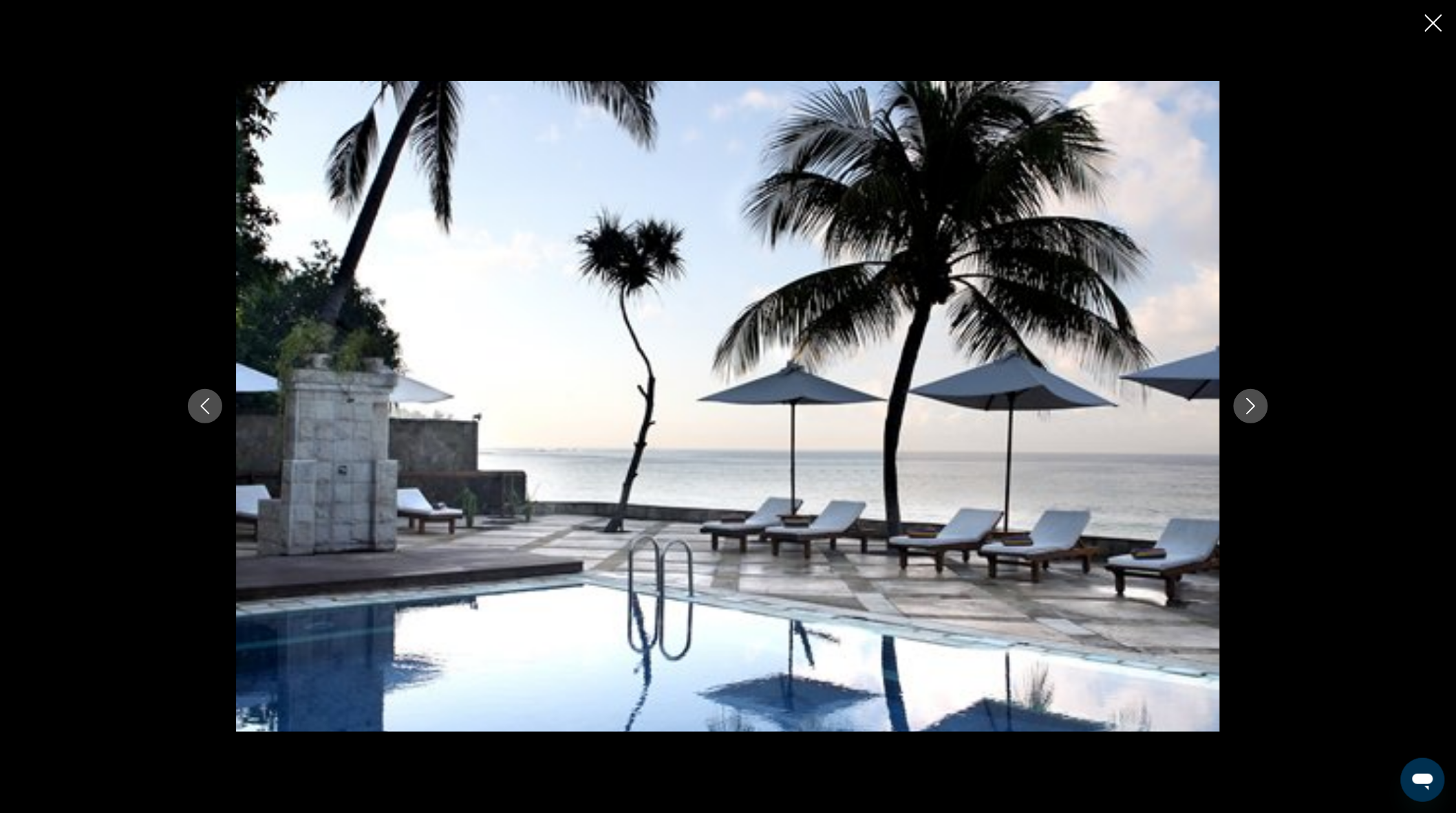
click at [1240, 407] on button "Next image" at bounding box center [1250, 406] width 34 height 34
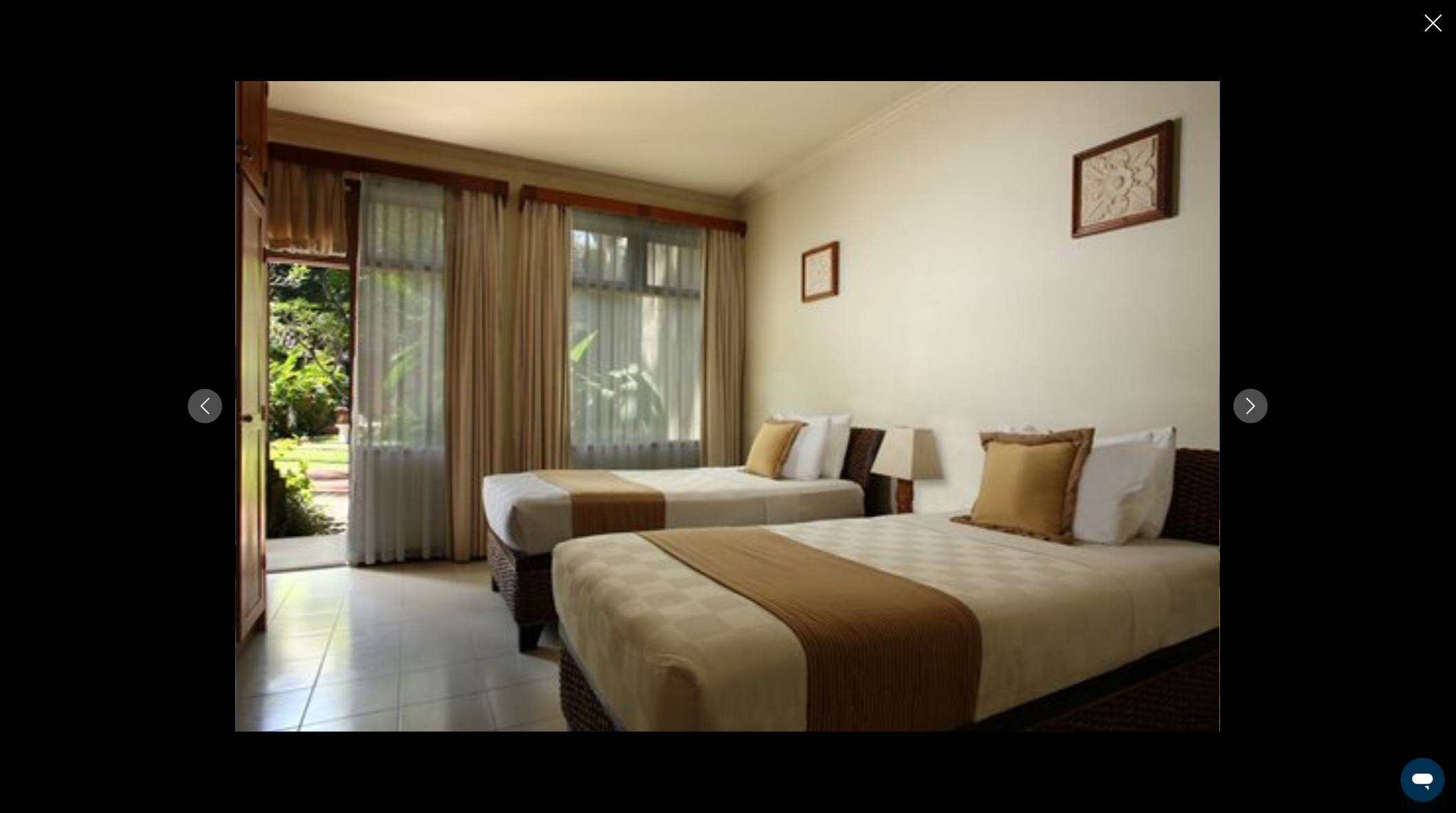
click at [1240, 407] on button "Next image" at bounding box center [1250, 406] width 34 height 34
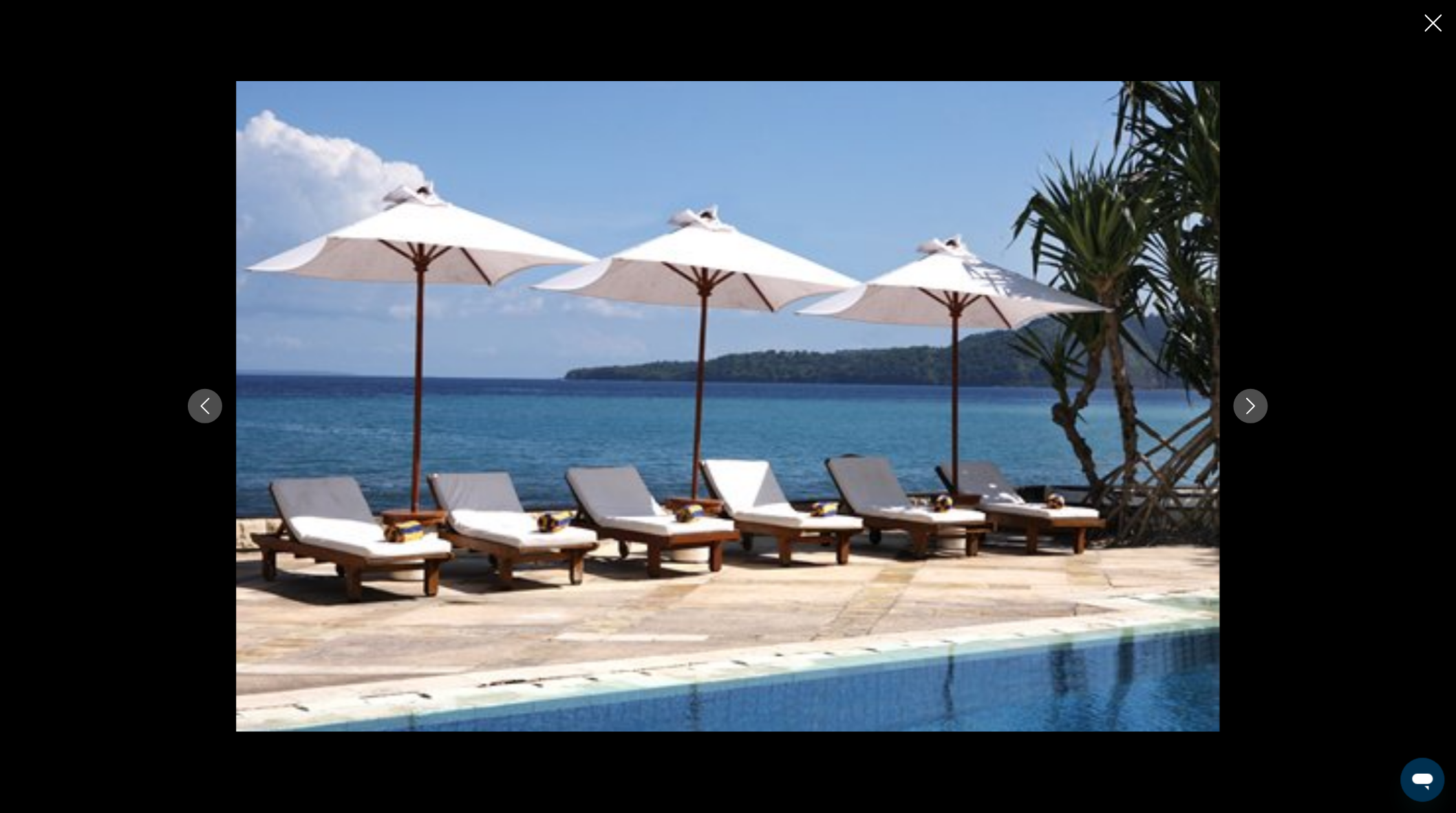
click at [1240, 407] on button "Next image" at bounding box center [1250, 406] width 34 height 34
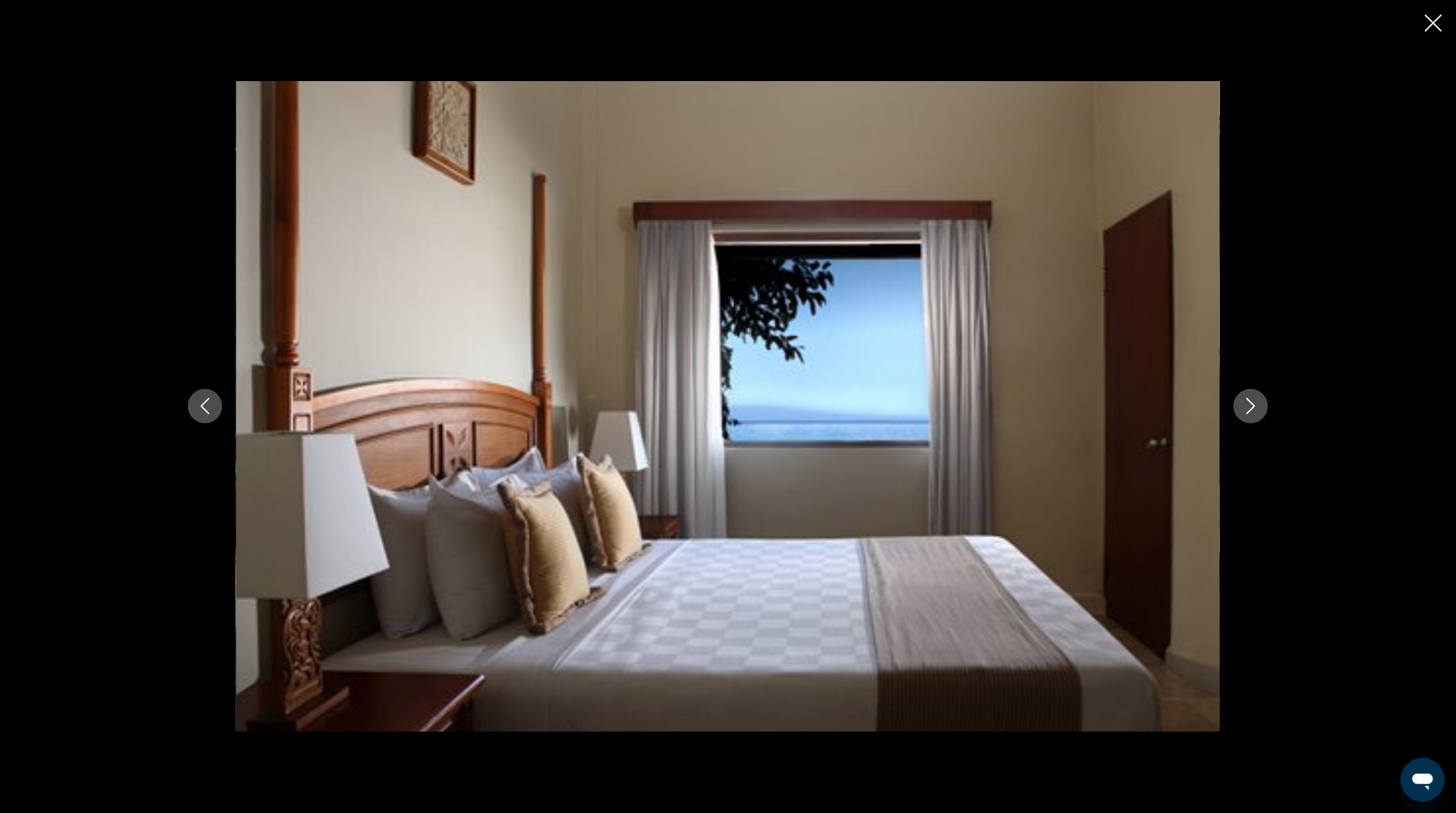
click at [1240, 407] on button "Next image" at bounding box center [1250, 406] width 34 height 34
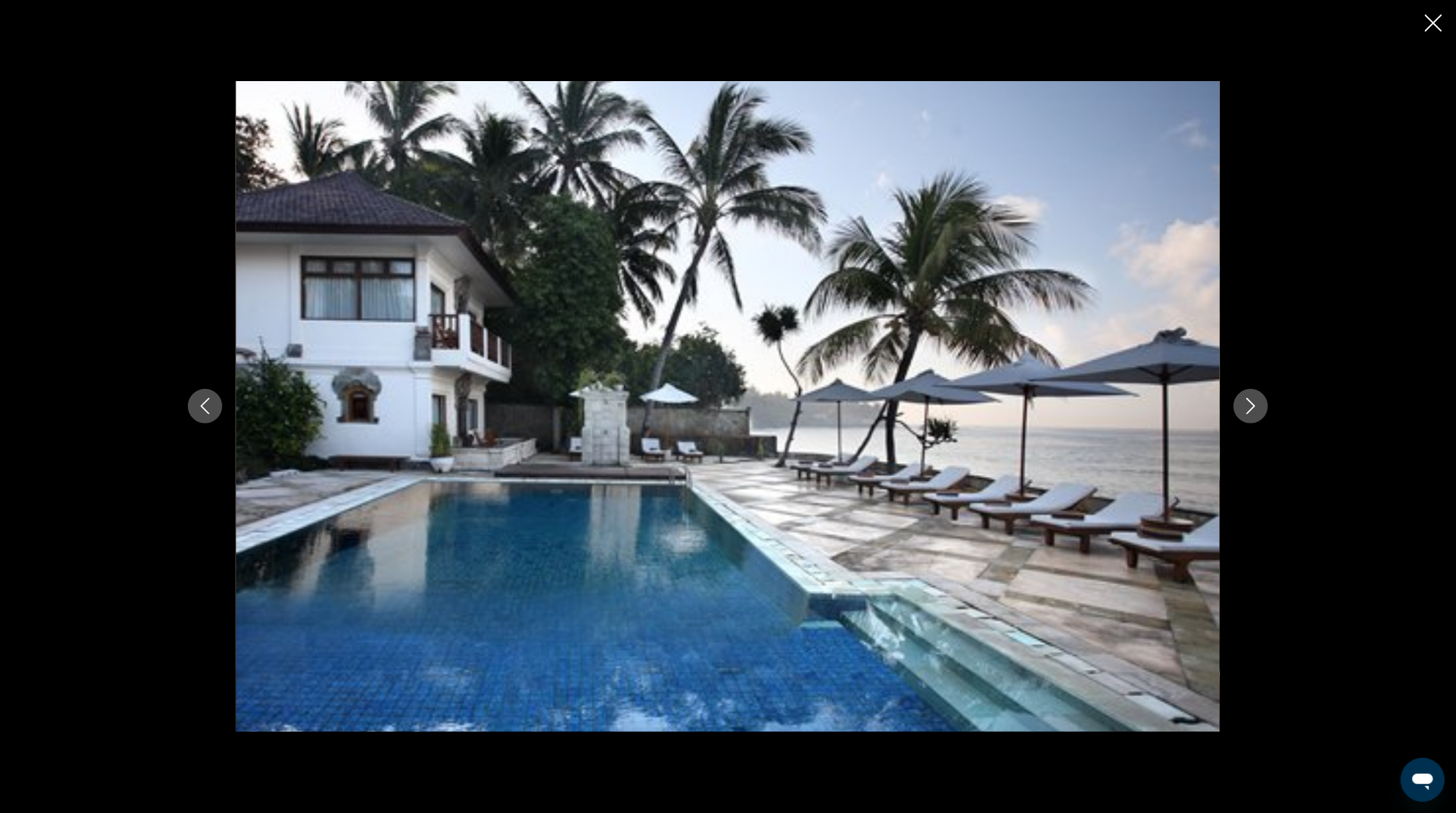
click at [1240, 407] on button "Next image" at bounding box center [1250, 406] width 34 height 34
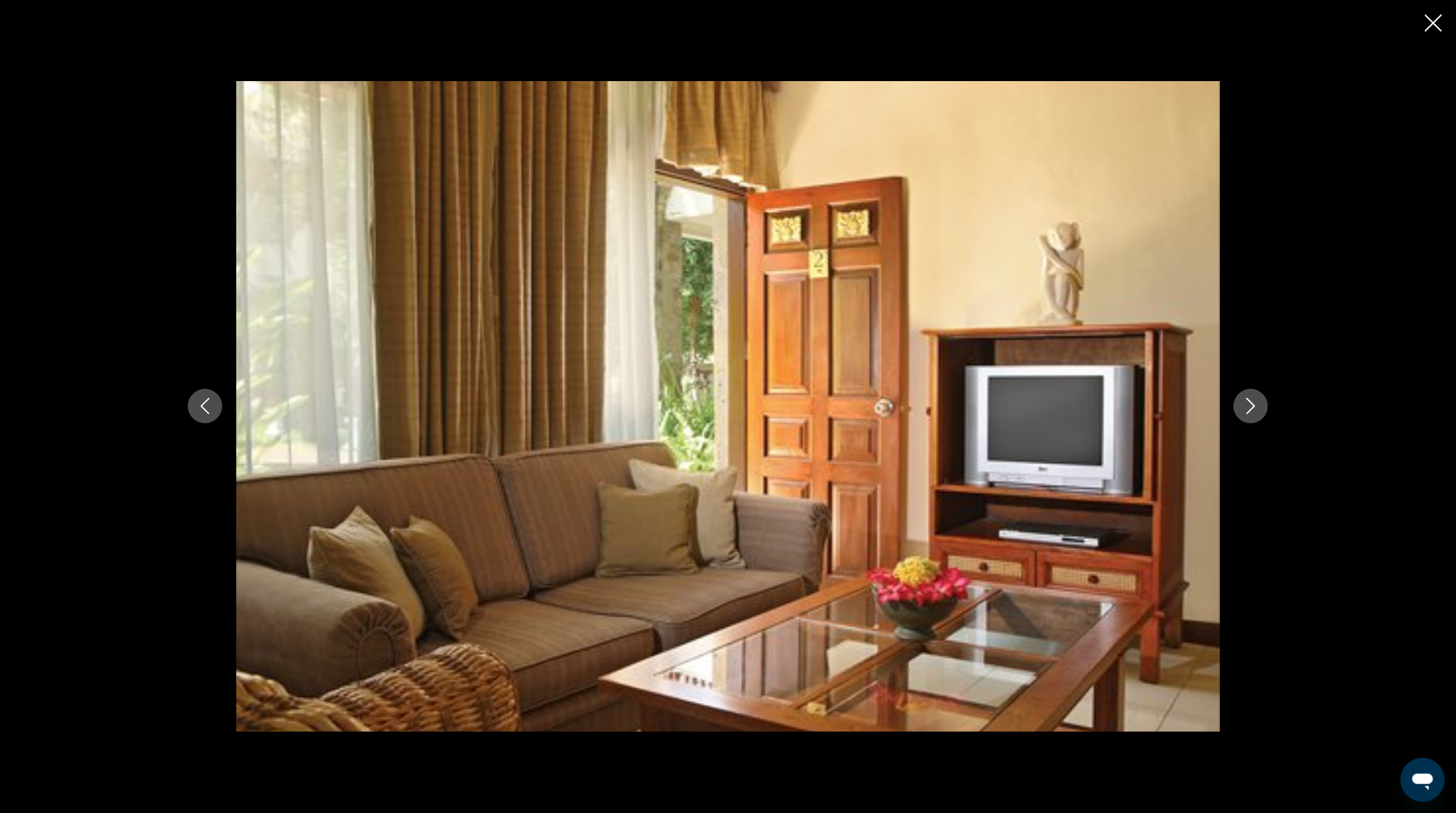
click at [1240, 407] on button "Next image" at bounding box center [1250, 406] width 34 height 34
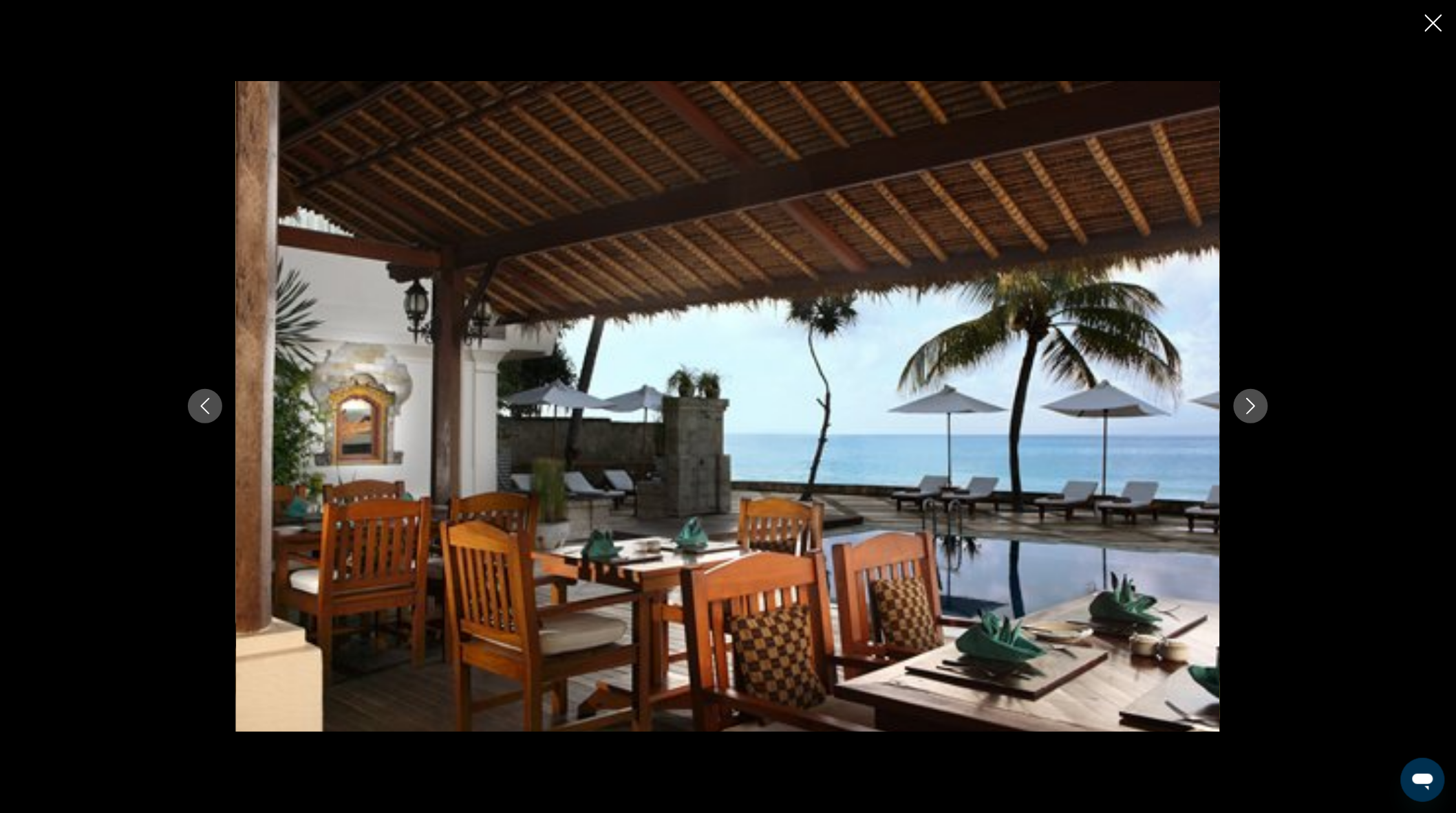
click at [1240, 407] on button "Next image" at bounding box center [1250, 406] width 34 height 34
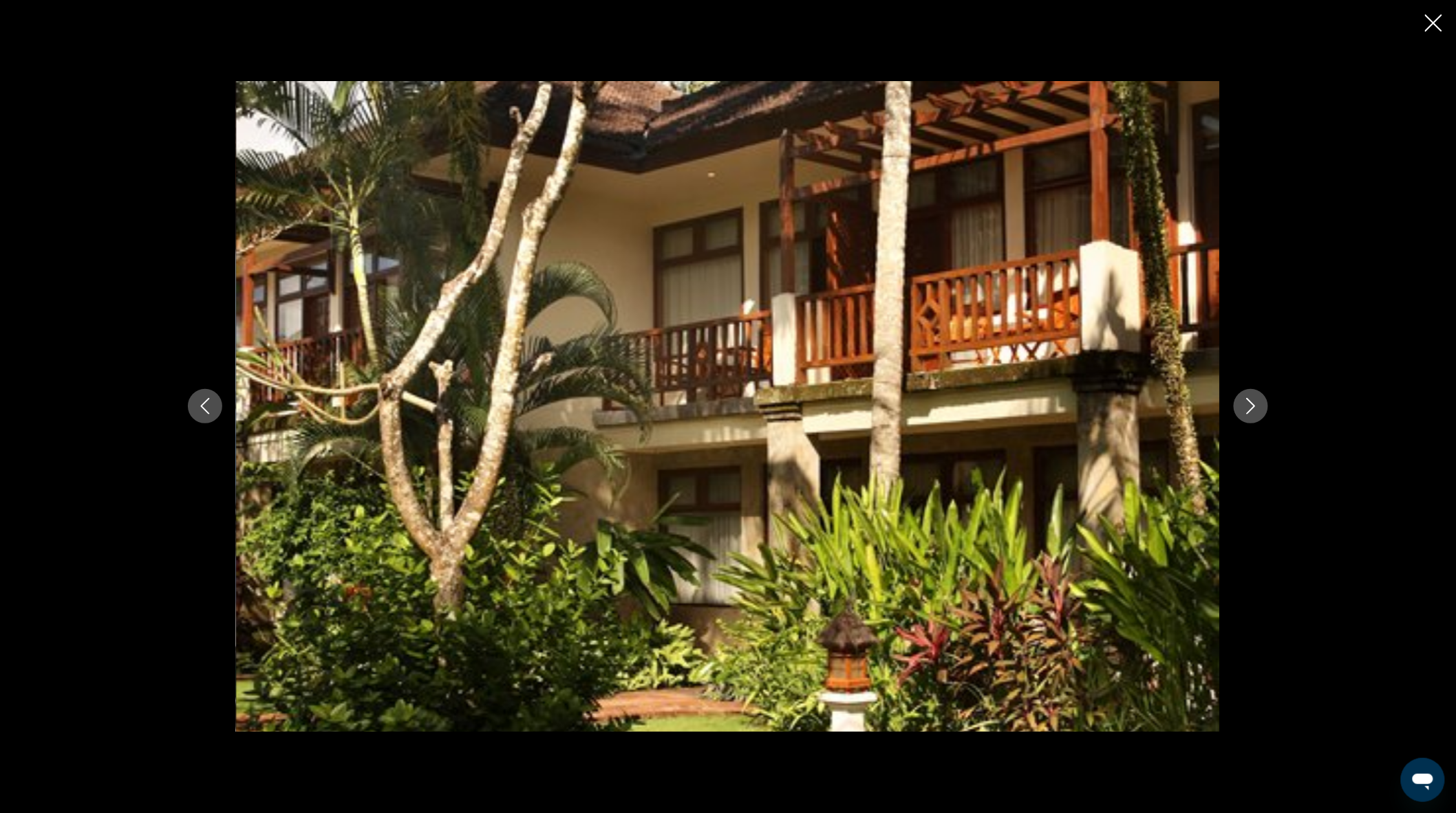
click at [1240, 407] on button "Next image" at bounding box center [1250, 406] width 34 height 34
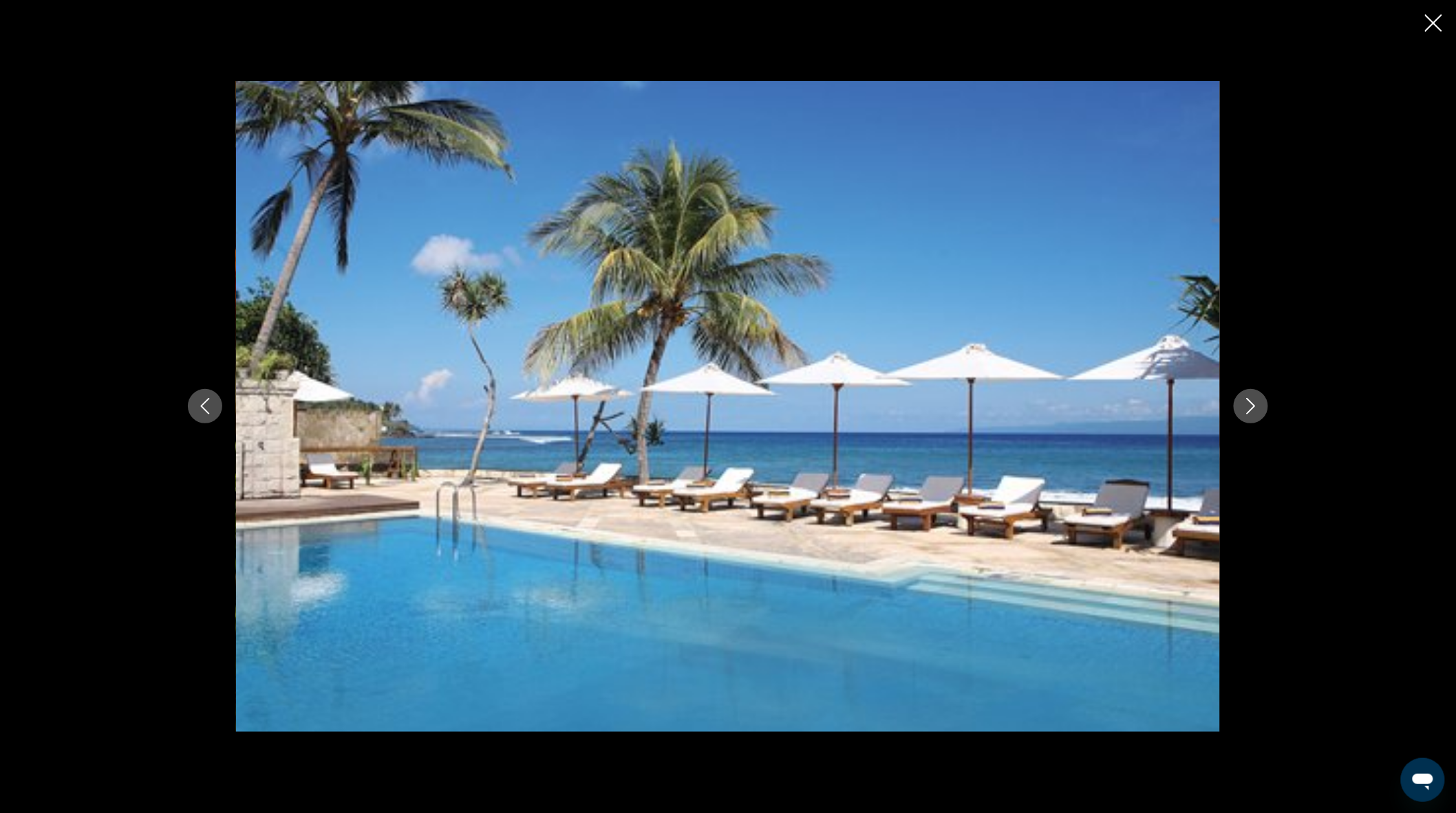
click at [1425, 22] on icon "Close slideshow" at bounding box center [1433, 23] width 17 height 17
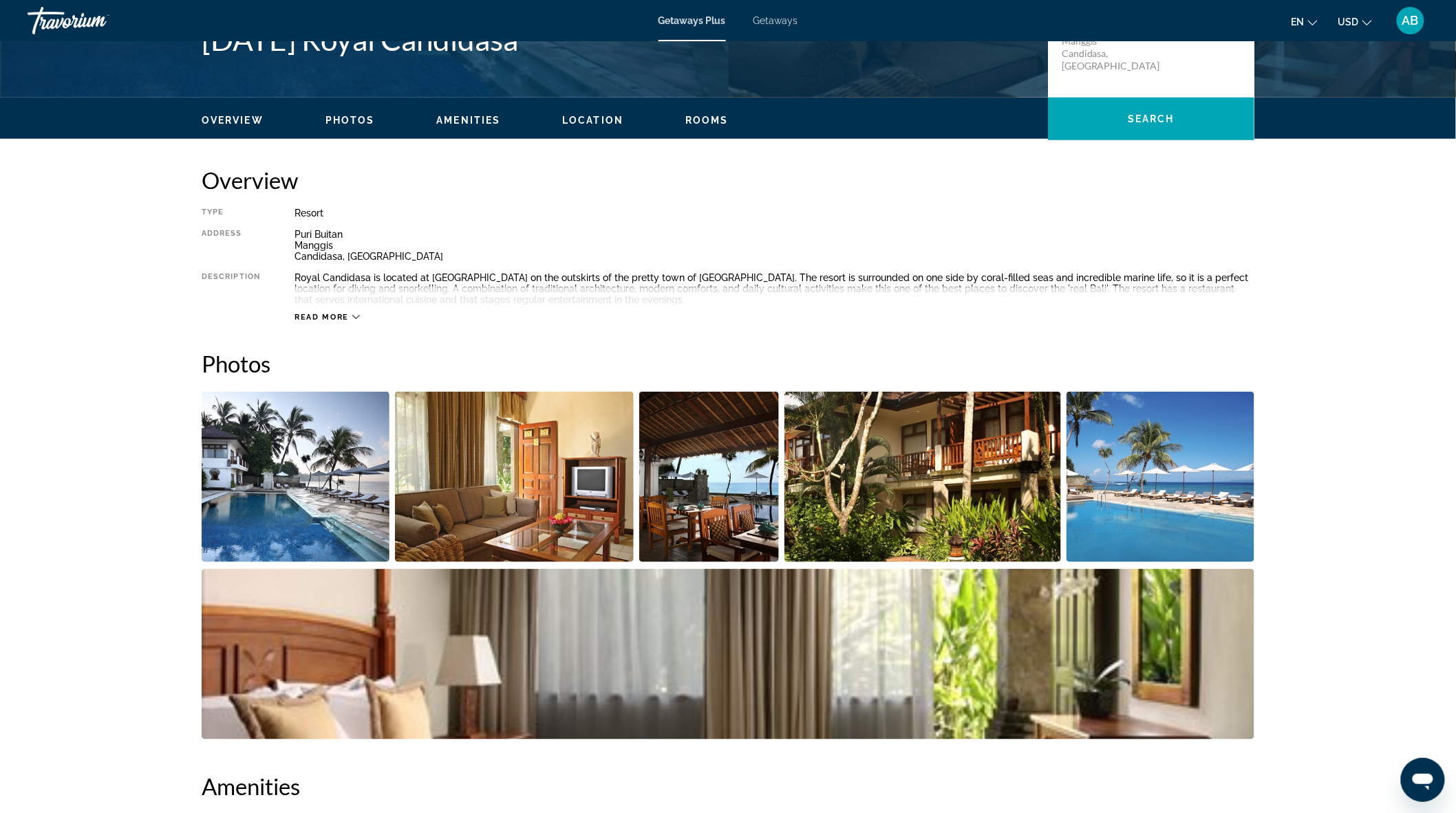
scroll to position [0, 0]
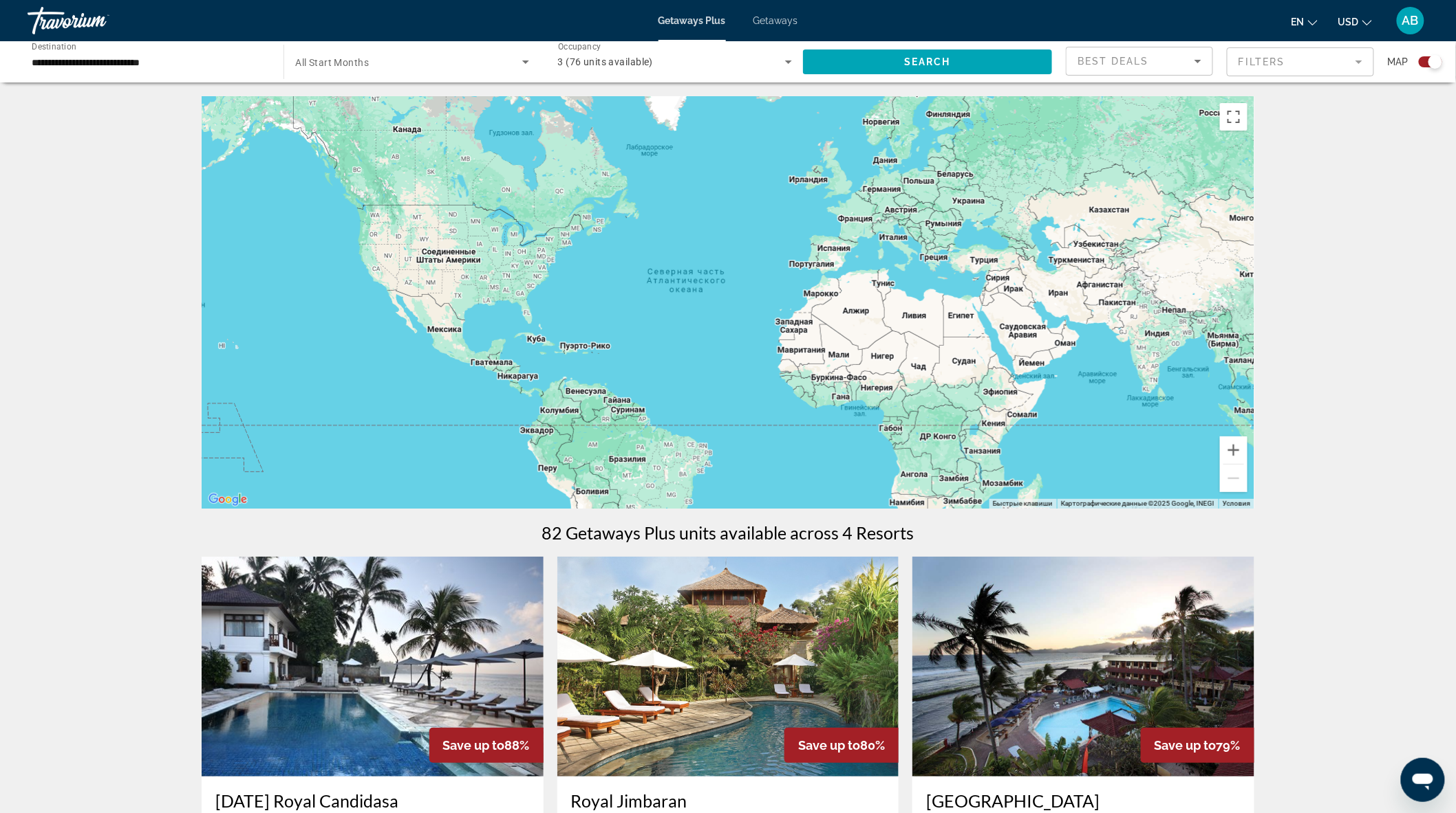
click at [90, 57] on input "**********" at bounding box center [149, 62] width 234 height 16
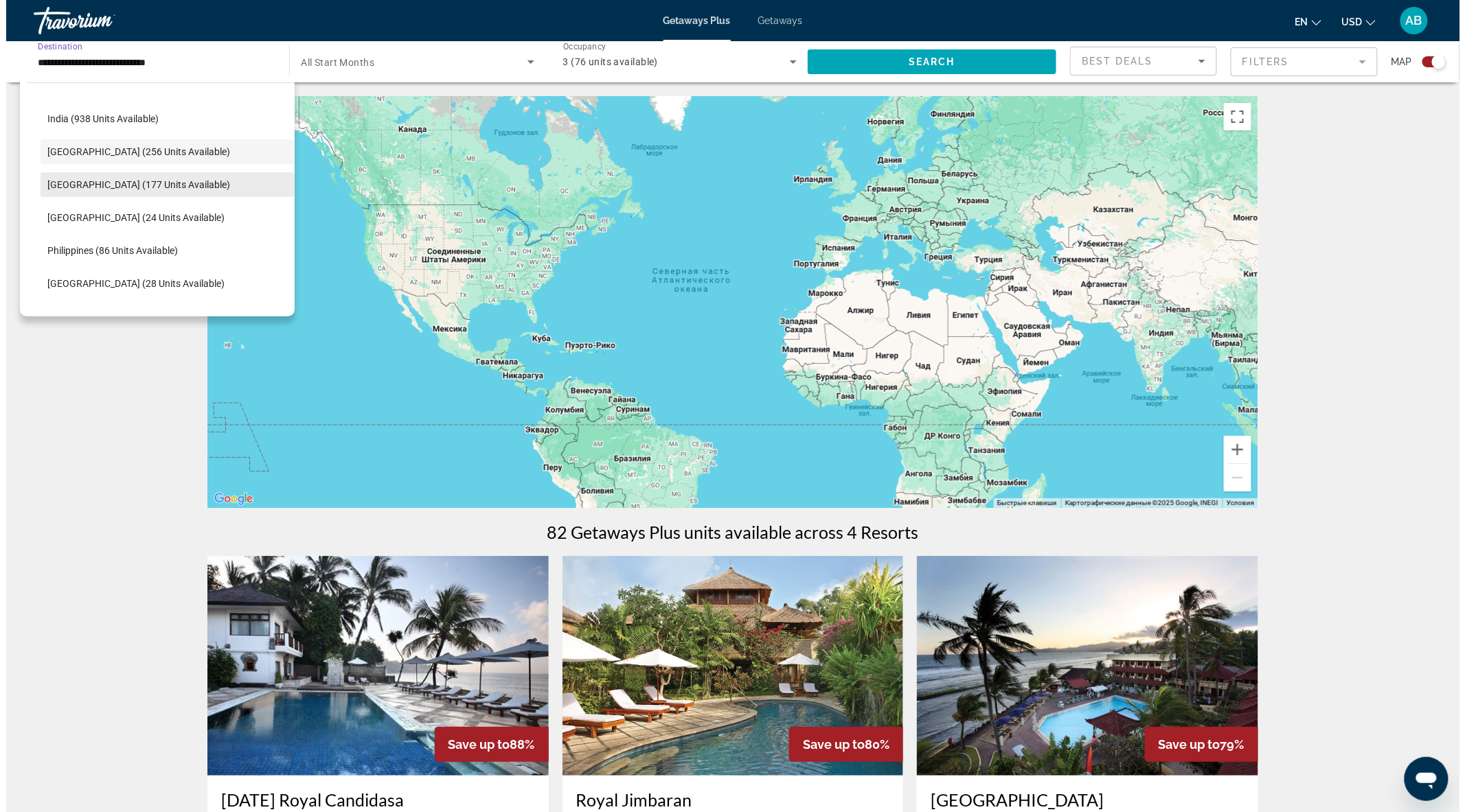
scroll to position [488, 0]
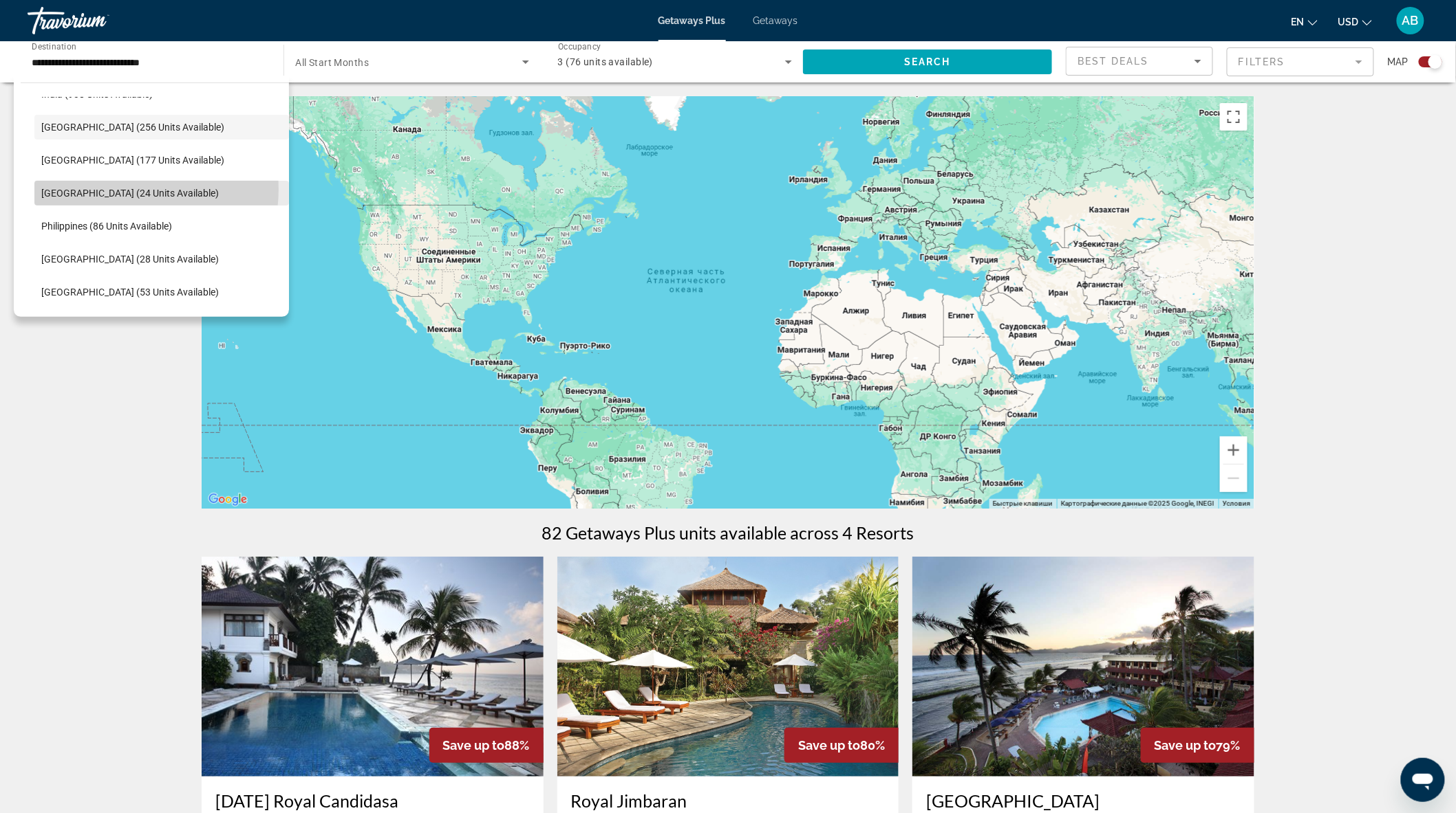
click at [124, 189] on span "Maldives (24 units available)" at bounding box center [130, 193] width 177 height 11
type input "**********"
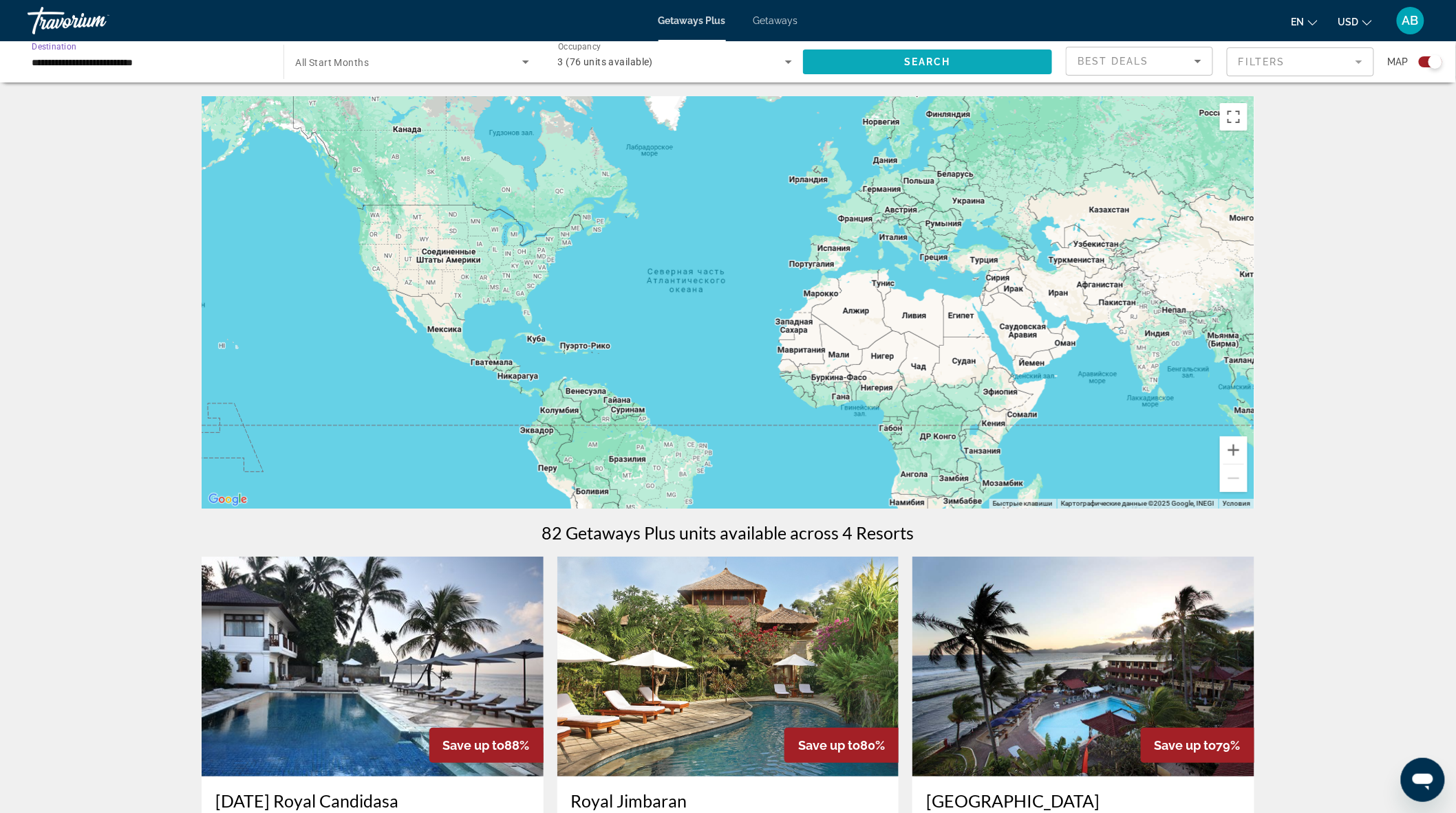
click at [953, 59] on span "Search widget" at bounding box center [928, 61] width 249 height 33
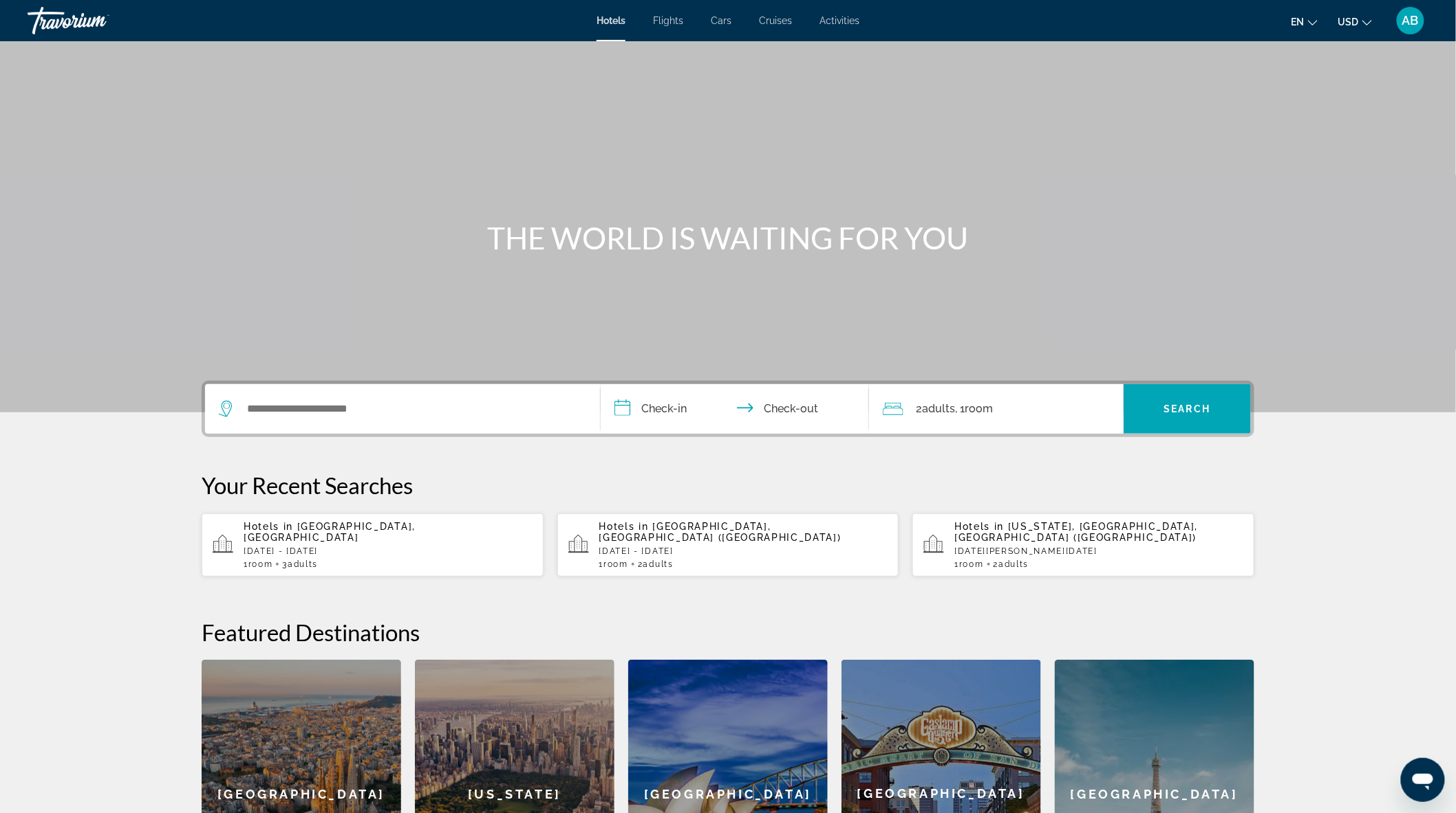
click at [776, 16] on span "Cruises" at bounding box center [775, 21] width 33 height 11
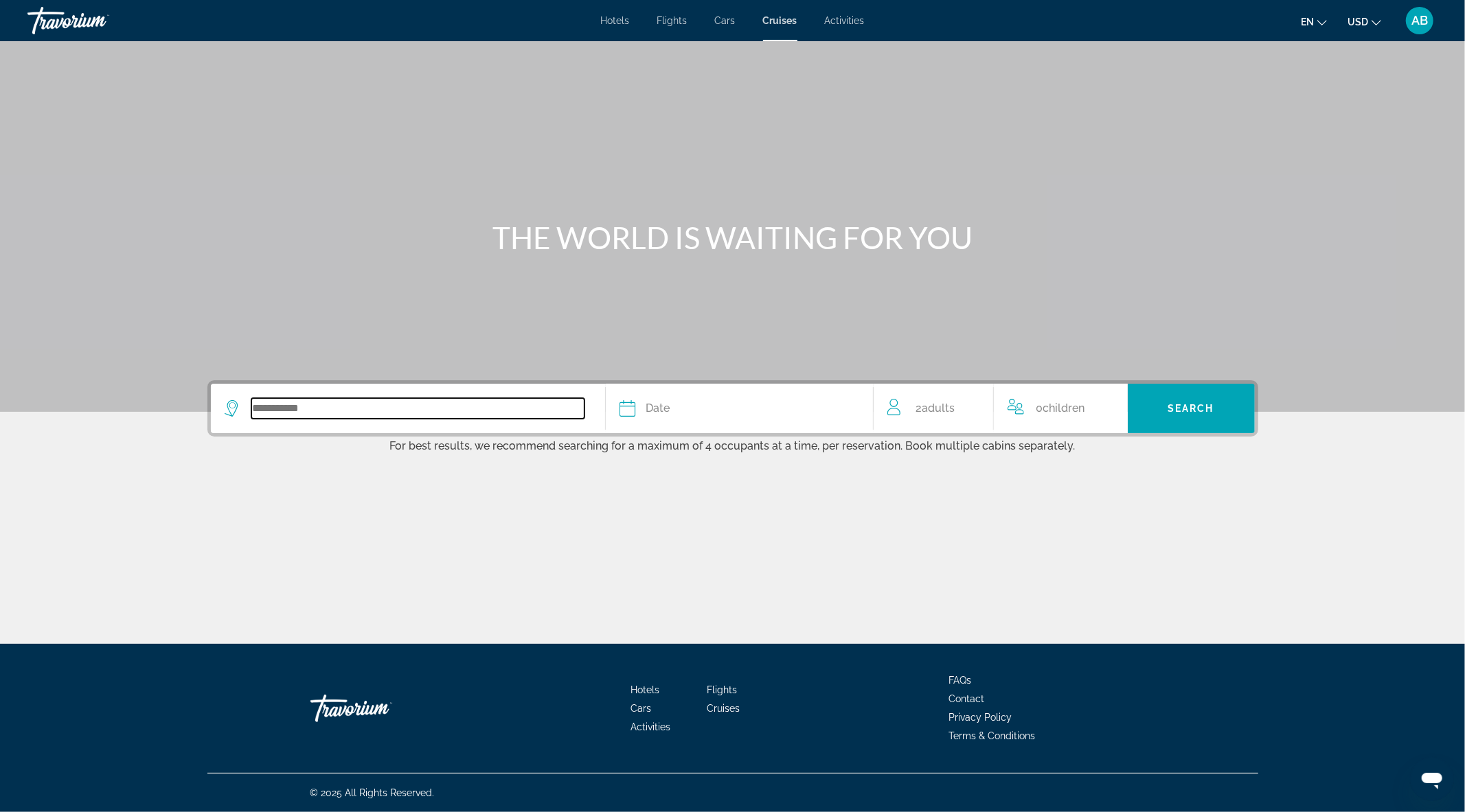
click at [300, 407] on input "Search widget" at bounding box center [418, 409] width 334 height 21
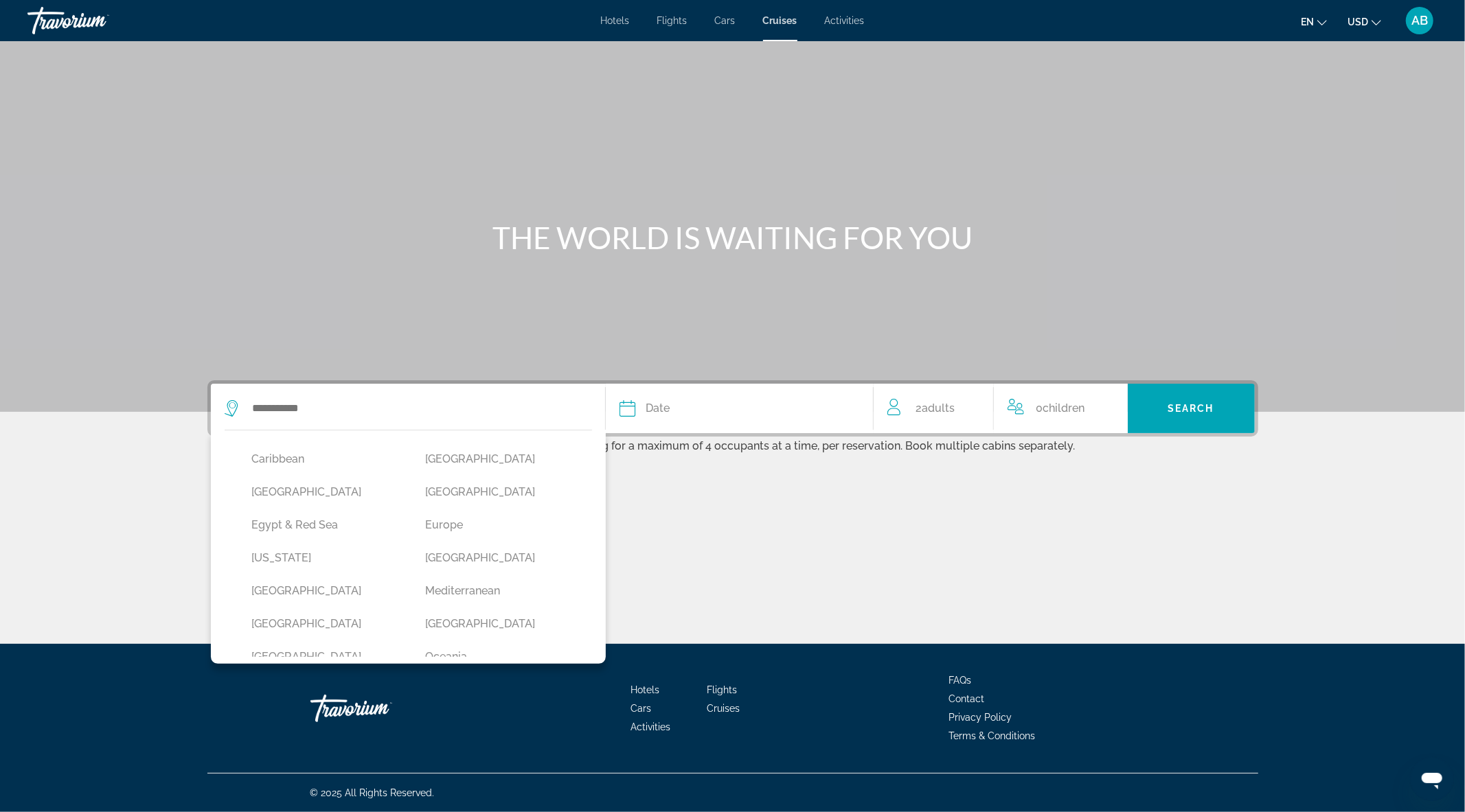
scroll to position [176, 0]
click at [456, 523] on button "Europe" at bounding box center [498, 519] width 160 height 26
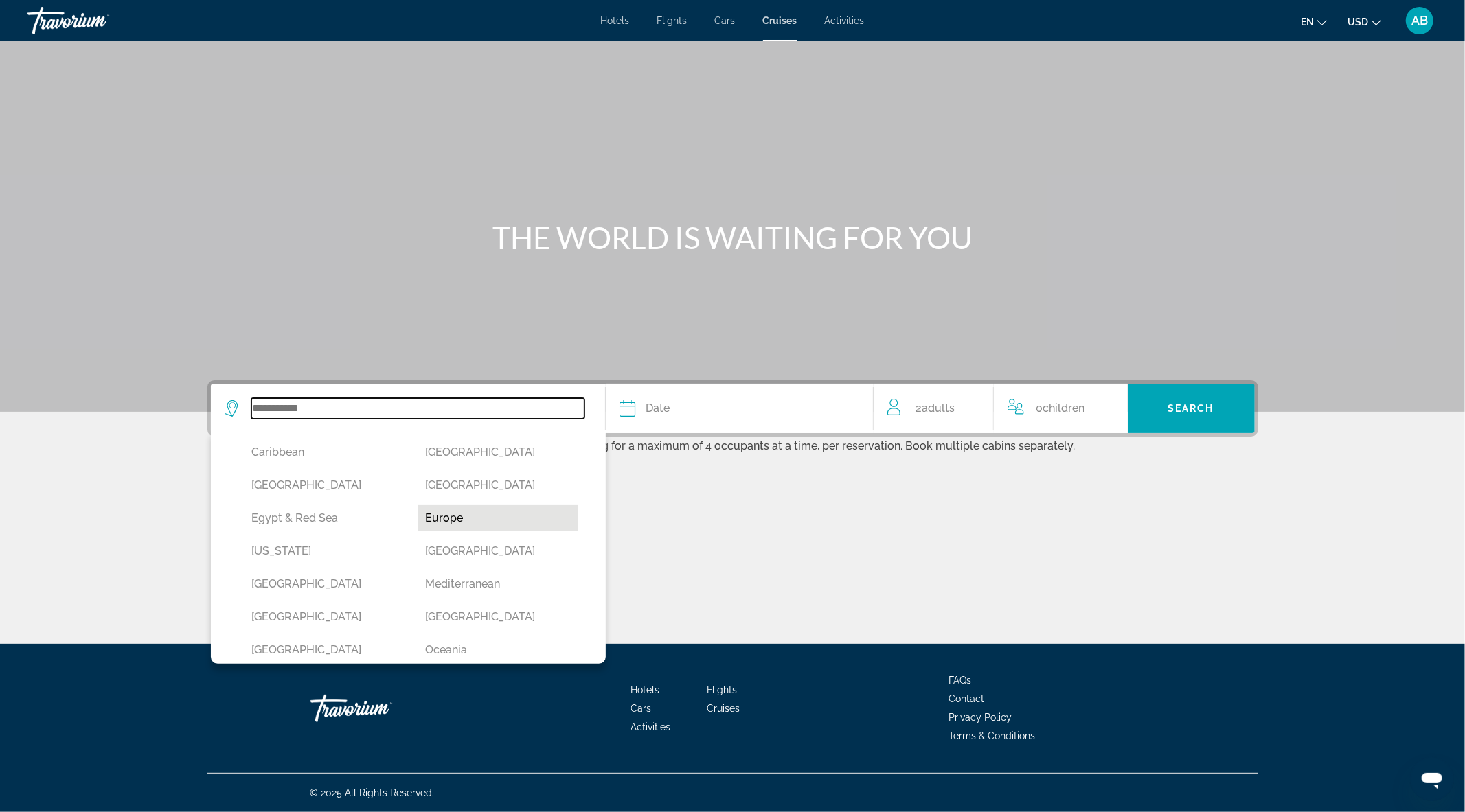
type input "******"
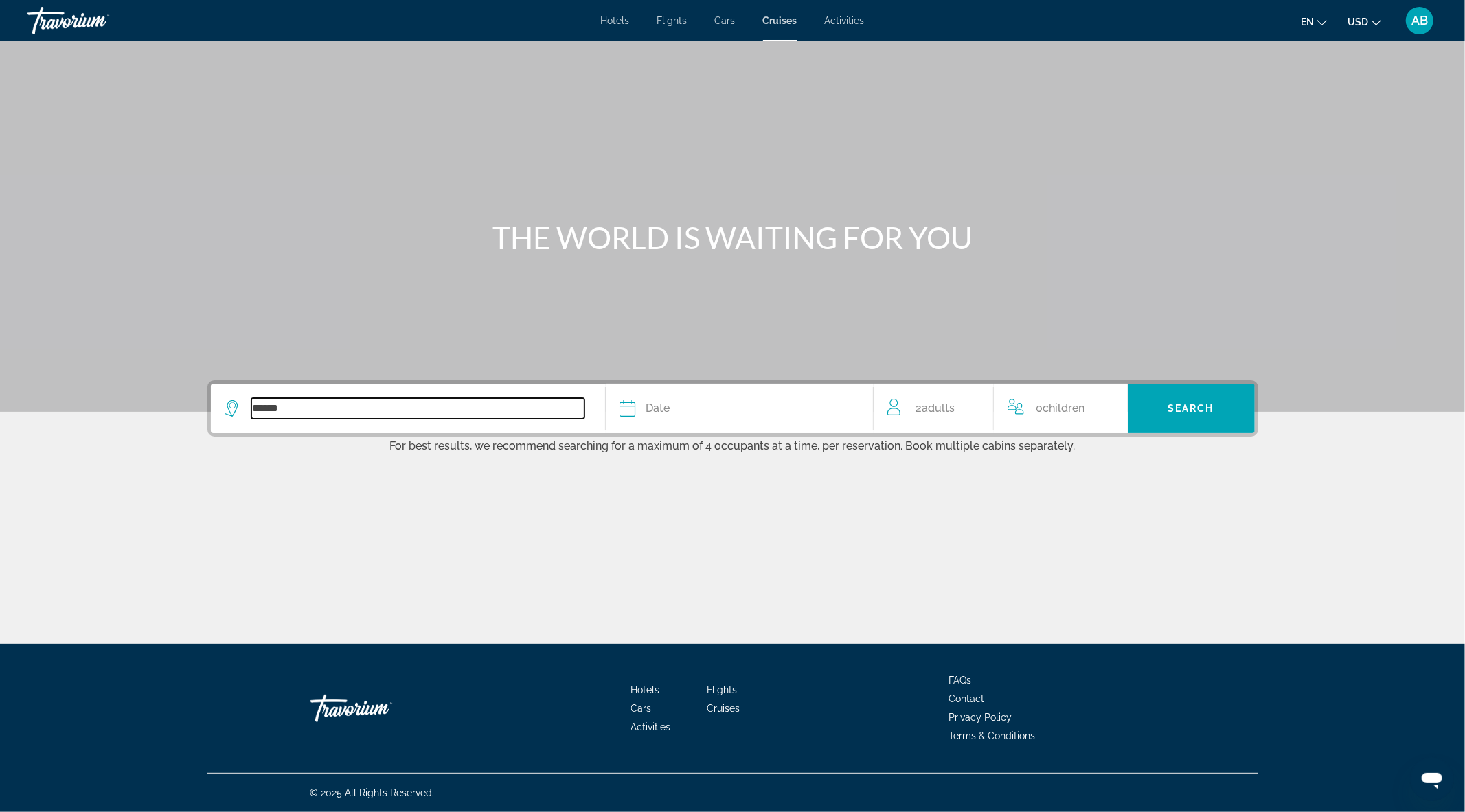
click at [448, 407] on input "******" at bounding box center [418, 409] width 334 height 21
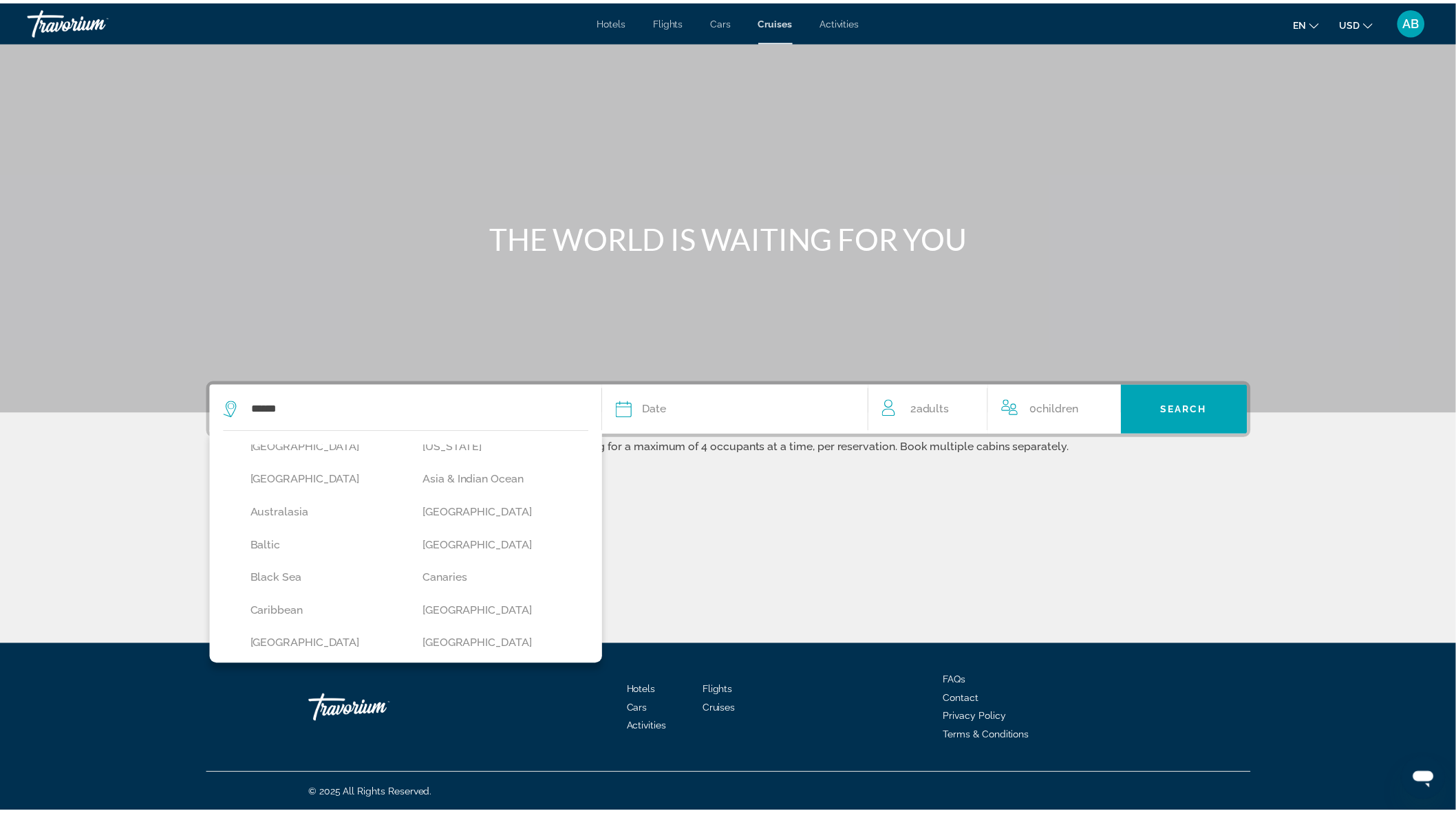
scroll to position [4, 0]
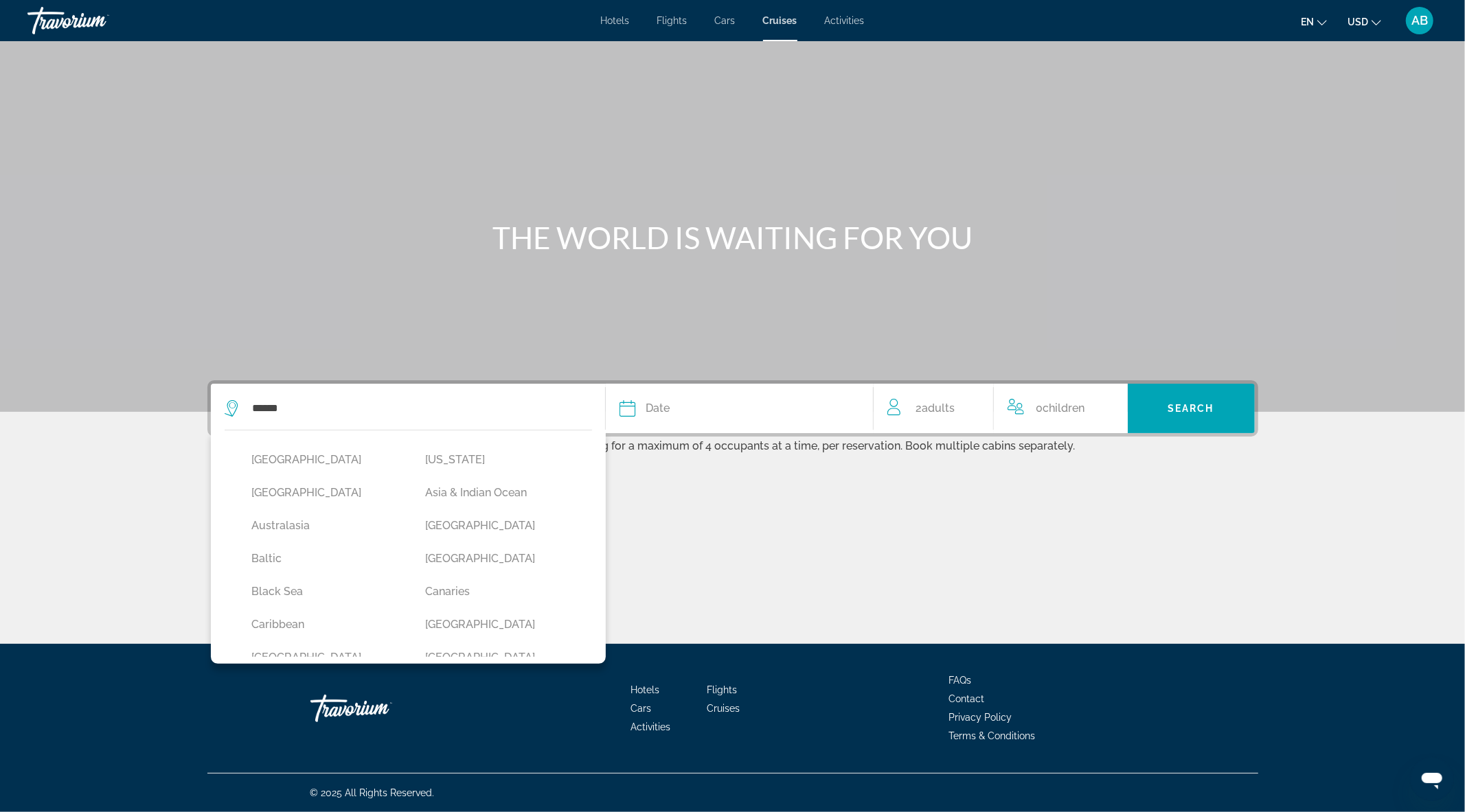
click at [671, 403] on div "Date" at bounding box center [740, 409] width 239 height 19
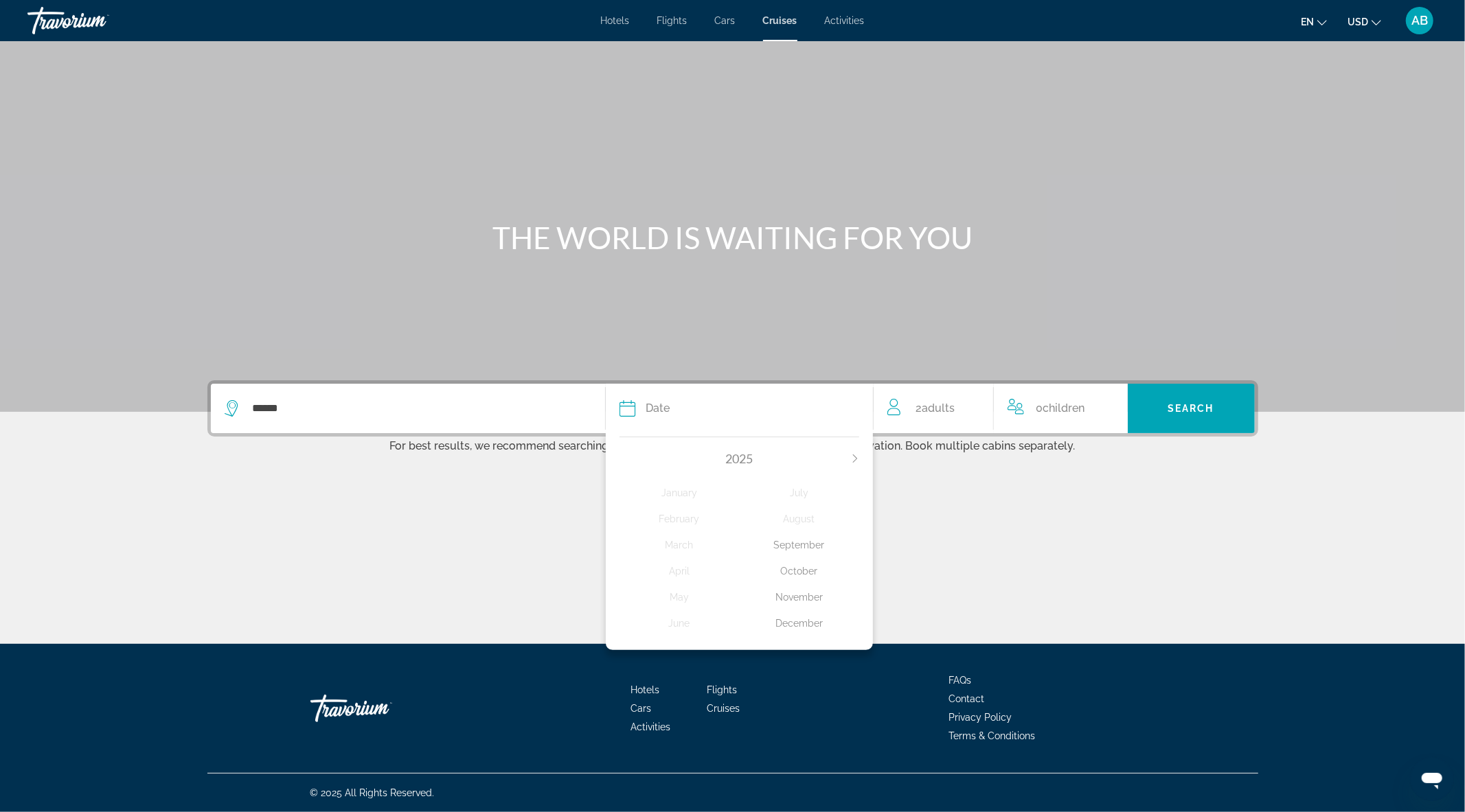
click at [814, 594] on div "November" at bounding box center [799, 597] width 121 height 24
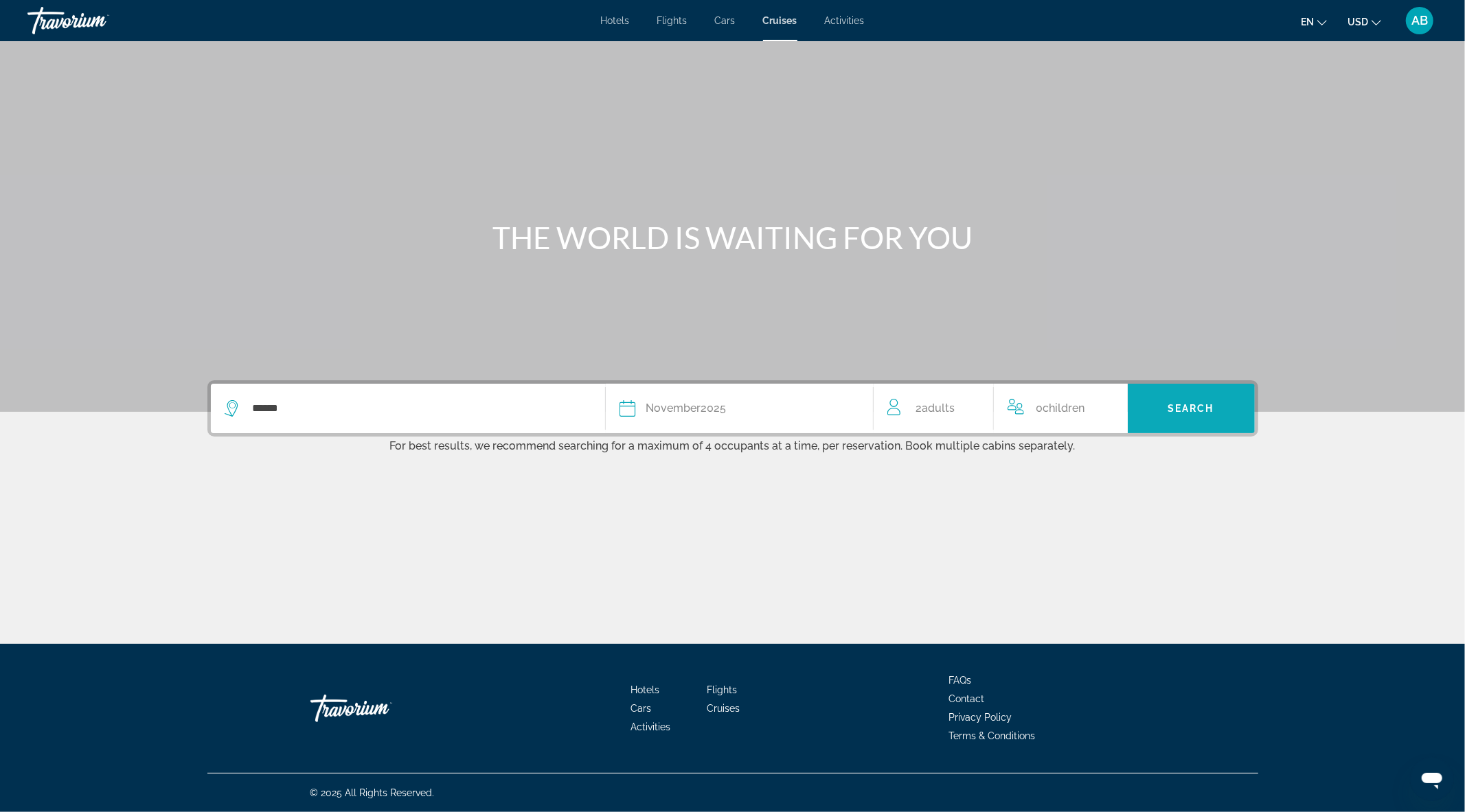
click at [1194, 403] on span "Search" at bounding box center [1191, 409] width 47 height 11
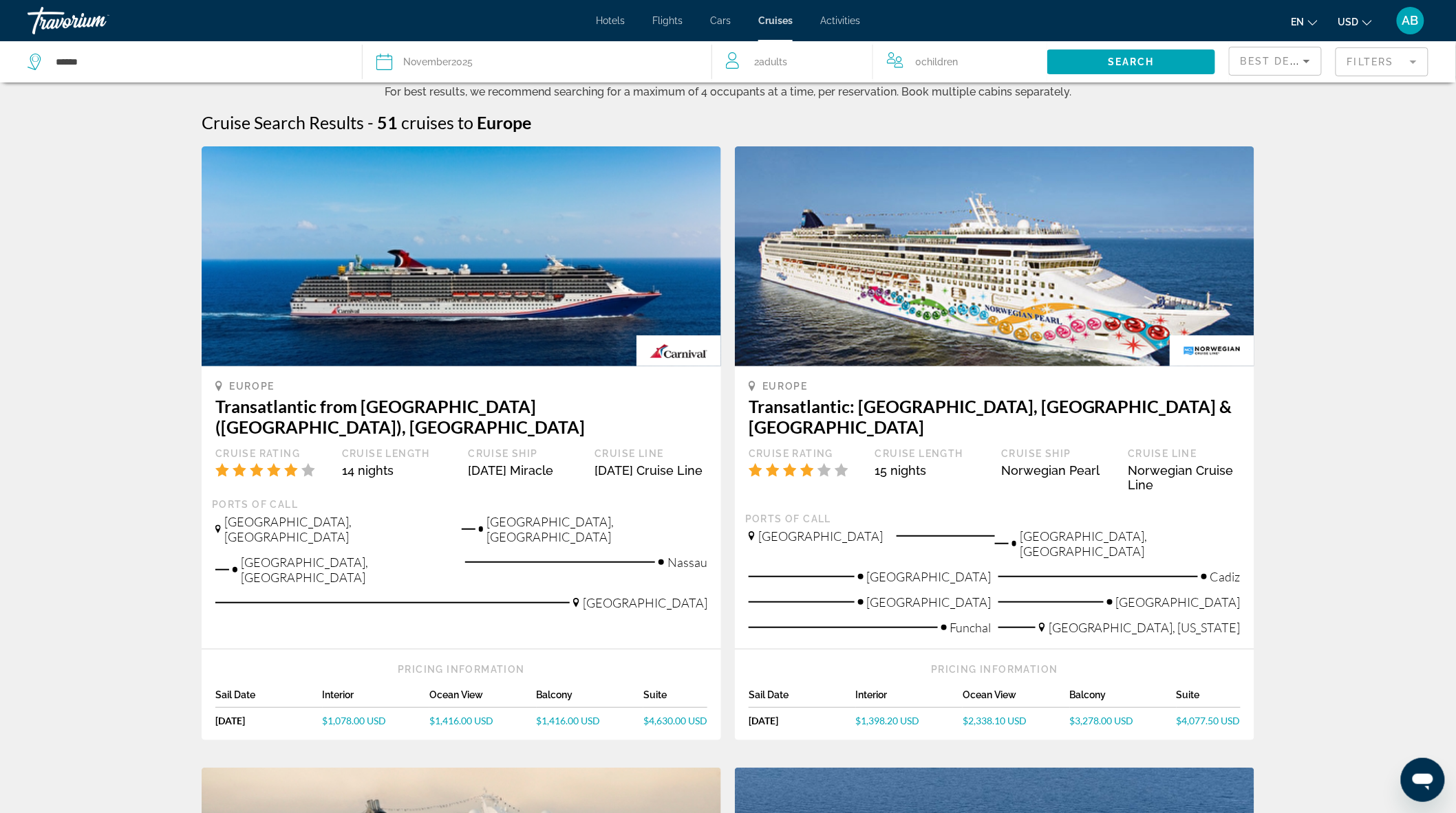
click at [788, 58] on span "Adults" at bounding box center [774, 62] width 28 height 11
click at [850, 59] on icon "Increment adults" at bounding box center [852, 58] width 12 height 16
click at [850, 58] on icon "Increment adults" at bounding box center [852, 58] width 12 height 16
click at [1168, 58] on span "Search widget" at bounding box center [1130, 61] width 168 height 33
click at [1148, 58] on span "Search" at bounding box center [1131, 62] width 47 height 11
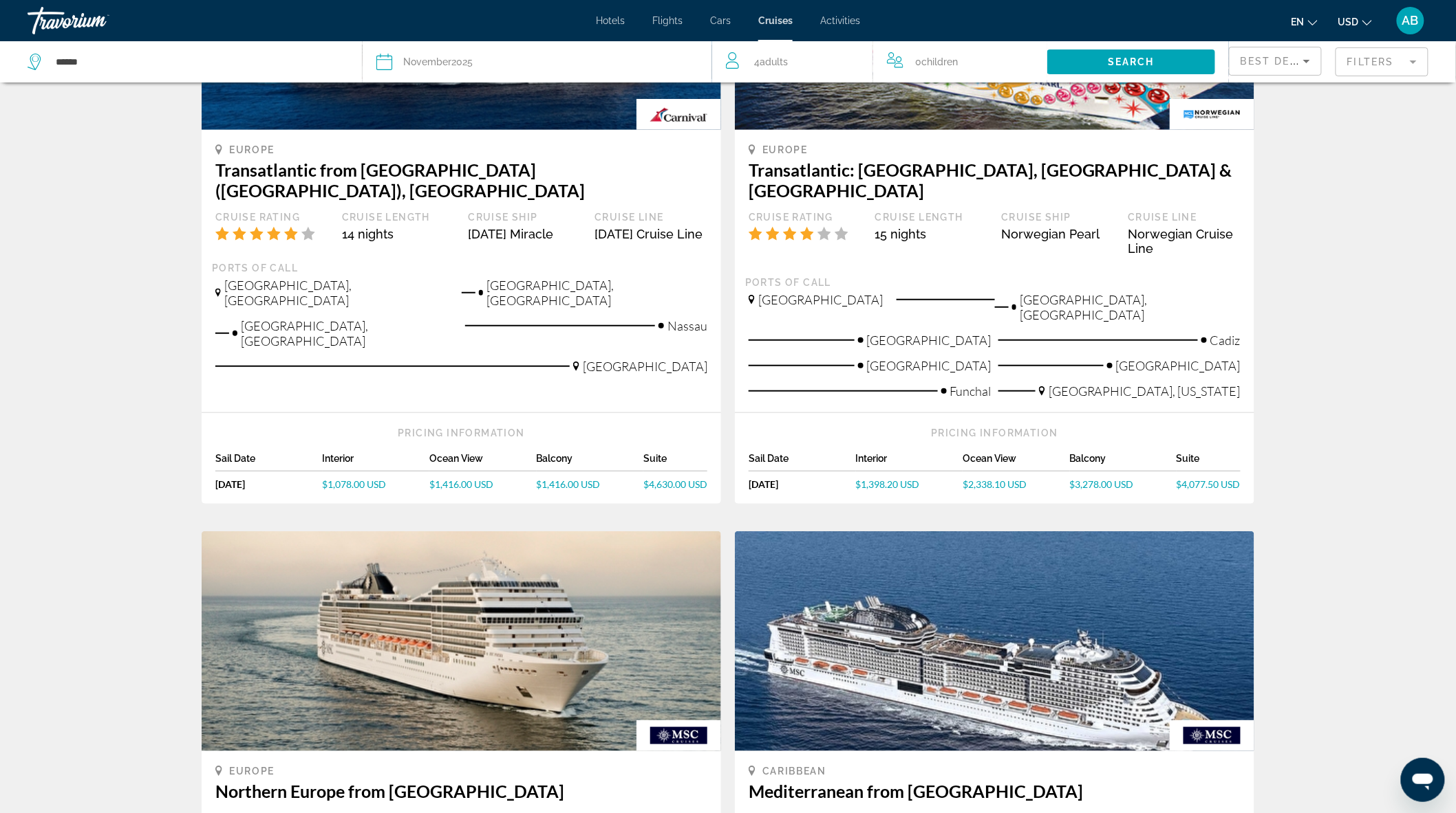
scroll to position [245, 0]
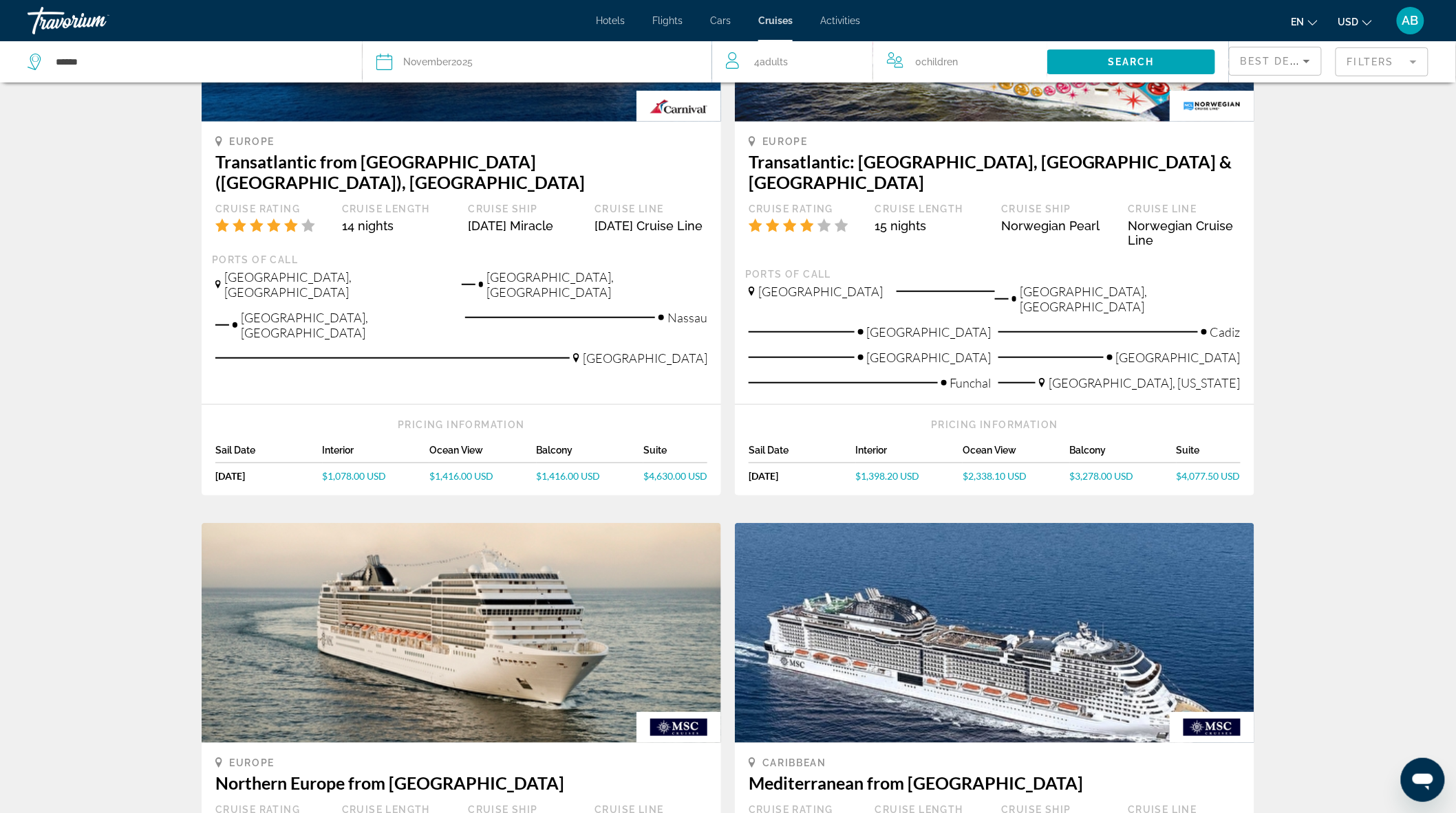
click at [364, 471] on span "$1,078.00 USD" at bounding box center [355, 476] width 64 height 11
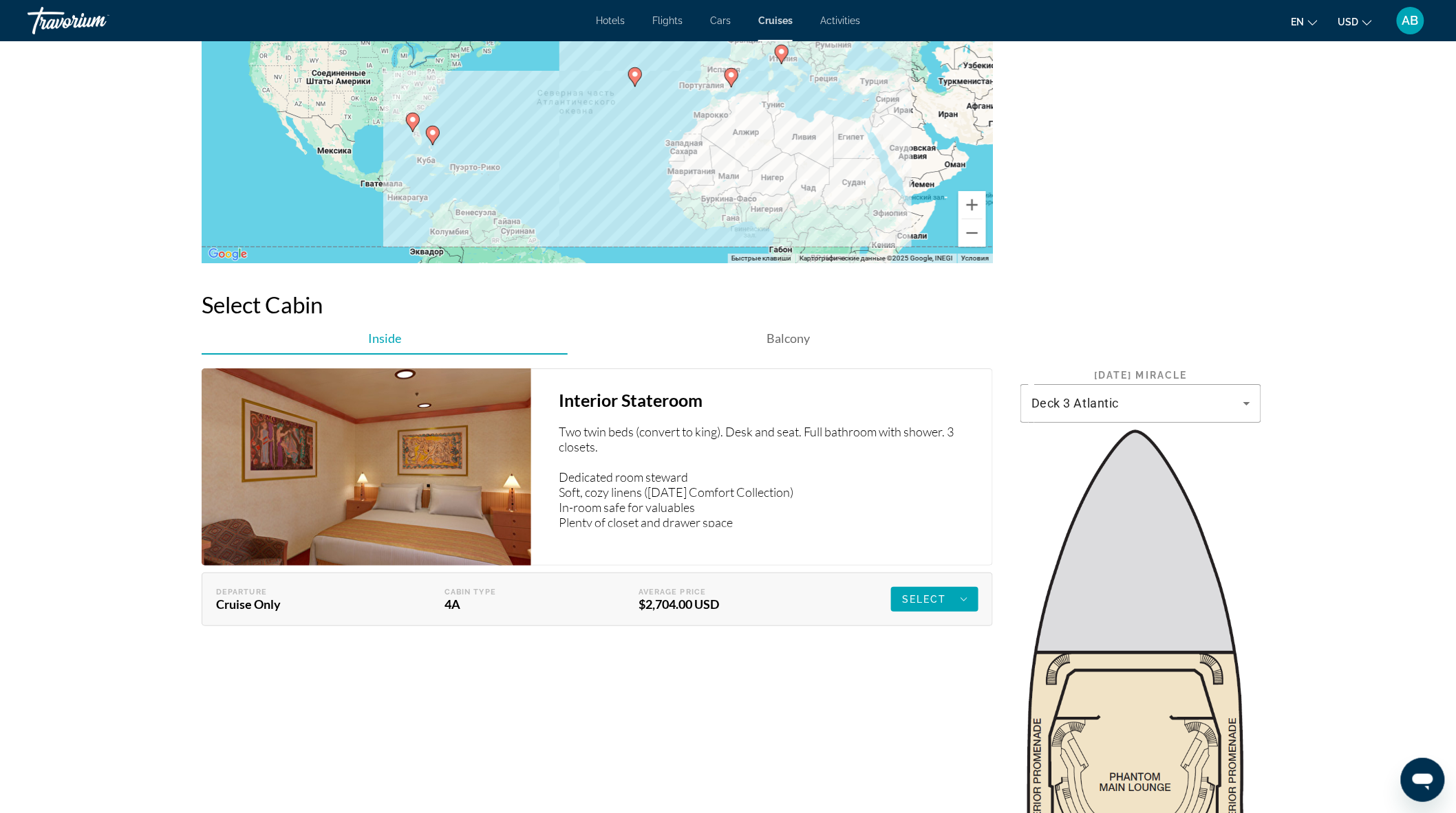
scroll to position [1985, 0]
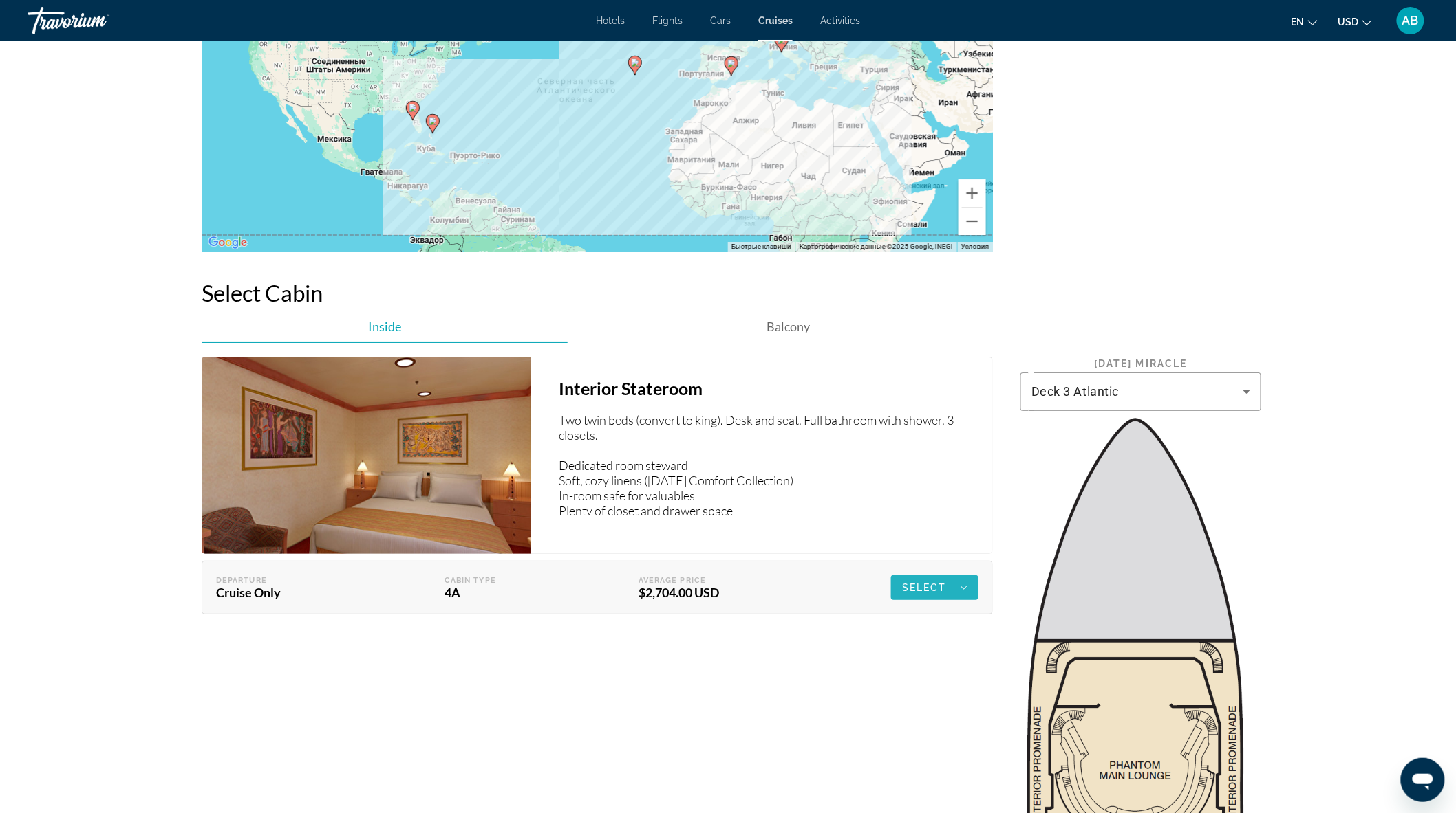
click at [947, 580] on div "Select" at bounding box center [934, 588] width 65 height 16
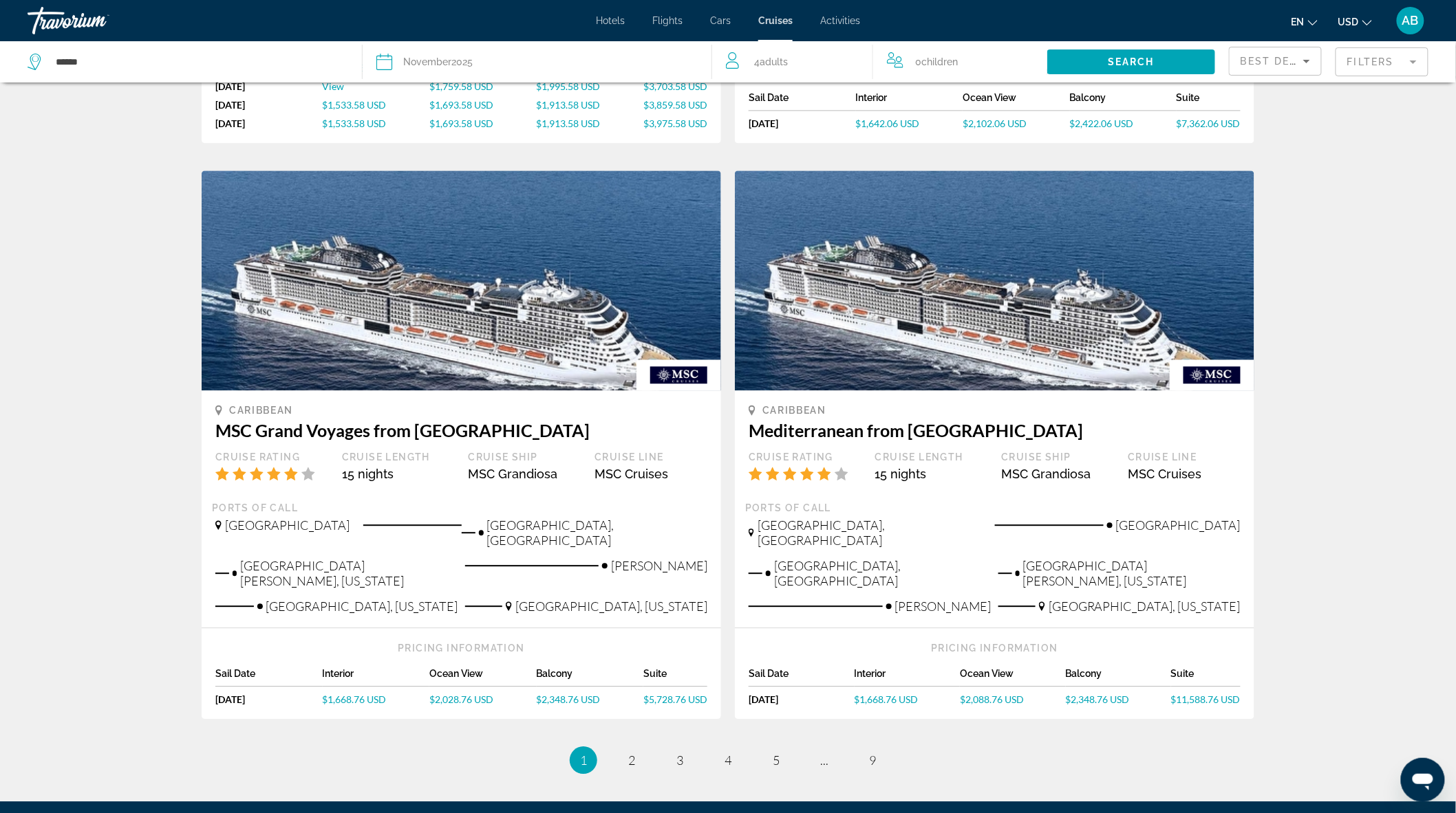
scroll to position [1290, 0]
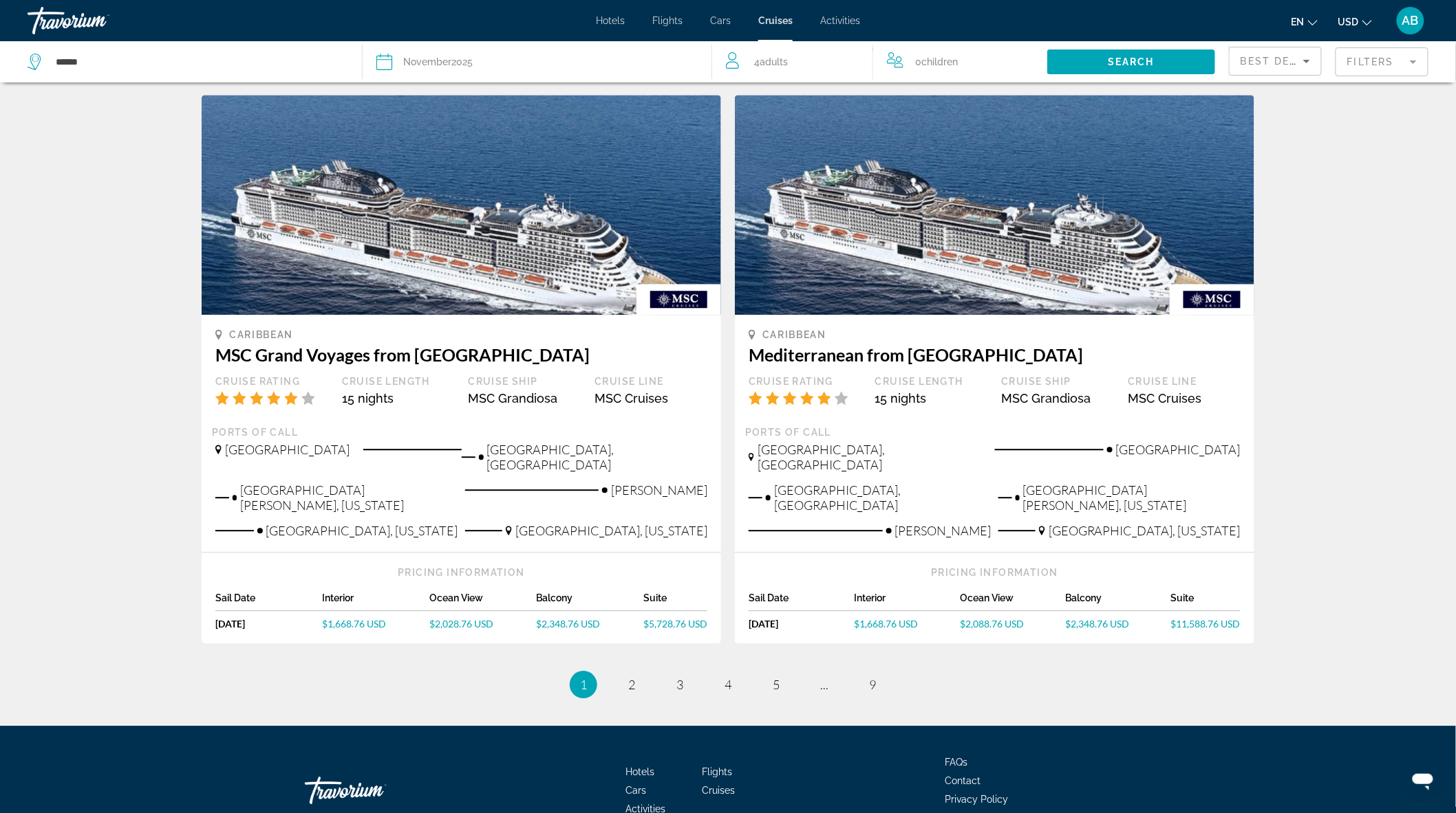
click at [895, 618] on span "$1,668.76 USD" at bounding box center [886, 623] width 64 height 11
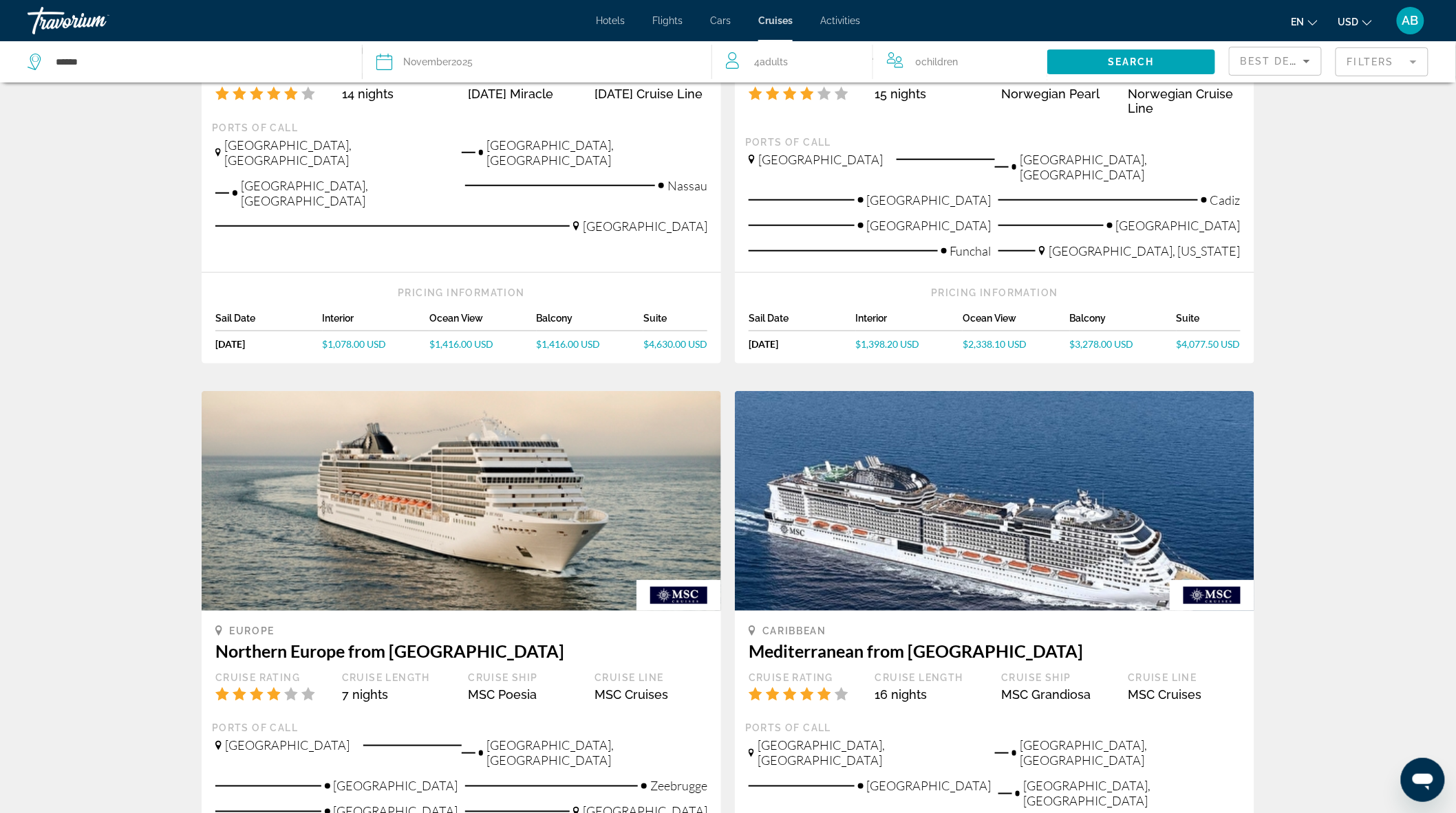
scroll to position [610, 0]
